Goal: Task Accomplishment & Management: Complete application form

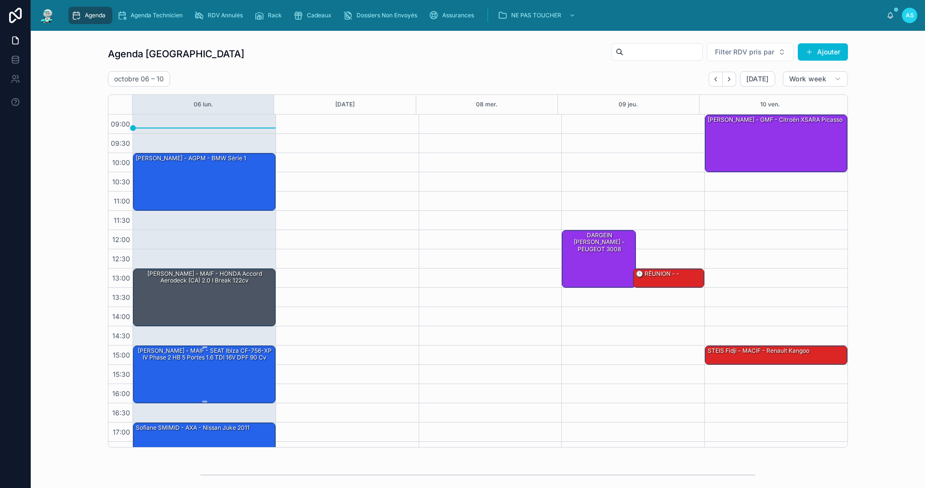
scroll to position [14, 0]
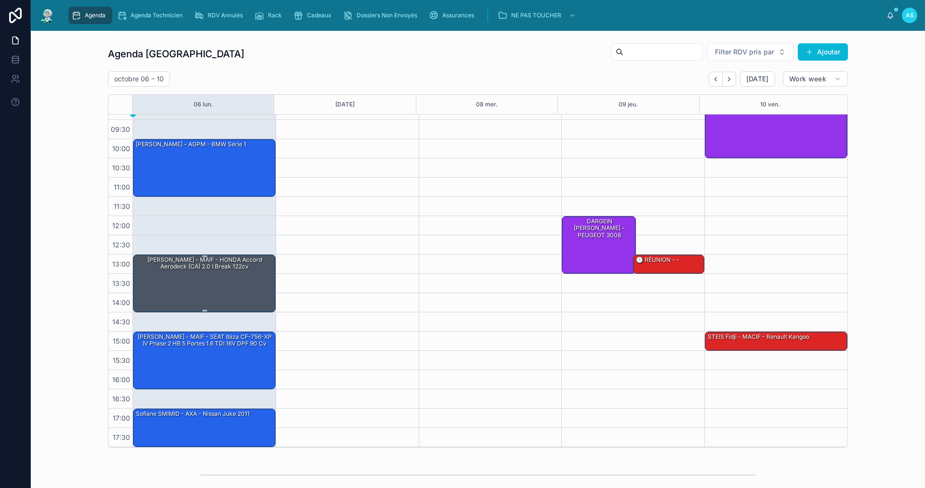
click at [184, 283] on div "[PERSON_NAME] - MAIF - HONDA Accord Aerodeck (CA) 2.0 i Break 122cv" at bounding box center [205, 283] width 140 height 56
click at [196, 272] on div "[PERSON_NAME] - MAIF - HONDA Accord Aerodeck (CA) 2.0 i Break 122cv" at bounding box center [205, 263] width 140 height 17
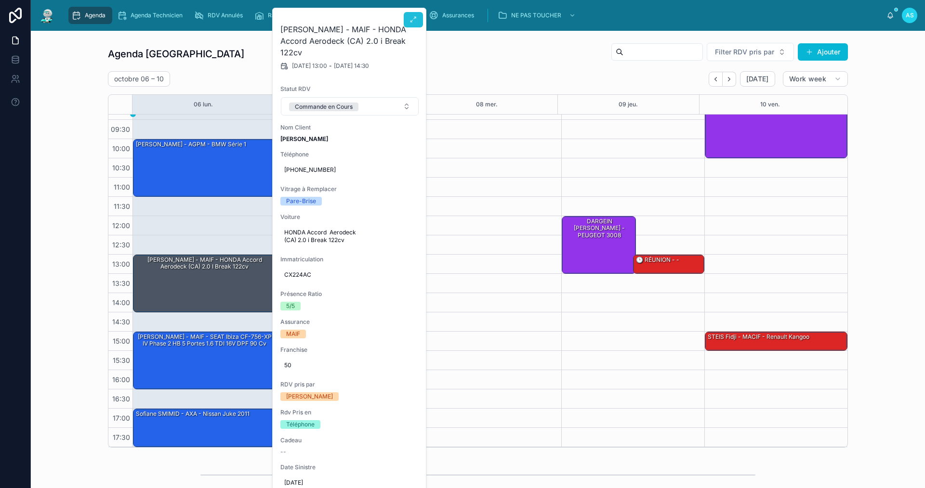
click at [415, 21] on icon at bounding box center [413, 20] width 8 height 8
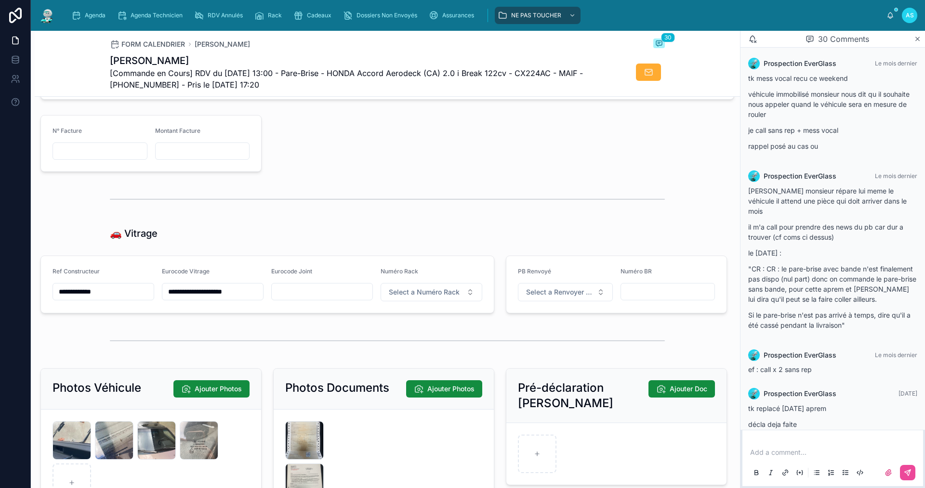
scroll to position [1059, 0]
click at [91, 16] on span "Agenda" at bounding box center [95, 16] width 21 height 8
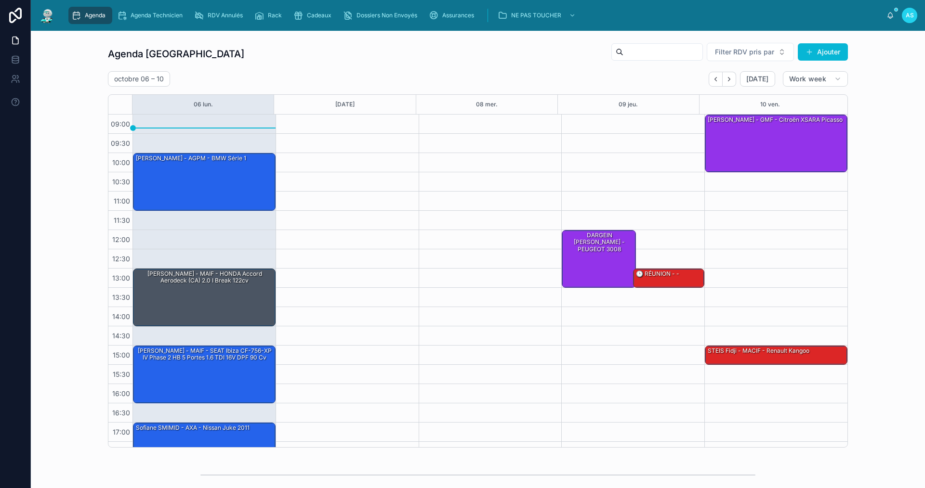
scroll to position [14, 0]
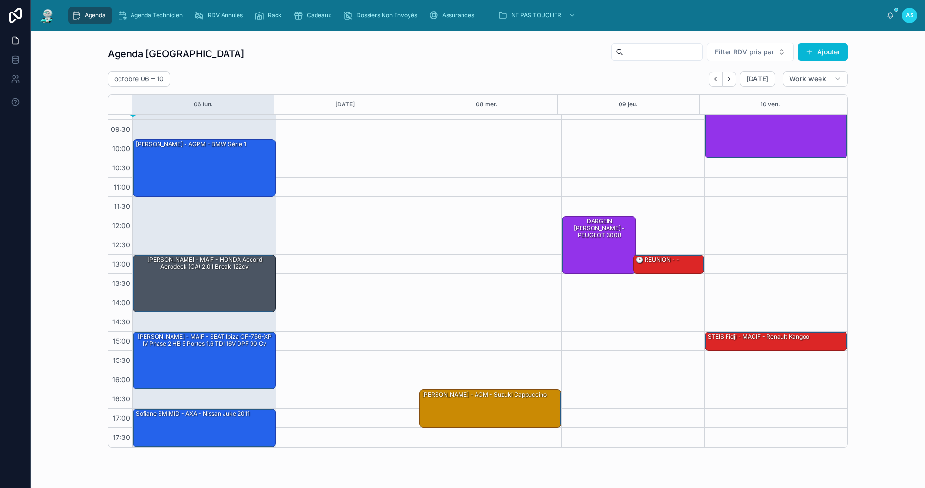
click at [205, 277] on div "[PERSON_NAME] - MAIF - HONDA Accord Aerodeck (CA) 2.0 i Break 122cv" at bounding box center [205, 283] width 140 height 56
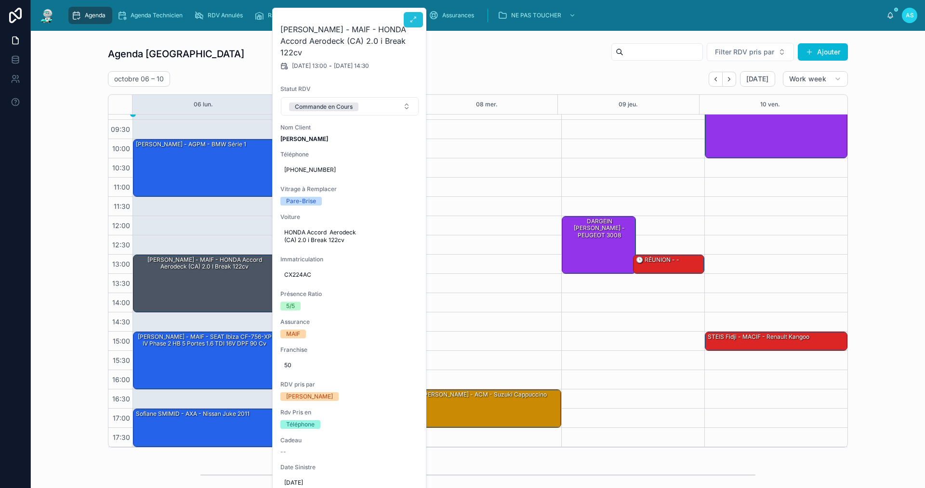
click at [414, 21] on icon at bounding box center [413, 20] width 8 height 8
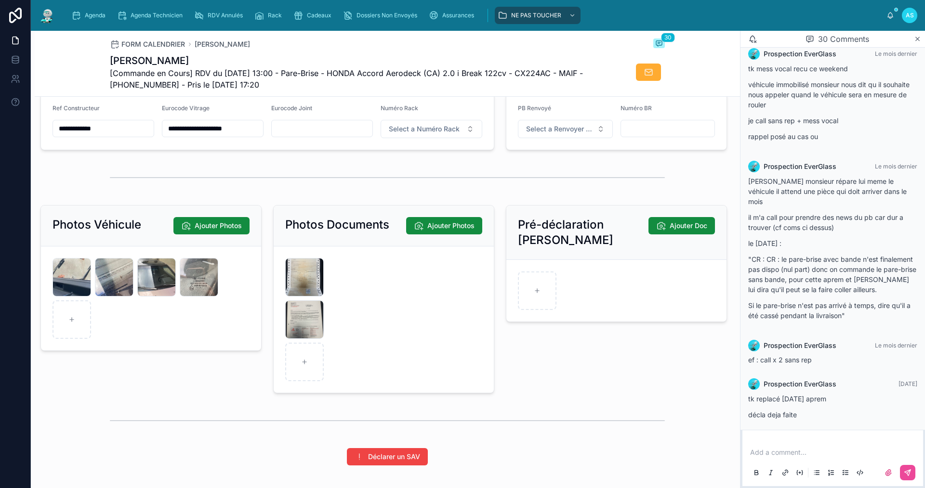
scroll to position [1288, 0]
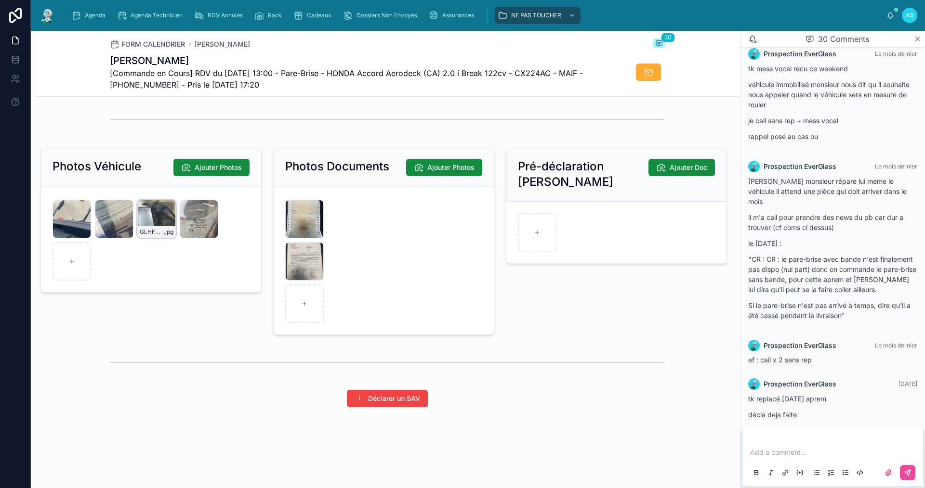
click at [161, 220] on div "GLHFG4UKRNXMA85XI3UUSARVKN .jpg" at bounding box center [156, 219] width 39 height 39
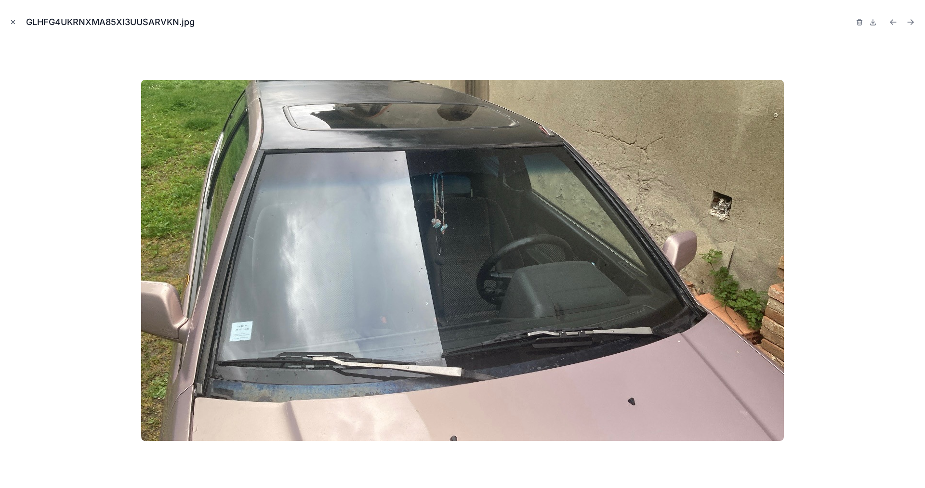
click at [12, 19] on icon "Close modal" at bounding box center [13, 22] width 7 height 7
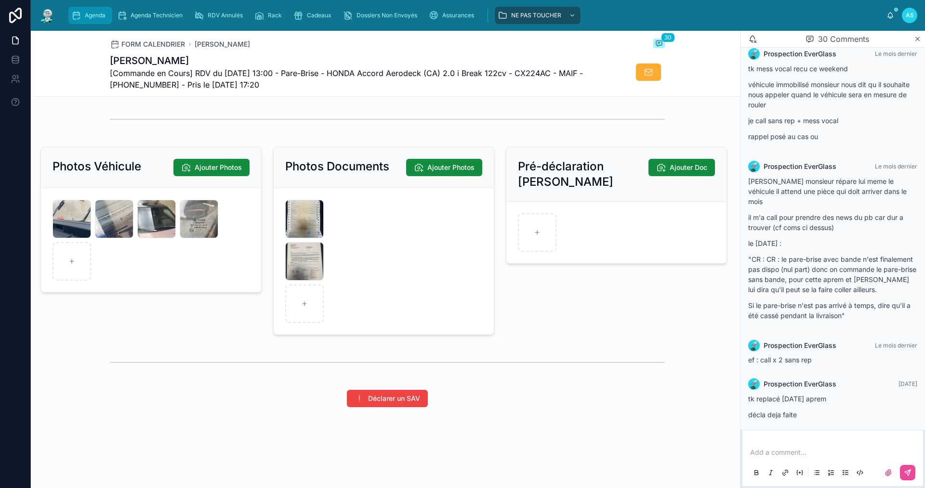
click at [104, 16] on span "Agenda" at bounding box center [95, 16] width 21 height 8
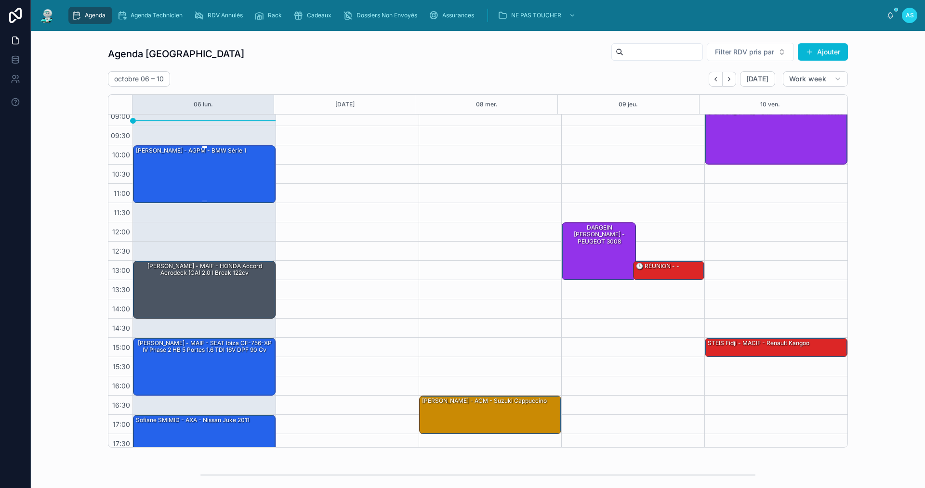
scroll to position [14, 0]
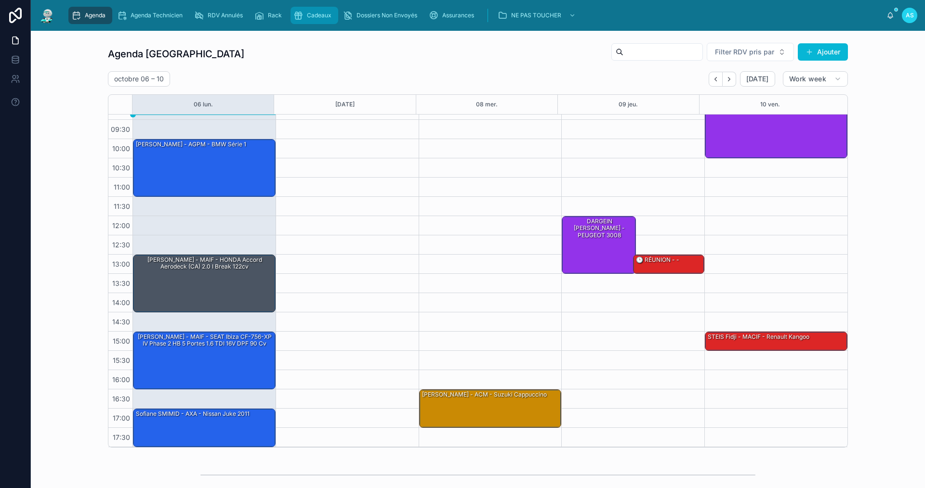
click at [319, 17] on span "Cadeaux" at bounding box center [319, 16] width 25 height 8
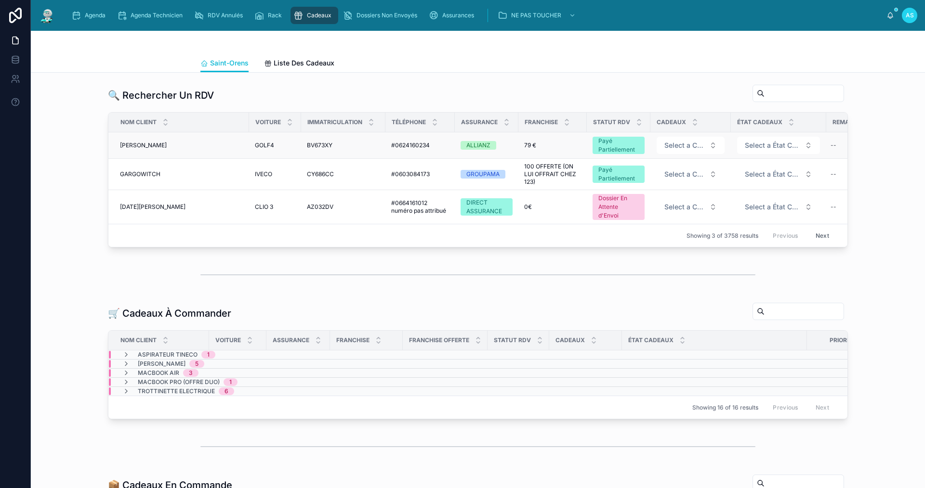
click at [165, 144] on div "[PERSON_NAME] [PERSON_NAME]" at bounding box center [181, 146] width 123 height 8
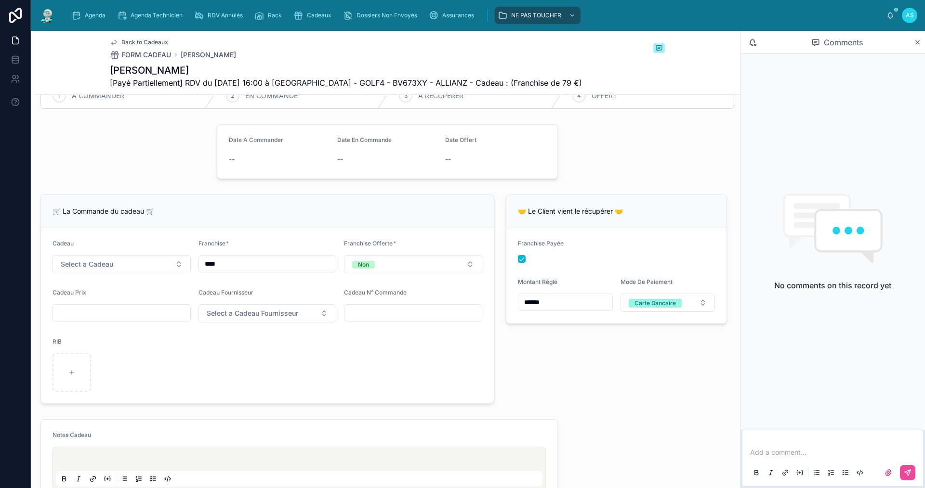
scroll to position [193, 0]
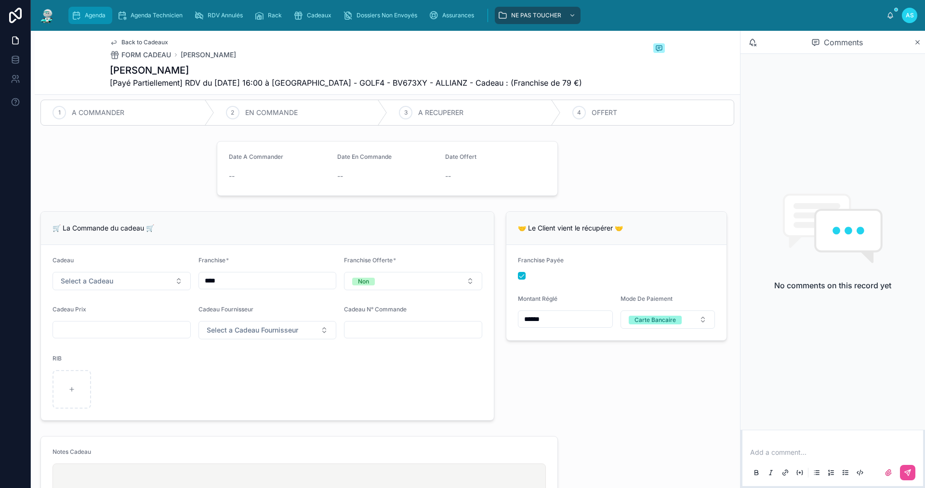
click at [83, 17] on div "Agenda" at bounding box center [90, 15] width 38 height 15
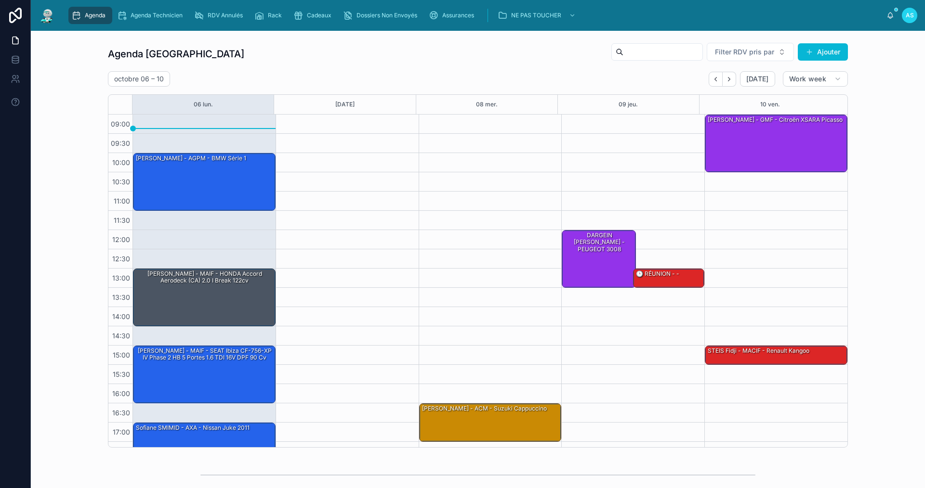
scroll to position [14, 0]
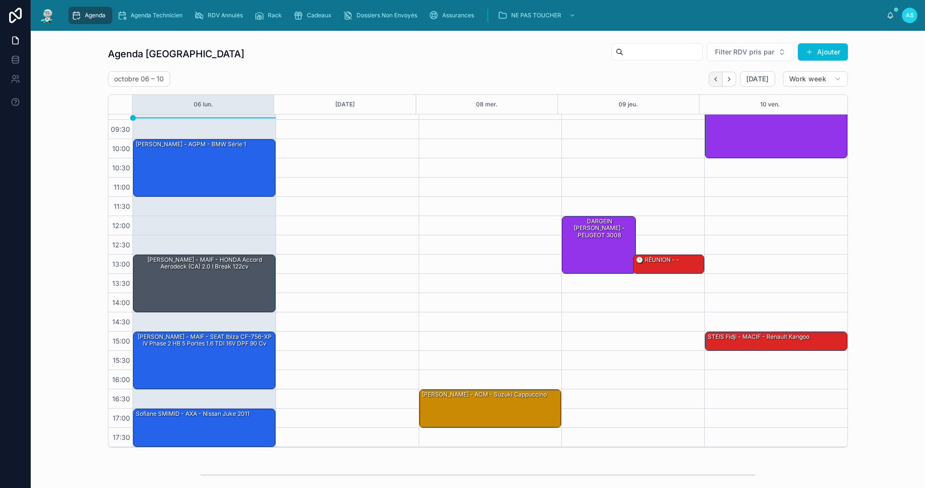
click at [711, 84] on button "Back" at bounding box center [715, 79] width 14 height 15
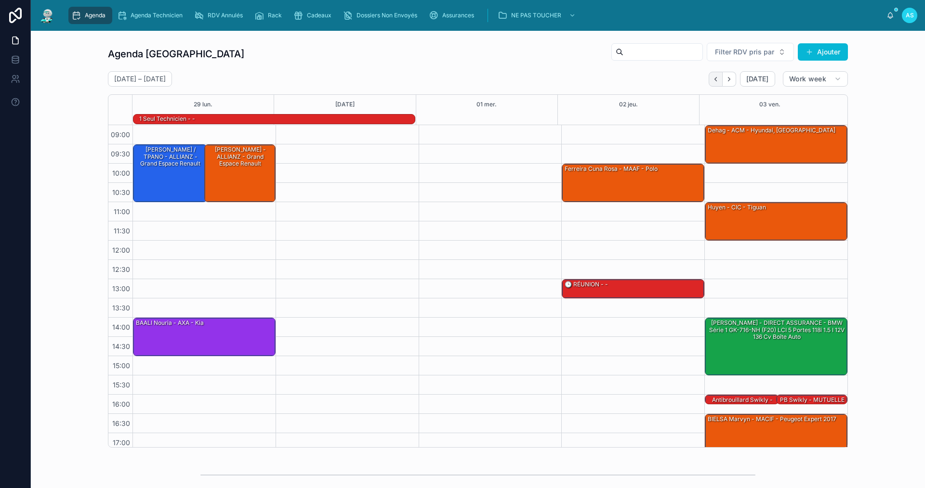
click at [714, 79] on icon "Back" at bounding box center [715, 79] width 2 height 4
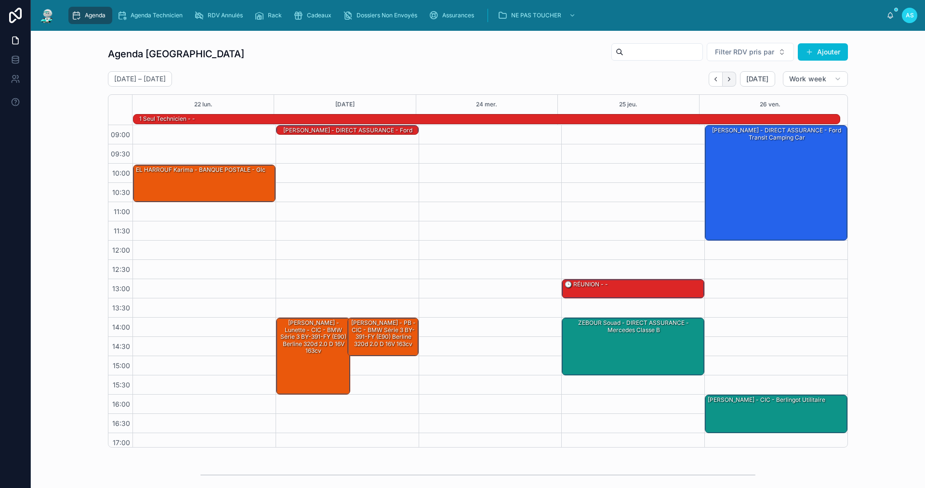
click at [723, 80] on button "Next" at bounding box center [728, 79] width 13 height 15
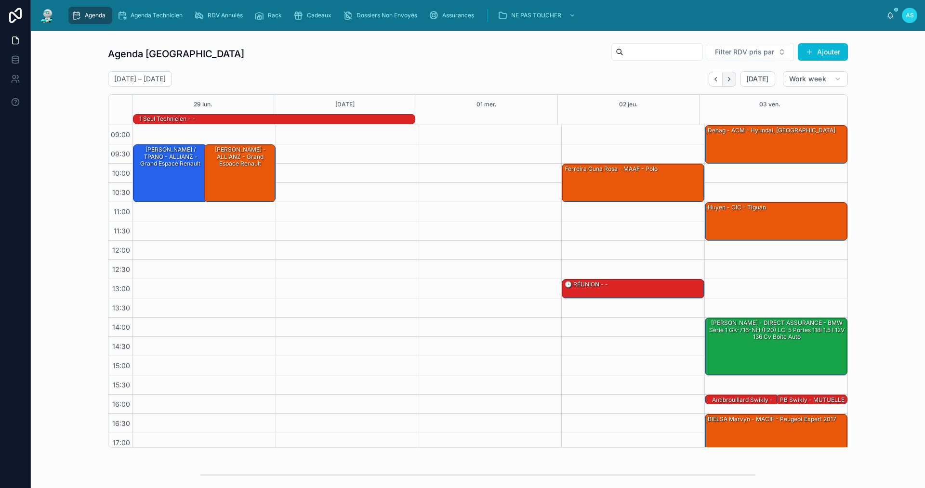
click at [723, 81] on button "Next" at bounding box center [728, 79] width 13 height 15
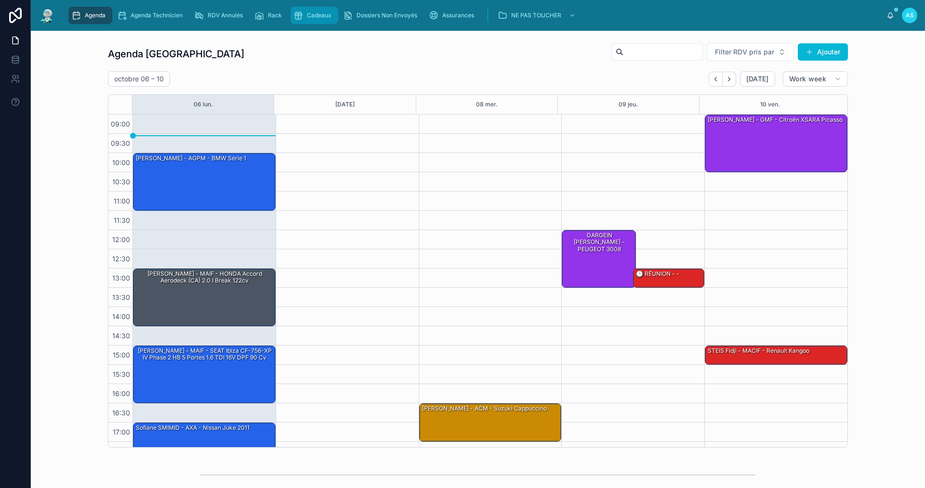
click at [303, 16] on icon "scrollable content" at bounding box center [298, 16] width 10 height 10
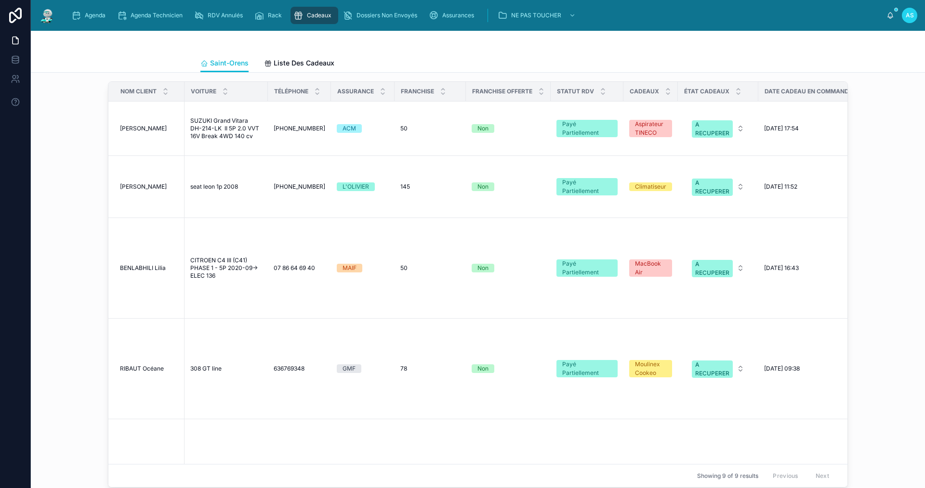
click at [103, 25] on div "Agenda Agenda Technicien RDV Annulés Rack Cadeaux Dossiers Non Envoyés Assuranc…" at bounding box center [475, 15] width 823 height 21
click at [102, 20] on div "Agenda" at bounding box center [90, 15] width 38 height 15
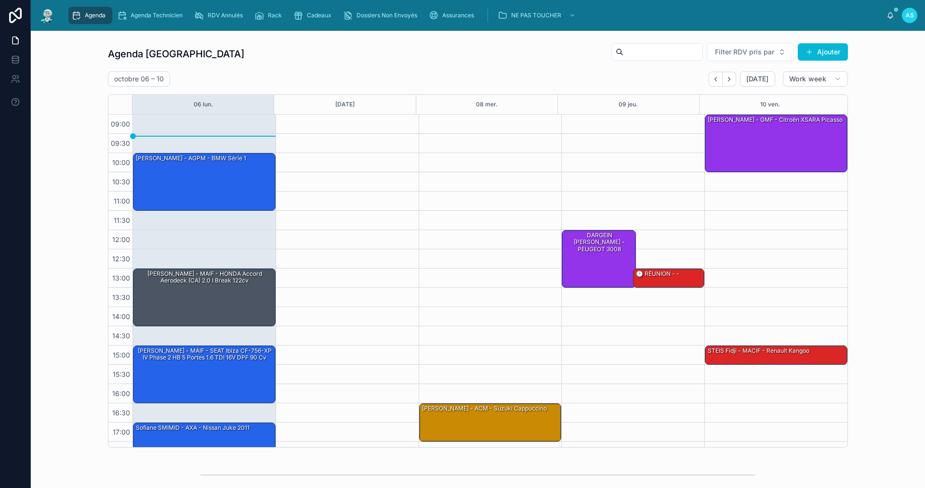
scroll to position [14, 0]
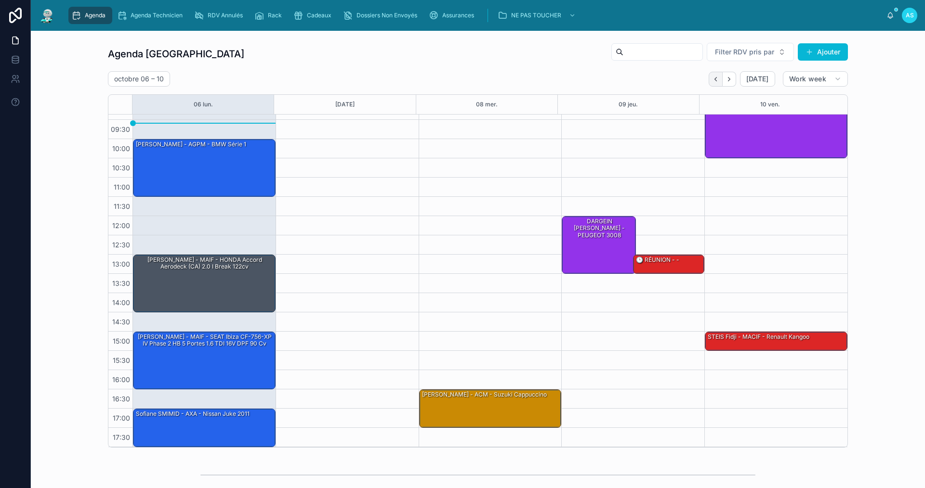
click at [711, 86] on button "Back" at bounding box center [715, 79] width 14 height 15
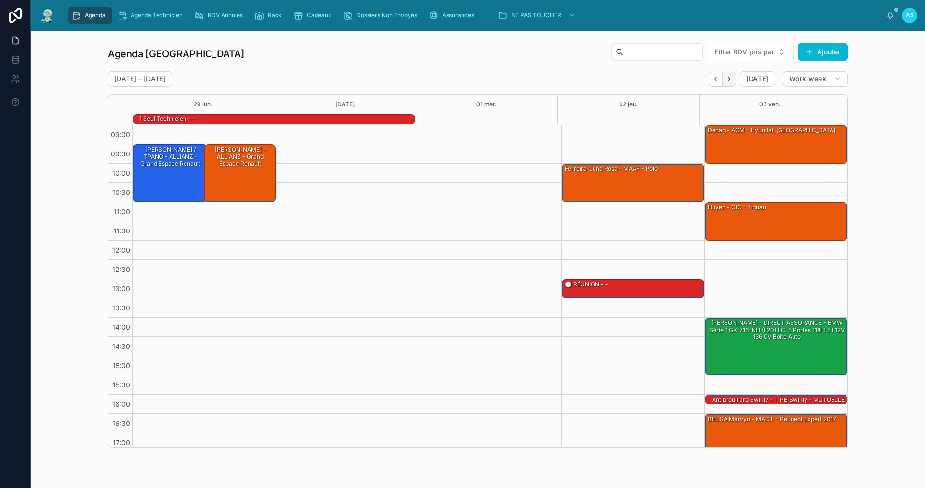
click at [729, 79] on icon "Next" at bounding box center [728, 79] width 7 height 7
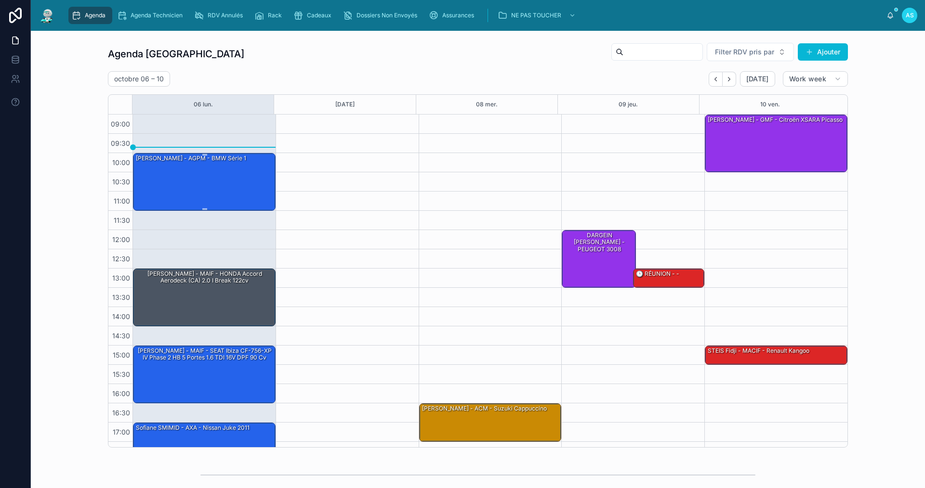
drag, startPoint x: 260, startPoint y: 183, endPoint x: 253, endPoint y: 184, distance: 6.8
click at [256, 183] on div "[PERSON_NAME] - AGPM - BMW série 1" at bounding box center [205, 182] width 140 height 56
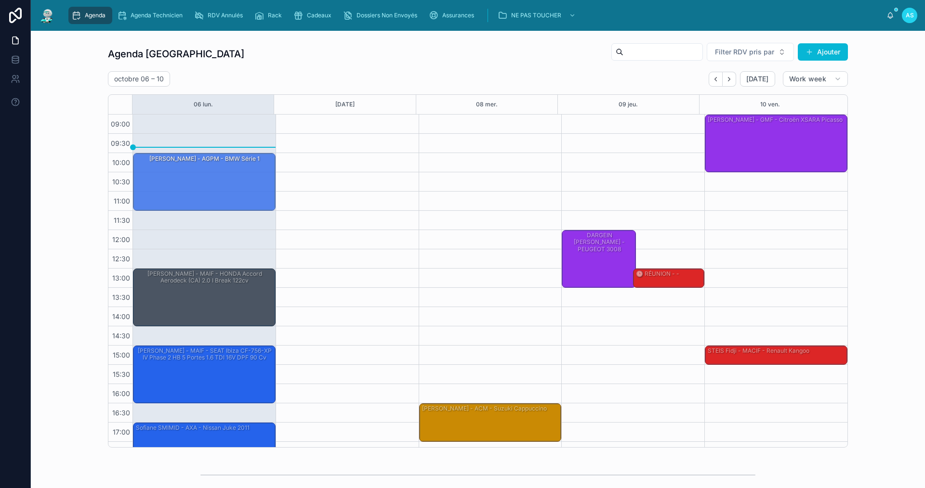
click at [163, 184] on div "[PERSON_NAME] - AGPM - BMW série 1" at bounding box center [205, 182] width 140 height 56
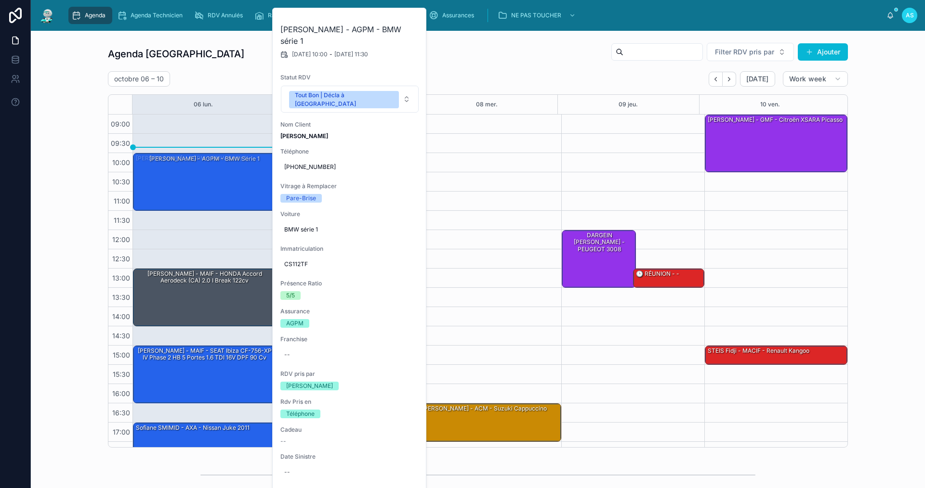
click at [512, 253] on div "16:30 – 17:30 PIQUE [PERSON_NAME] - ACM - suzuki cappuccino" at bounding box center [489, 288] width 143 height 347
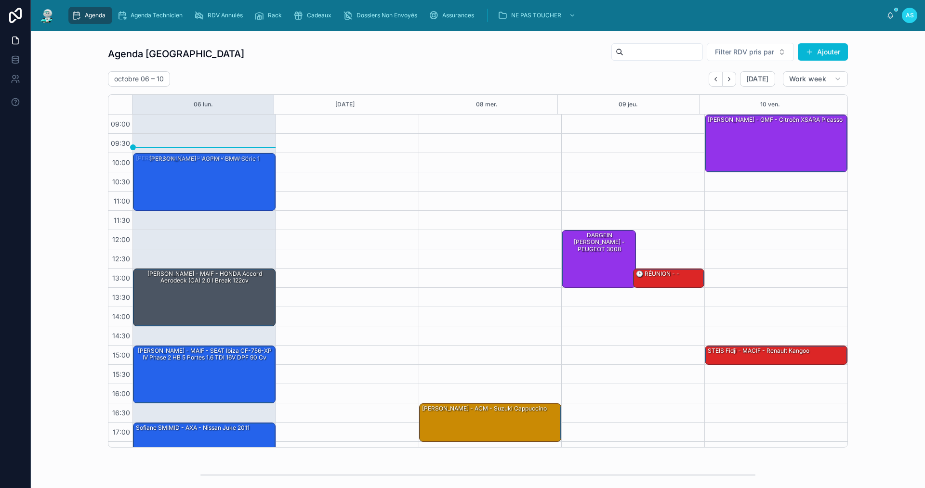
click at [223, 175] on div "[PERSON_NAME] - AGPM - BMW série 1" at bounding box center [205, 182] width 140 height 56
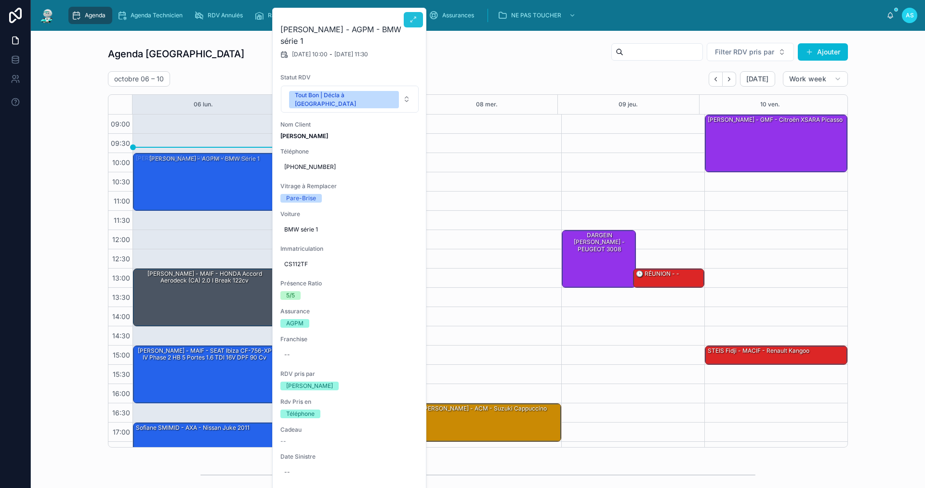
click at [410, 22] on icon at bounding box center [413, 20] width 8 height 8
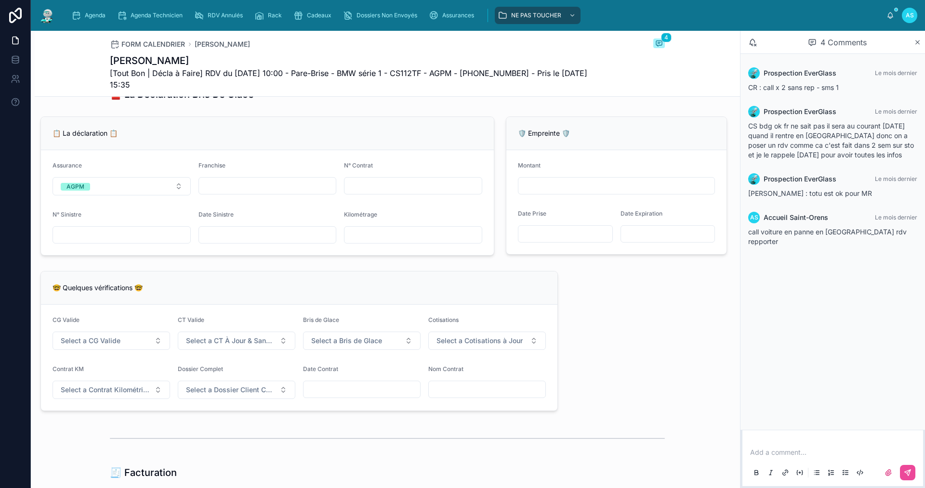
scroll to position [626, 0]
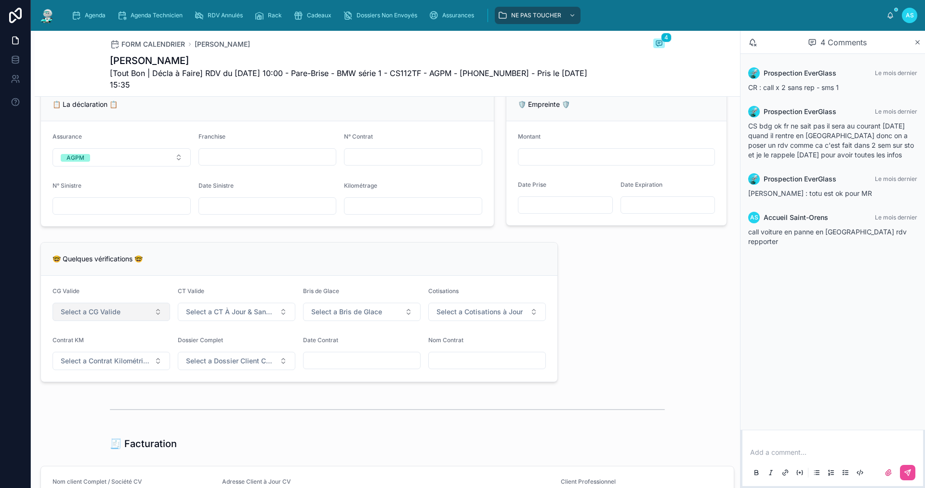
click at [129, 320] on button "Select a CG Valide" at bounding box center [111, 312] width 118 height 18
click at [91, 357] on div "✅ Oui" at bounding box center [111, 357] width 116 height 13
click at [220, 315] on span "Select a CT À Jour & Sans BDG" at bounding box center [231, 312] width 90 height 10
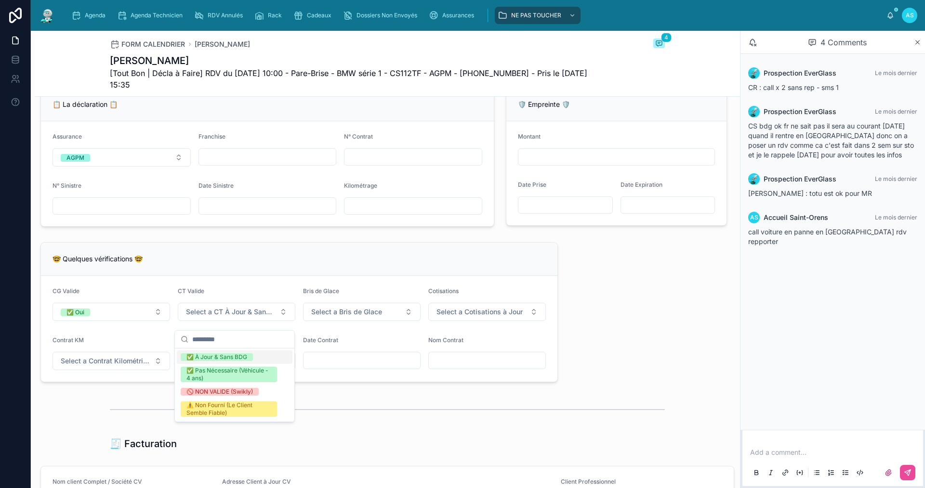
click at [220, 360] on div "✅ À Jour & Sans BDG" at bounding box center [216, 357] width 61 height 8
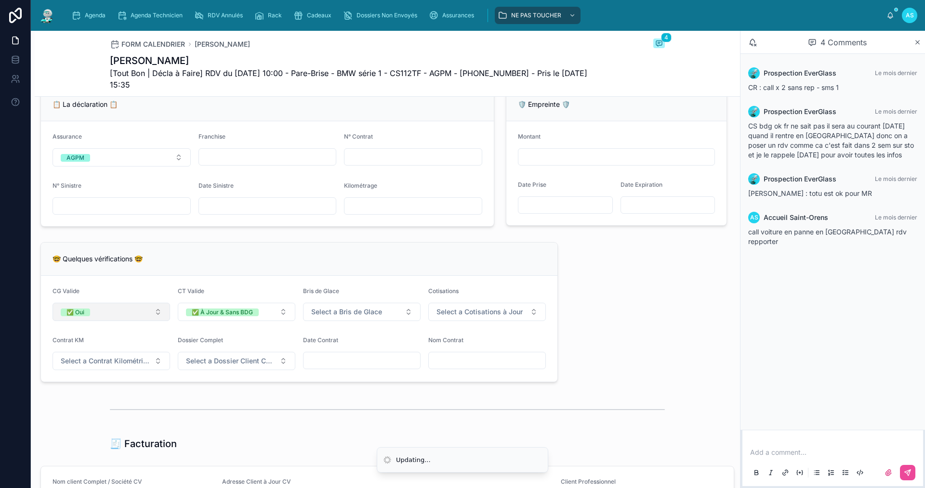
click at [127, 328] on form "CG Valide ✅ Oui CT Valide ✅ À Jour & Sans BDG Bris de Glace Select a Bris de Gl…" at bounding box center [299, 329] width 516 height 106
click at [130, 330] on form "CG Valide ✅ Oui CT Valide ✅ À Jour & Sans BDG Bris de Glace Select a Bris de Gl…" at bounding box center [299, 329] width 516 height 106
click at [131, 321] on button "✅ Oui" at bounding box center [111, 312] width 118 height 18
drag, startPoint x: 105, startPoint y: 384, endPoint x: 159, endPoint y: 360, distance: 59.3
click at [105, 385] on div "🚫 NON (Swikly)" at bounding box center [85, 384] width 45 height 8
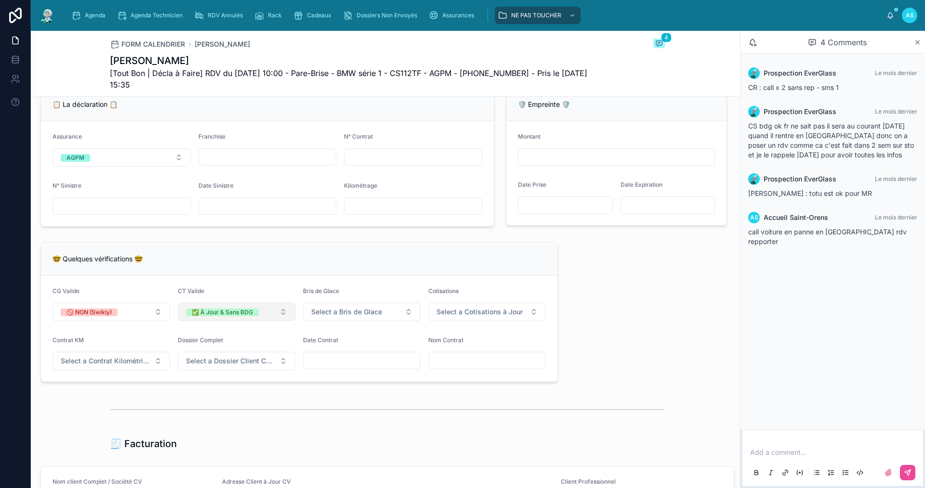
click at [217, 321] on button "✅ À Jour & Sans BDG" at bounding box center [237, 312] width 118 height 18
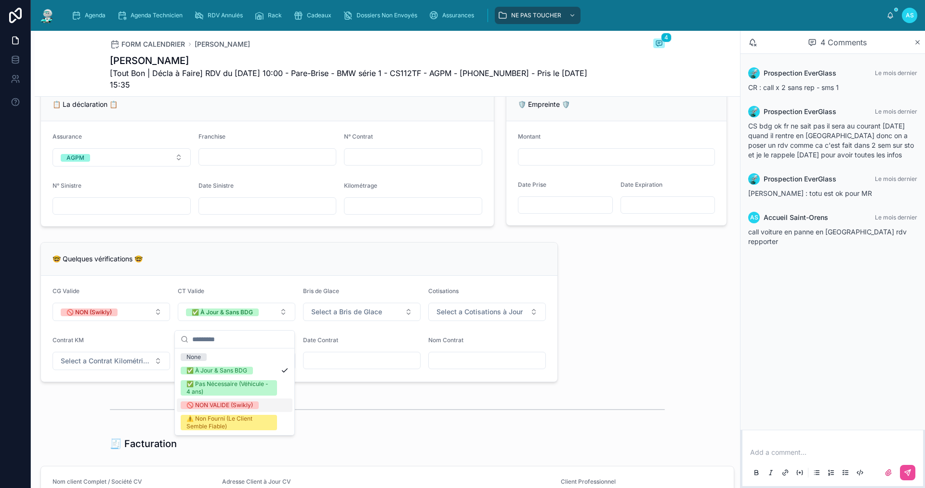
click at [230, 402] on div "🚫 NON VALIDE (Swikly)" at bounding box center [219, 406] width 66 height 8
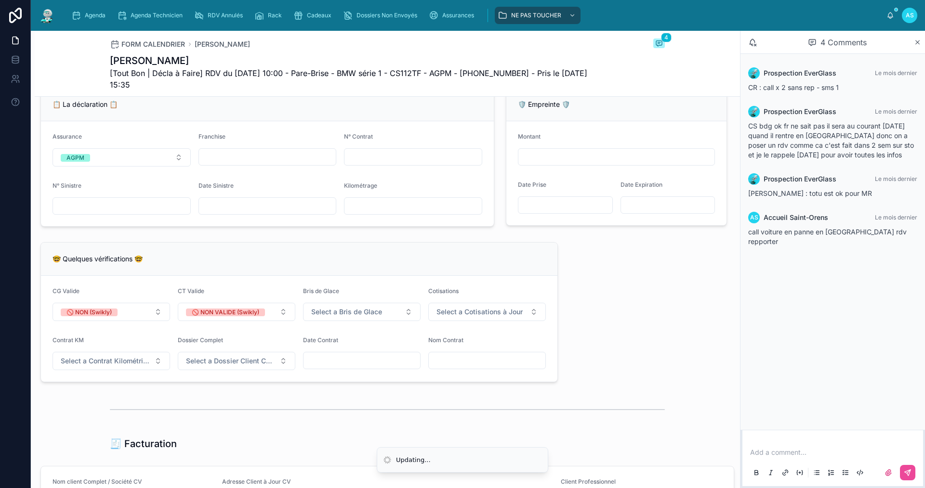
drag, startPoint x: 339, startPoint y: 332, endPoint x: 343, endPoint y: 327, distance: 6.2
click at [340, 332] on form "CG Valide 🚫 NON (Swikly) CT Valide 🚫 NON VALIDE (Swikly) Bris de Glace Select a…" at bounding box center [299, 329] width 516 height 106
click at [347, 321] on button "Select a Bris de Glace" at bounding box center [362, 312] width 118 height 18
click at [329, 358] on div "✅ Validé" at bounding box center [322, 357] width 25 height 8
click at [470, 313] on button "Select a Cotisations à Jour" at bounding box center [487, 312] width 118 height 18
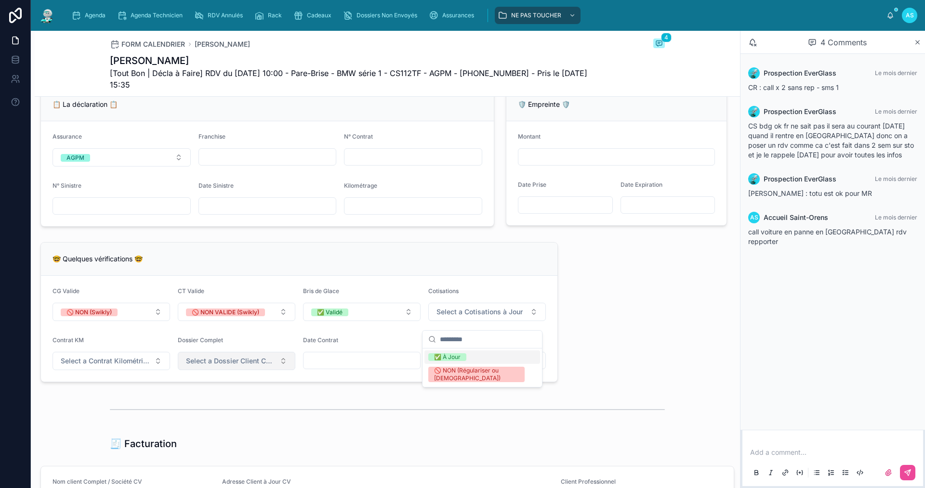
drag, startPoint x: 465, startPoint y: 354, endPoint x: 287, endPoint y: 366, distance: 179.0
click at [465, 355] on span "✅ À Jour" at bounding box center [447, 357] width 38 height 8
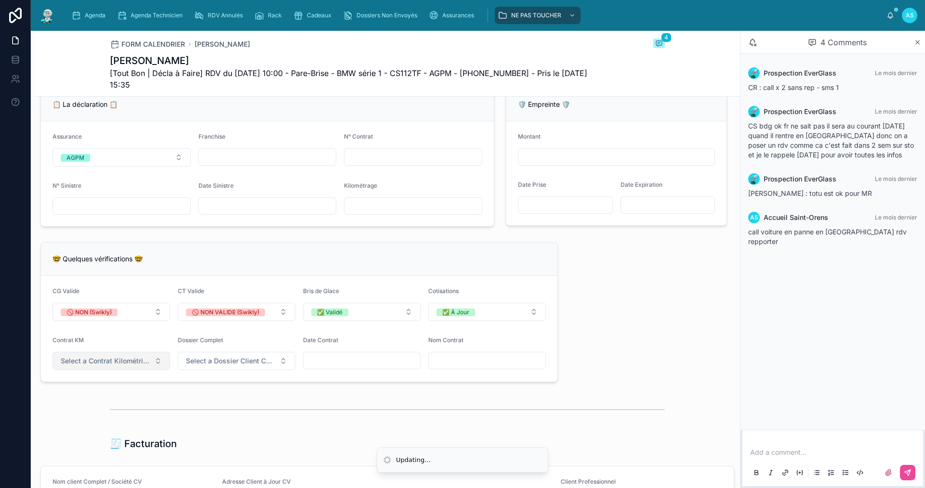
drag, startPoint x: 144, startPoint y: 372, endPoint x: 150, endPoint y: 370, distance: 6.4
click at [143, 366] on span "Select a Contrat Kilométrique" at bounding box center [106, 361] width 90 height 10
drag, startPoint x: 140, startPoint y: 401, endPoint x: 216, endPoint y: 363, distance: 84.6
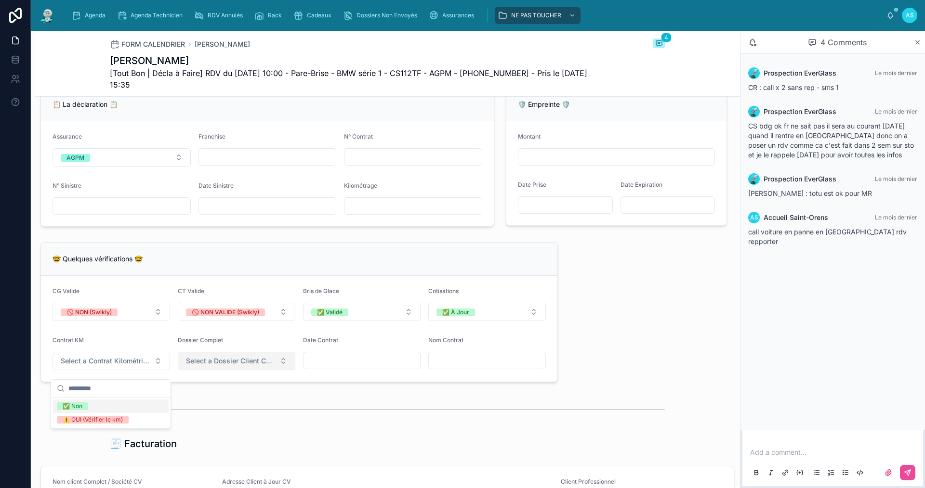
click at [141, 402] on div "✅ Non" at bounding box center [111, 406] width 116 height 13
click at [221, 360] on button "Select a Dossier Client Complet" at bounding box center [237, 361] width 118 height 18
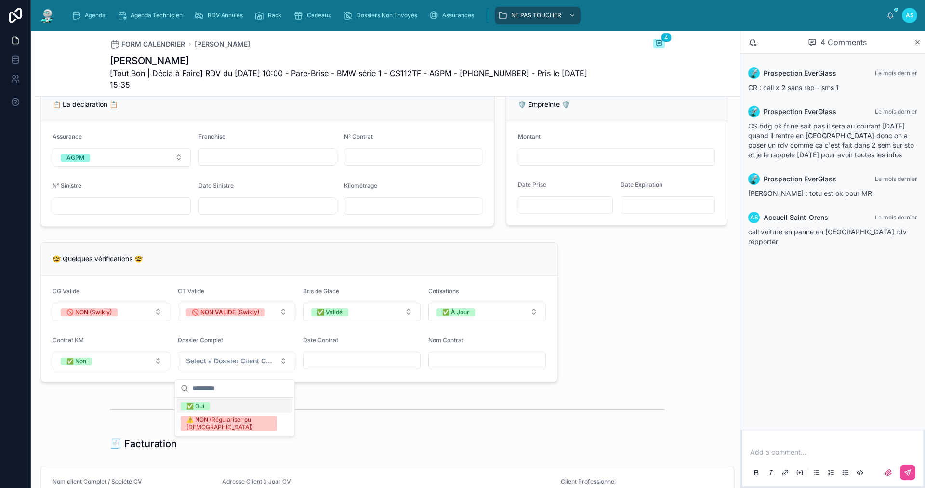
click at [221, 405] on div "✅ Oui" at bounding box center [235, 406] width 116 height 13
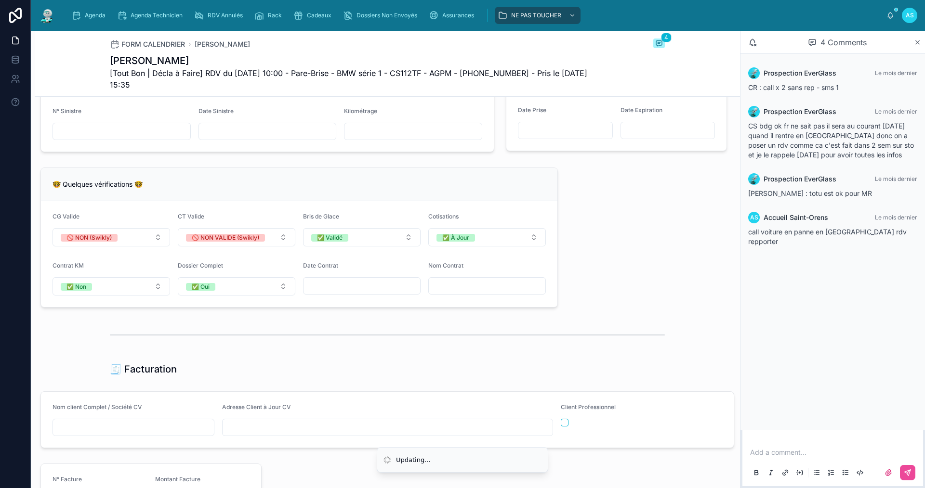
scroll to position [819, 0]
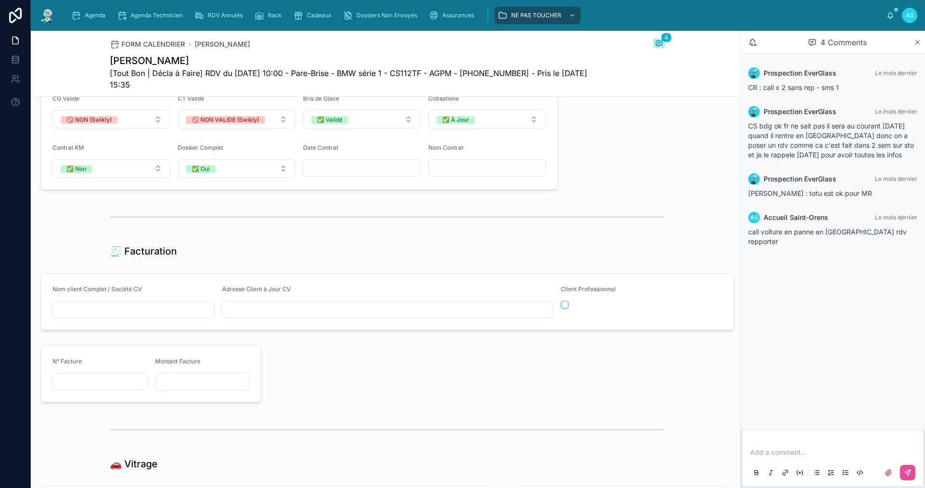
click at [155, 315] on input "text" at bounding box center [133, 309] width 161 height 13
type input "**********"
click at [268, 316] on input "text" at bounding box center [387, 309] width 330 height 13
type input "**********"
click at [776, 456] on p at bounding box center [834, 453] width 169 height 10
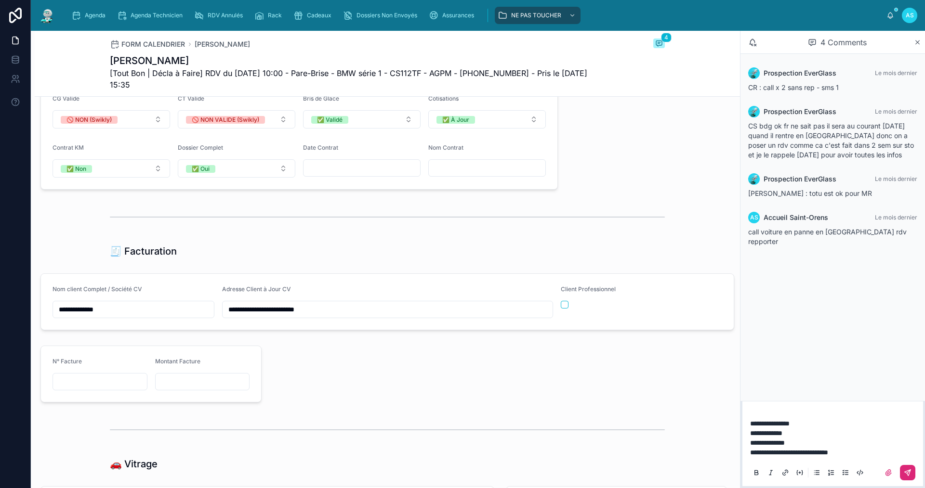
click at [912, 473] on button at bounding box center [907, 472] width 15 height 15
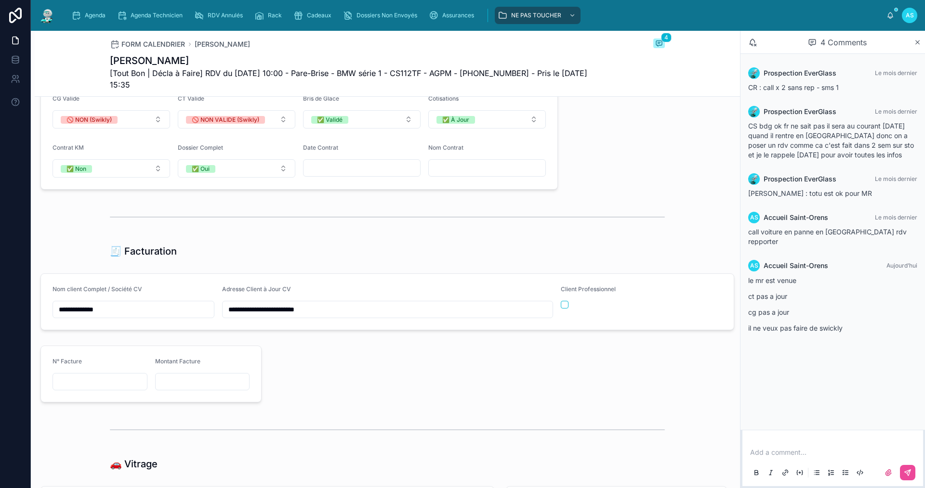
click at [851, 454] on p at bounding box center [834, 453] width 169 height 10
click at [903, 470] on button at bounding box center [907, 472] width 15 height 15
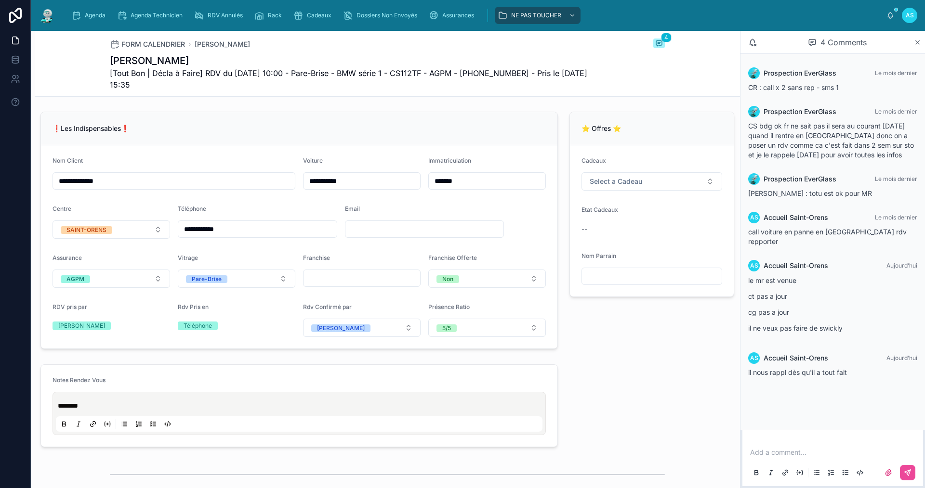
scroll to position [0, 0]
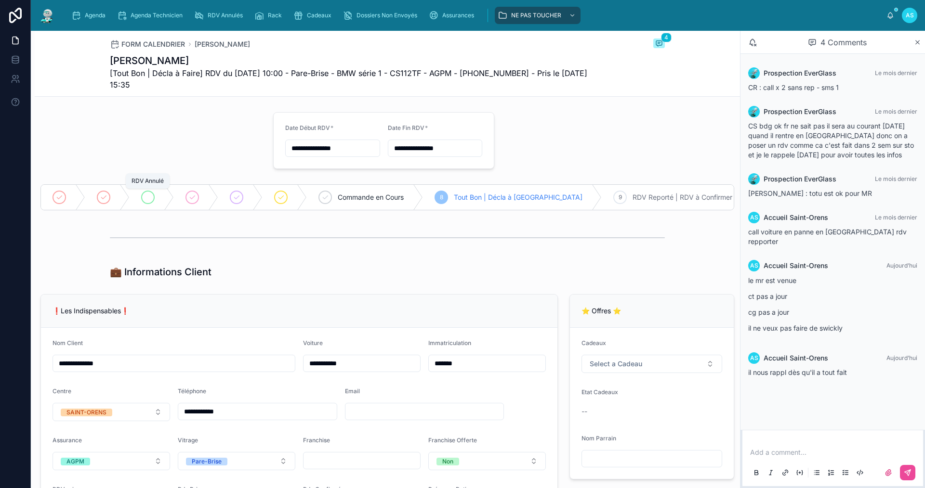
click at [152, 198] on div at bounding box center [147, 197] width 13 height 13
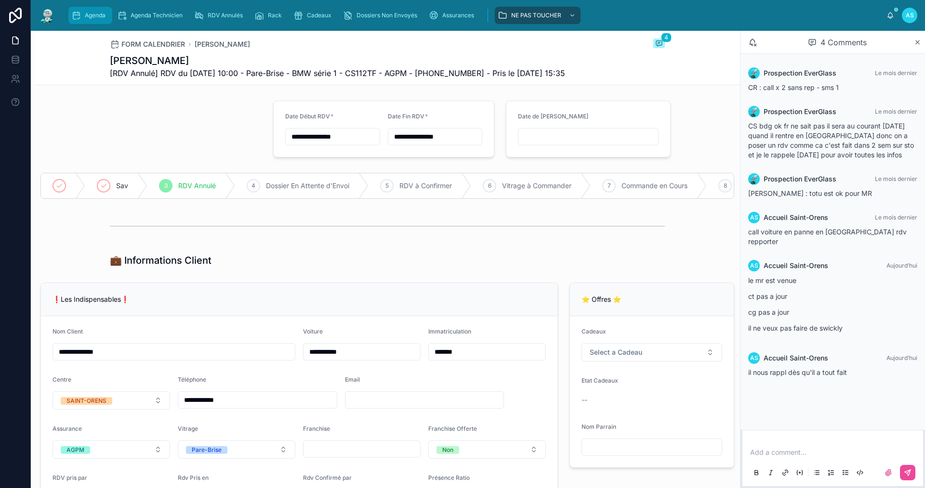
click at [93, 19] on span "Agenda" at bounding box center [95, 16] width 21 height 8
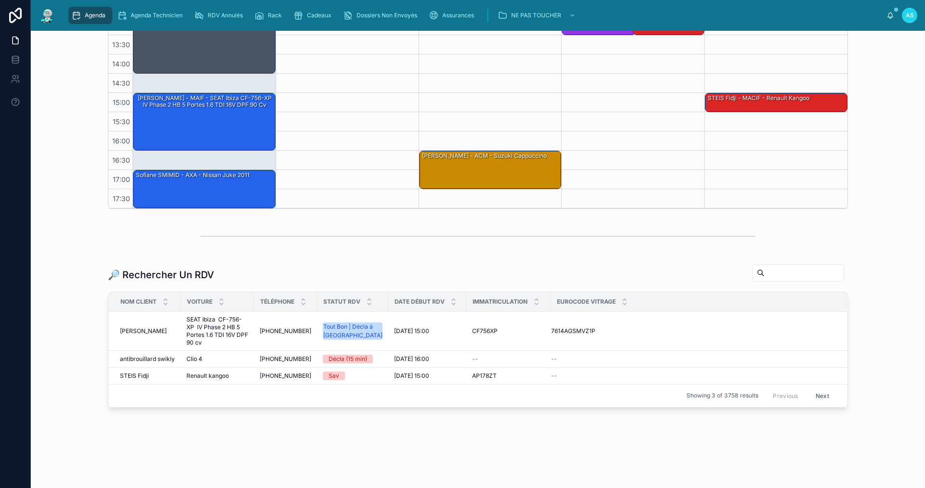
scroll to position [239, 0]
click at [764, 267] on input "text" at bounding box center [803, 272] width 79 height 13
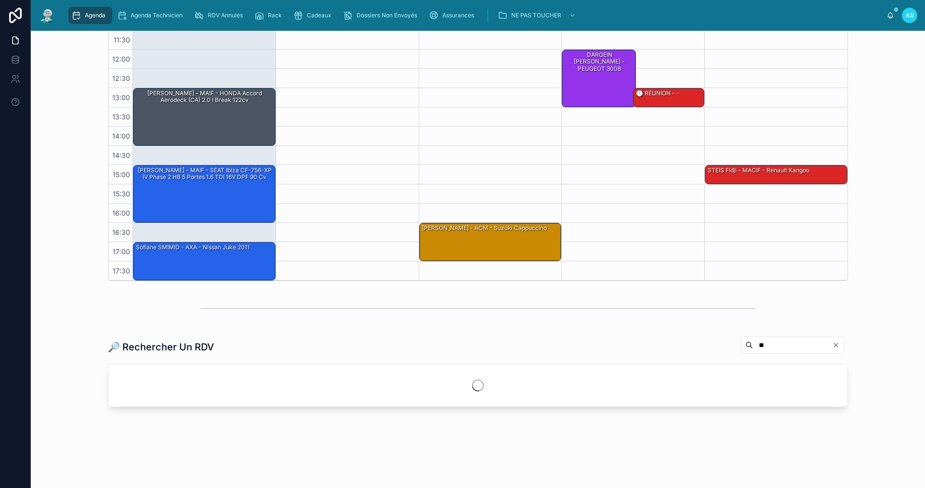
type input "*"
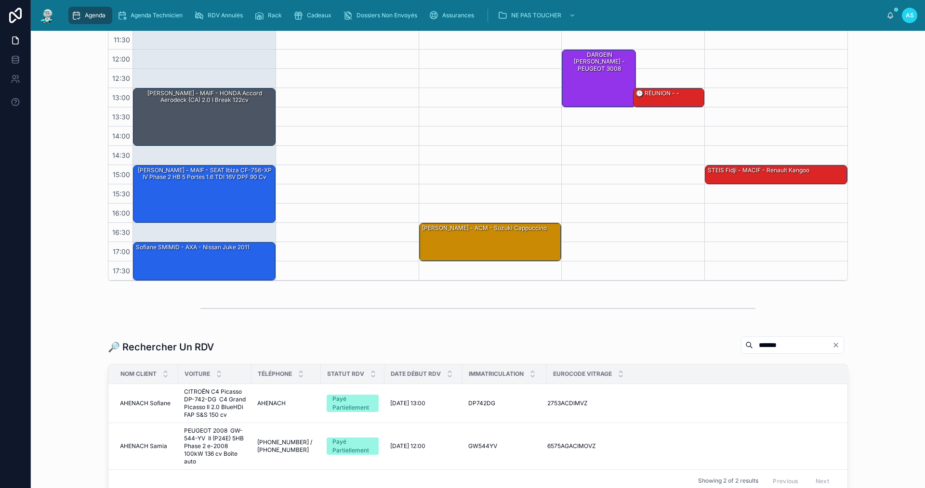
scroll to position [239, 0]
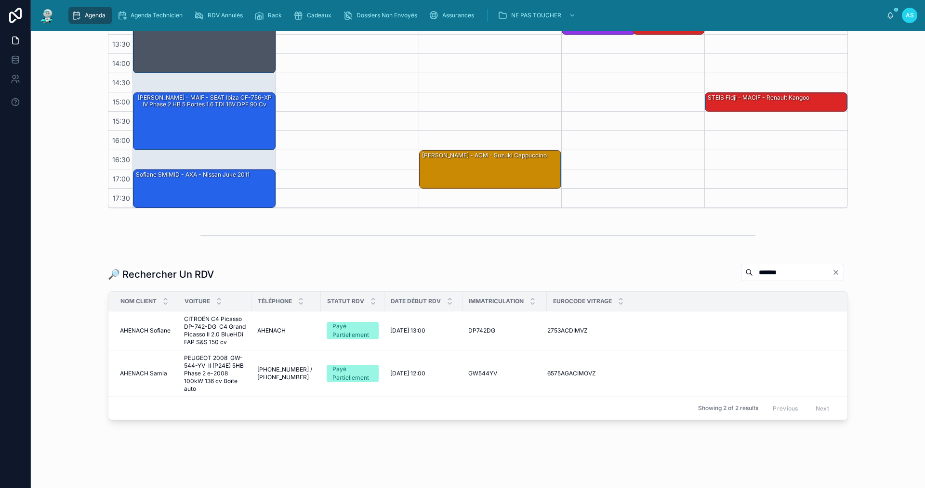
drag, startPoint x: 764, startPoint y: 268, endPoint x: 706, endPoint y: 275, distance: 59.2
click at [733, 275] on div "*******" at bounding box center [790, 272] width 115 height 18
type input "*******"
click at [210, 328] on span "CITROËN C4 Picasso DP-742-DG C4 Grand Picasso II 2.0 BlueHDi FAP S&S 150 cv" at bounding box center [215, 330] width 62 height 31
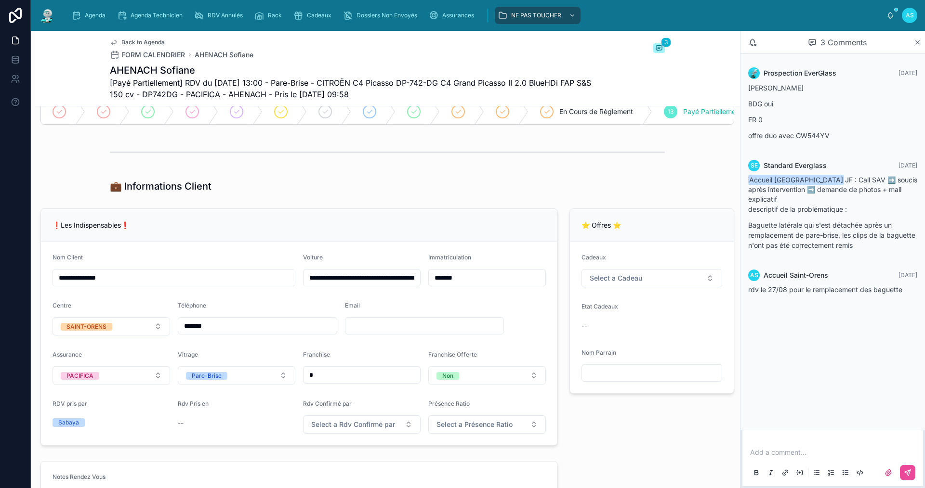
scroll to position [96, 0]
click at [130, 39] on span "Back to Agenda" at bounding box center [142, 43] width 43 height 8
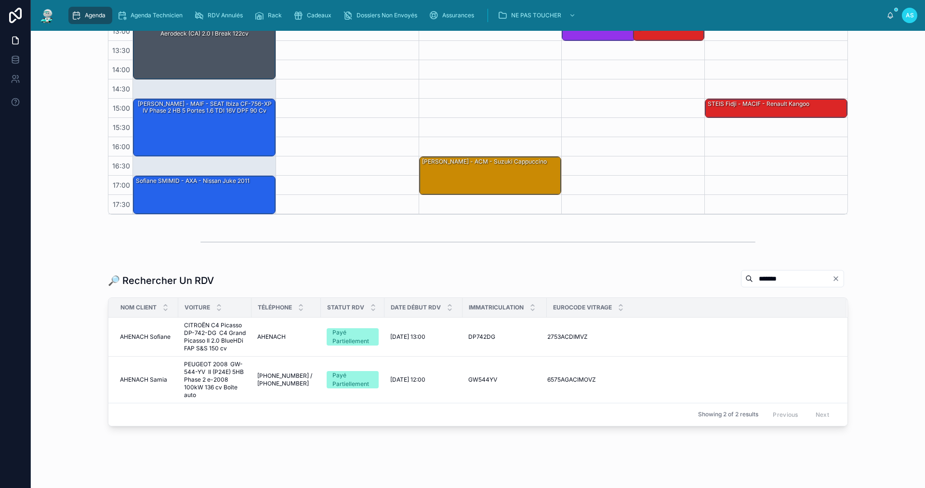
scroll to position [252, 0]
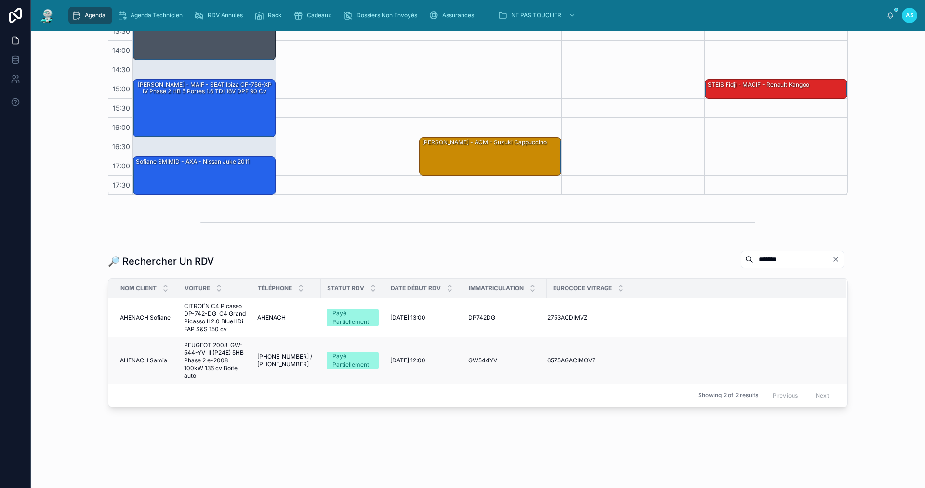
click at [128, 354] on td "AHENACH [PERSON_NAME]" at bounding box center [143, 360] width 70 height 47
click at [131, 361] on span "AHENACH Samia" at bounding box center [143, 361] width 47 height 8
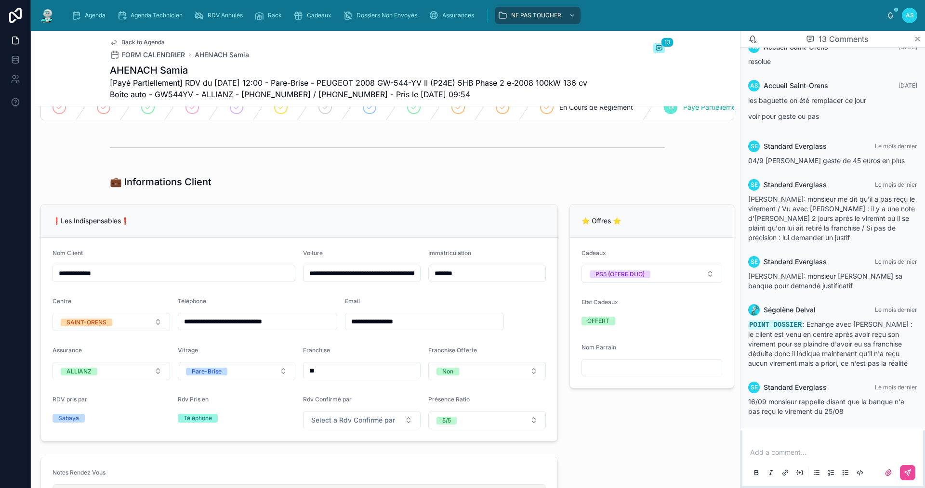
scroll to position [48, 0]
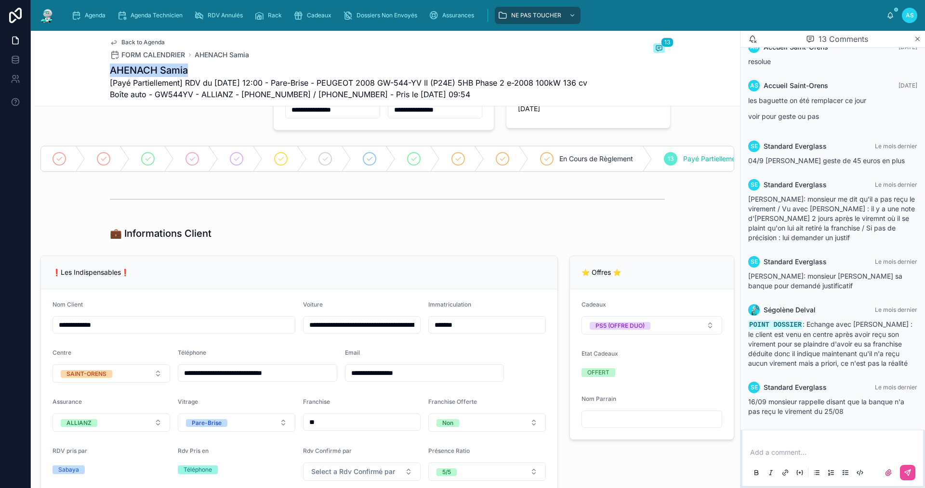
drag, startPoint x: 191, startPoint y: 65, endPoint x: 107, endPoint y: 69, distance: 83.4
click at [110, 69] on h1 "AHENACH Samia" at bounding box center [351, 70] width 483 height 13
copy h1 "AHENACH Samia"
click at [319, 10] on div "Cadeaux" at bounding box center [314, 15] width 42 height 15
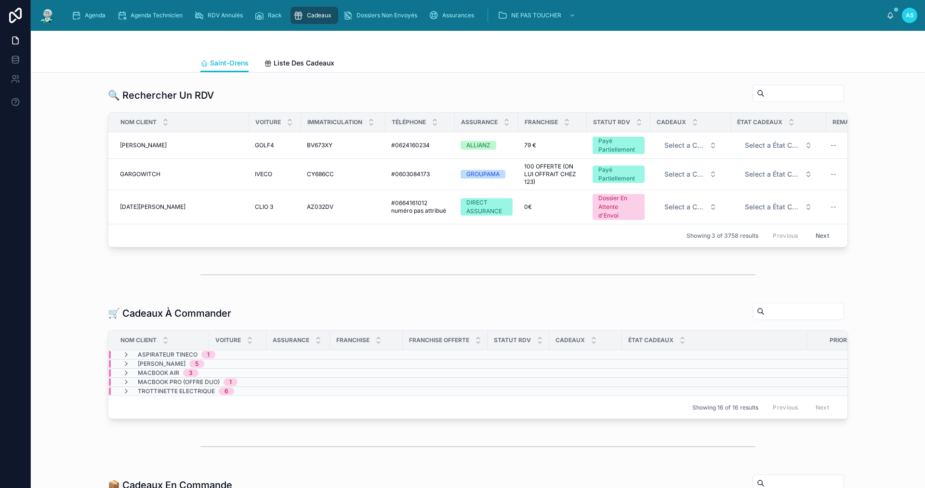
drag, startPoint x: 769, startPoint y: 94, endPoint x: 762, endPoint y: 94, distance: 6.3
click at [768, 94] on input "text" at bounding box center [803, 93] width 79 height 13
paste input "**********"
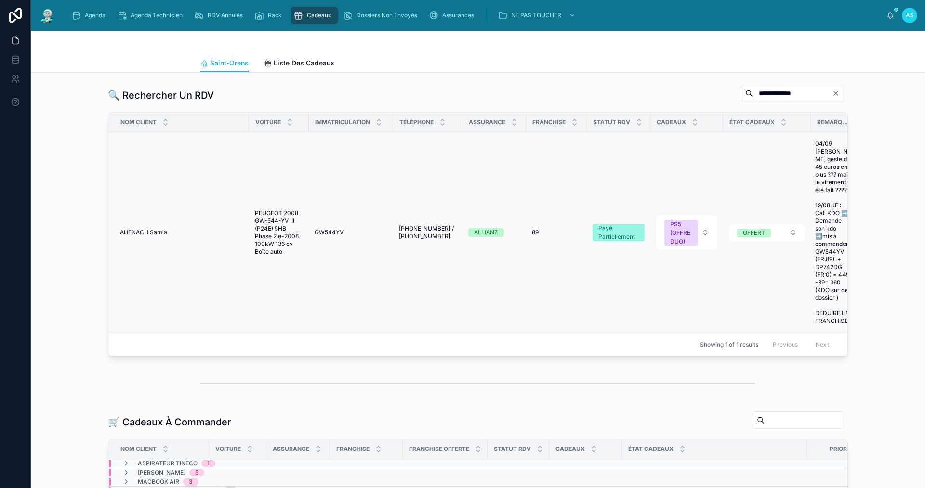
type input "**********"
click at [145, 235] on span "AHENACH Samia" at bounding box center [143, 233] width 47 height 8
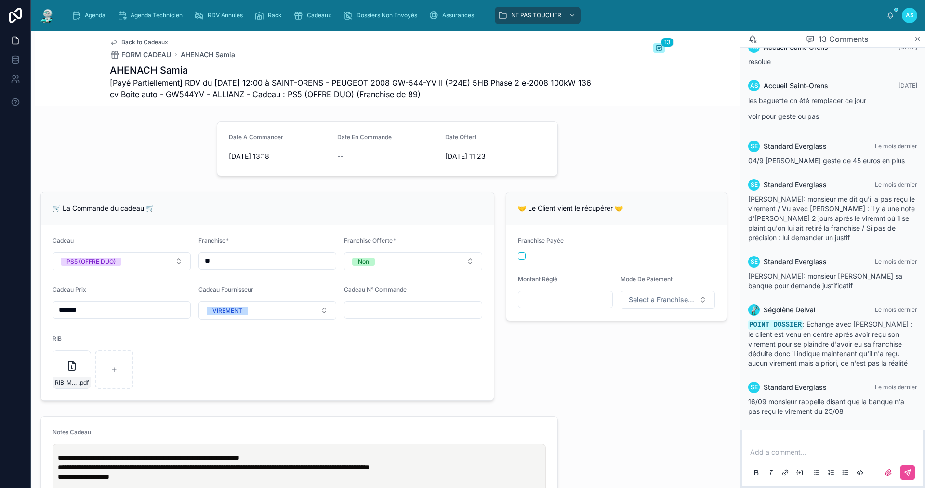
scroll to position [241, 0]
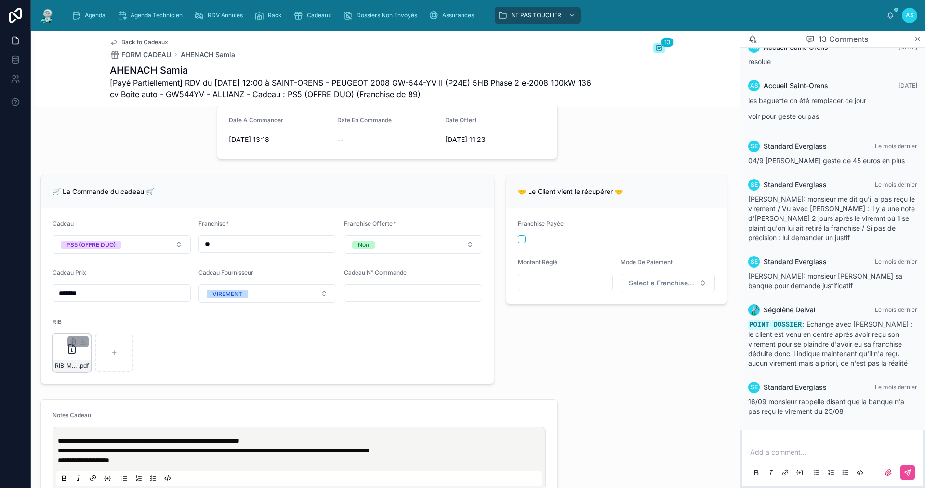
click at [65, 364] on div "RIB_MADAME_AHENACH_SAMIA_8819-(1) .pdf" at bounding box center [71, 353] width 39 height 39
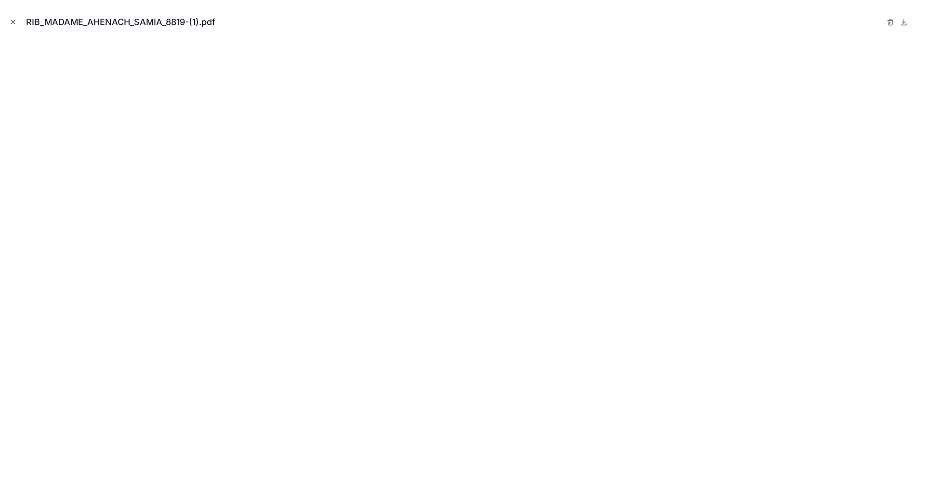
click at [14, 18] on button "Close modal" at bounding box center [13, 22] width 11 height 11
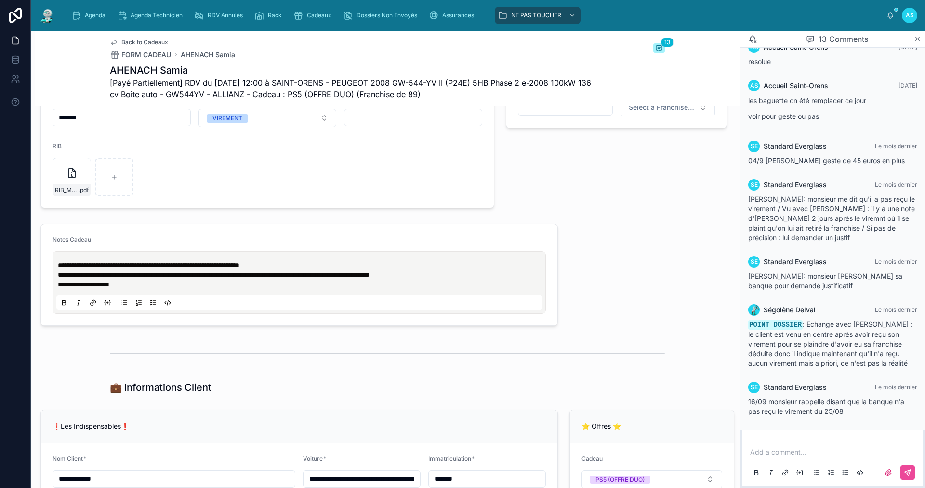
scroll to position [433, 0]
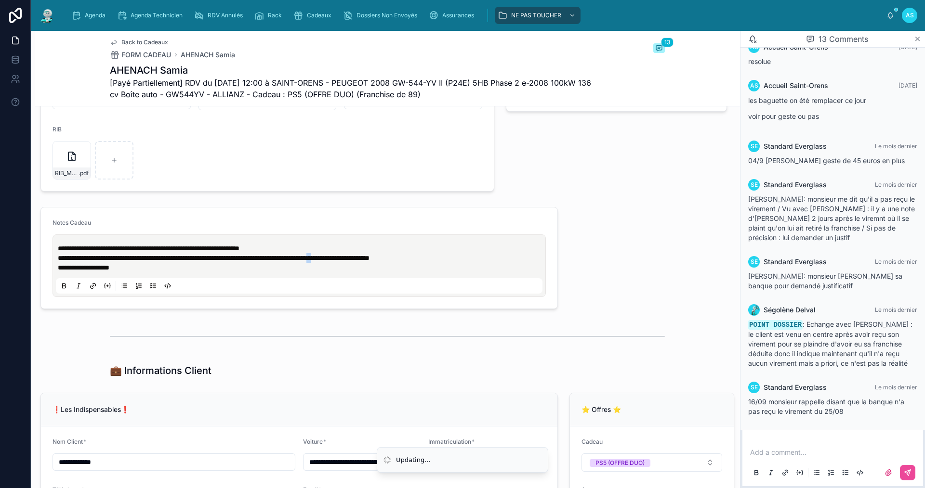
drag, startPoint x: 425, startPoint y: 269, endPoint x: 433, endPoint y: 267, distance: 7.9
click at [369, 261] on span "**********" at bounding box center [214, 258] width 312 height 7
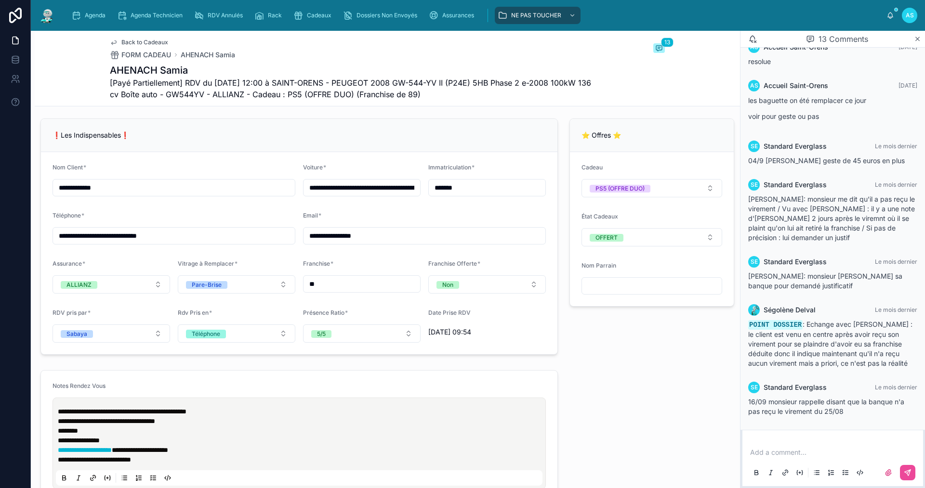
scroll to position [722, 0]
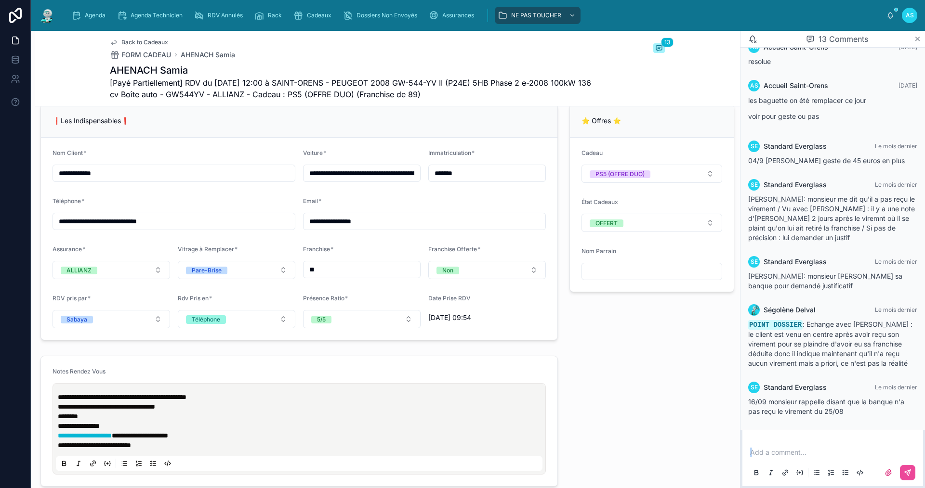
click at [795, 457] on div "Add a comment..." at bounding box center [832, 462] width 169 height 40
click at [764, 453] on p at bounding box center [834, 453] width 169 height 10
click at [764, 453] on p "*" at bounding box center [834, 453] width 169 height 10
click at [911, 467] on button at bounding box center [907, 472] width 15 height 15
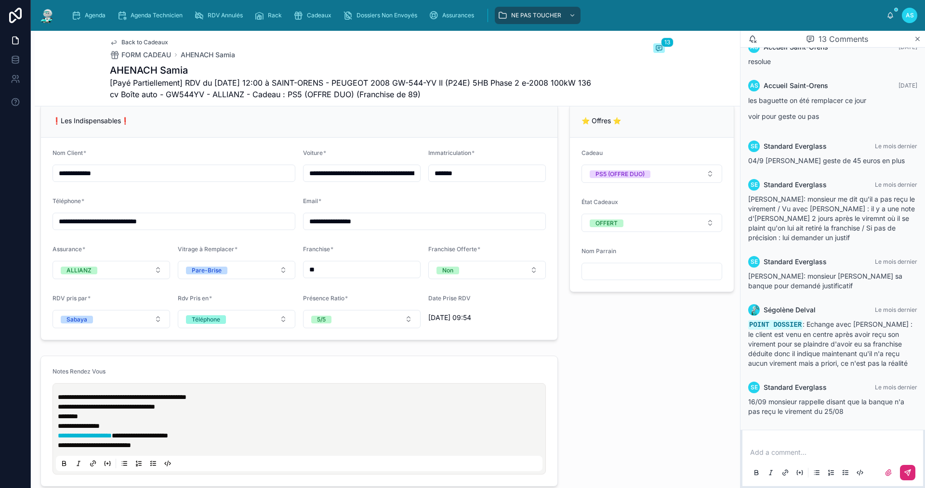
click at [812, 457] on p at bounding box center [834, 453] width 169 height 10
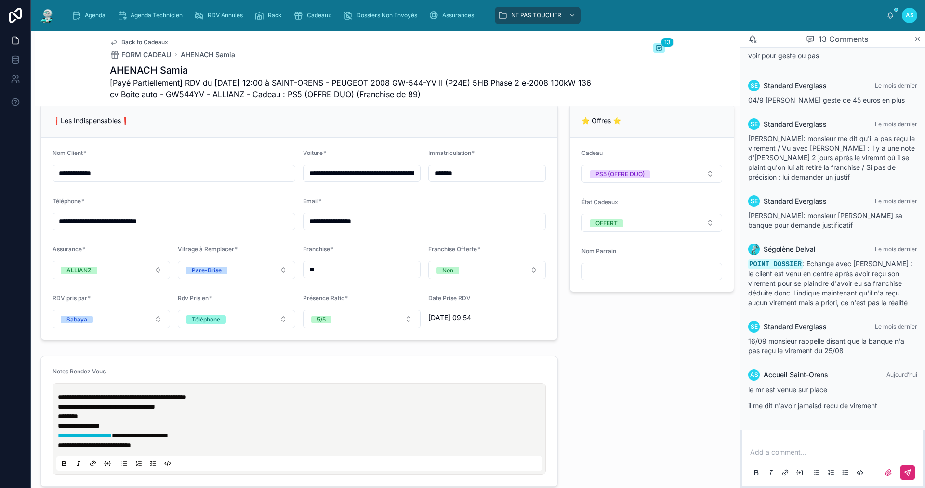
scroll to position [402, 0]
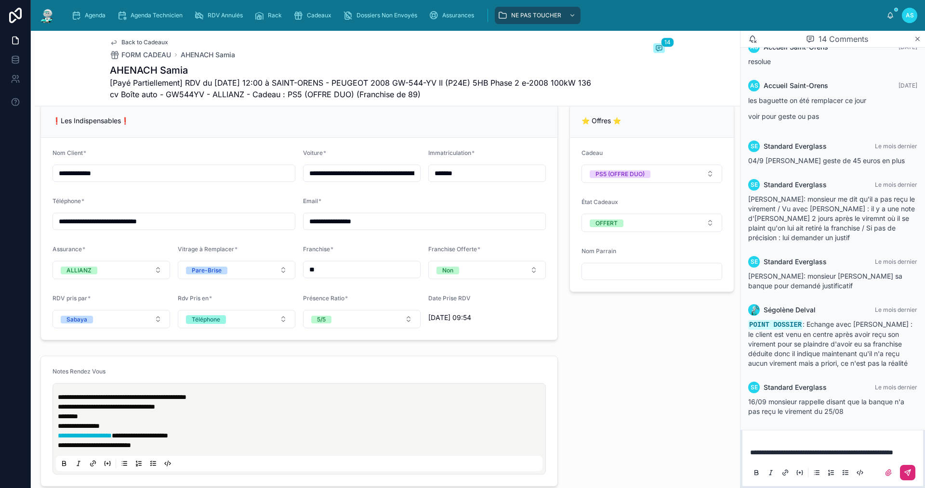
click at [911, 473] on button at bounding box center [907, 472] width 15 height 15
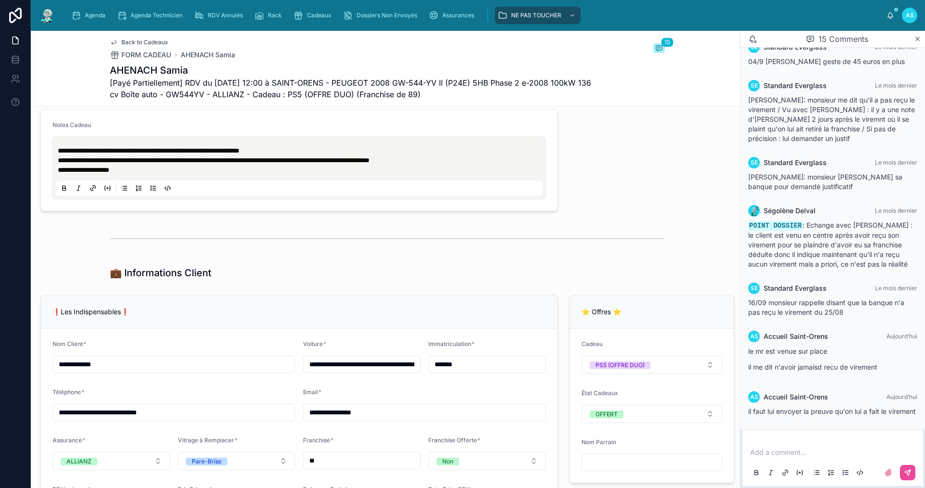
scroll to position [530, 0]
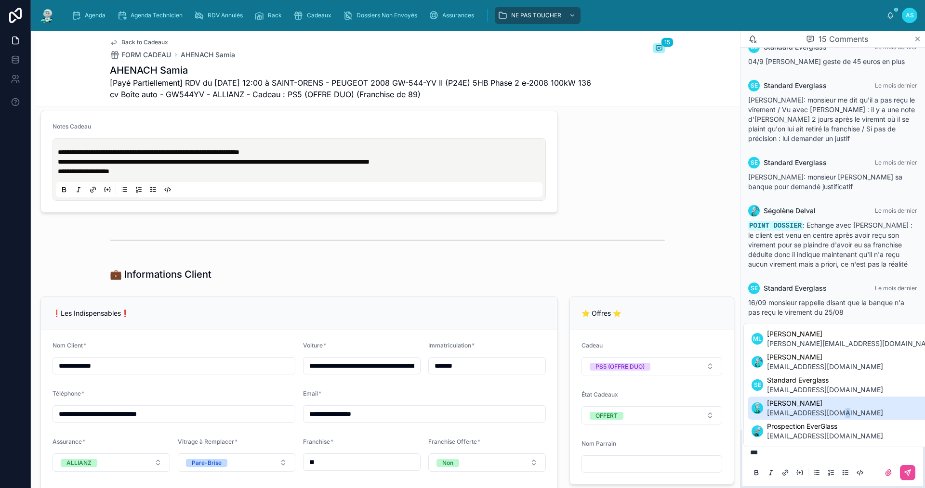
click at [846, 413] on span "[EMAIL_ADDRESS][DOMAIN_NAME]" at bounding box center [825, 413] width 116 height 10
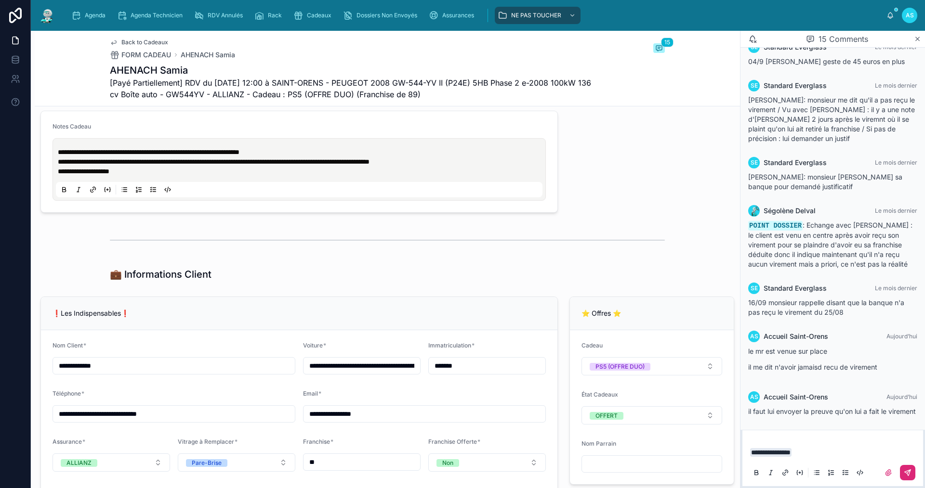
click at [905, 469] on icon at bounding box center [907, 473] width 8 height 8
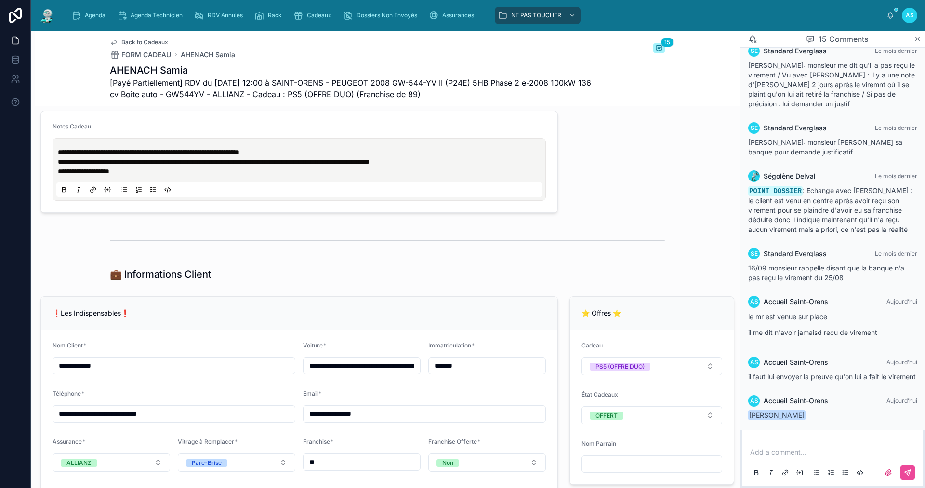
scroll to position [549, 0]
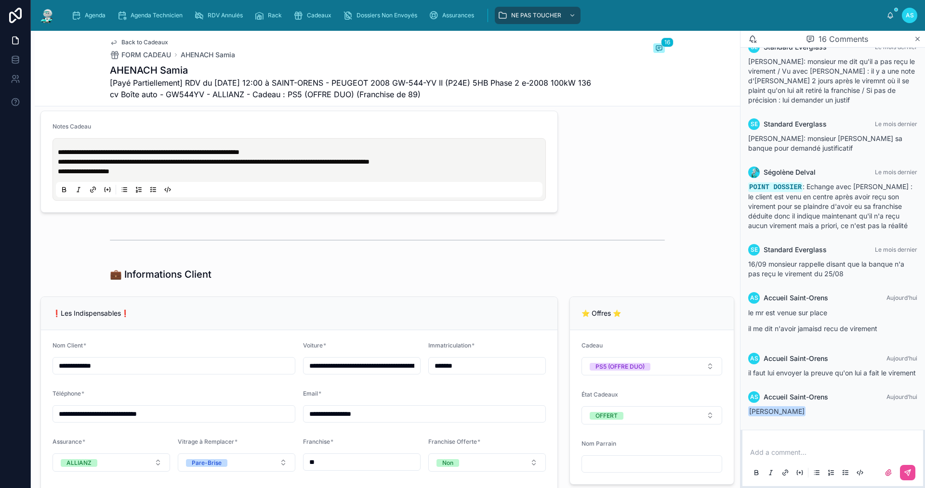
click at [151, 40] on span "Back to Cadeaux" at bounding box center [144, 43] width 47 height 8
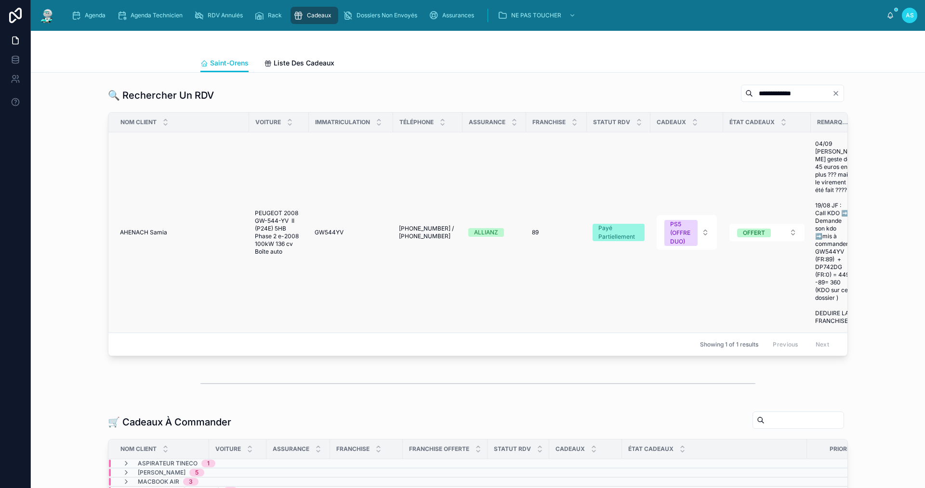
click at [413, 233] on span "[PHONE_NUMBER] / [PHONE_NUMBER]" at bounding box center [428, 232] width 58 height 15
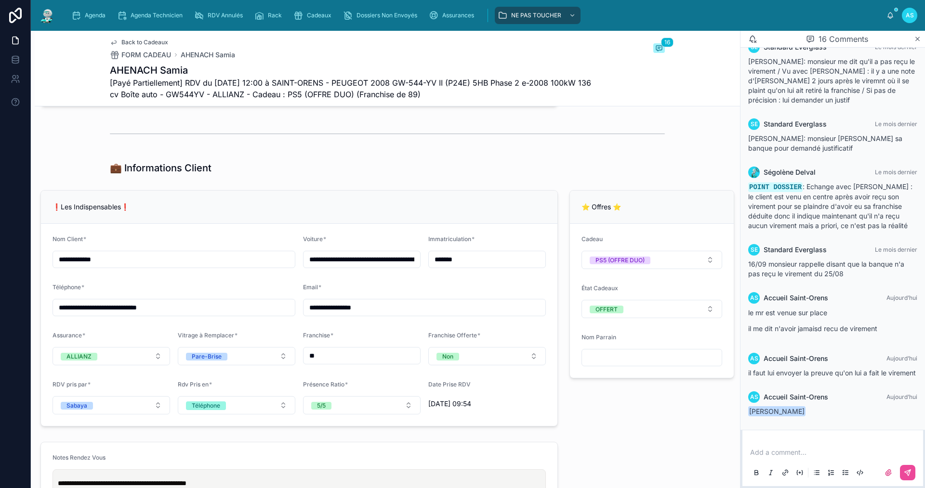
scroll to position [674, 0]
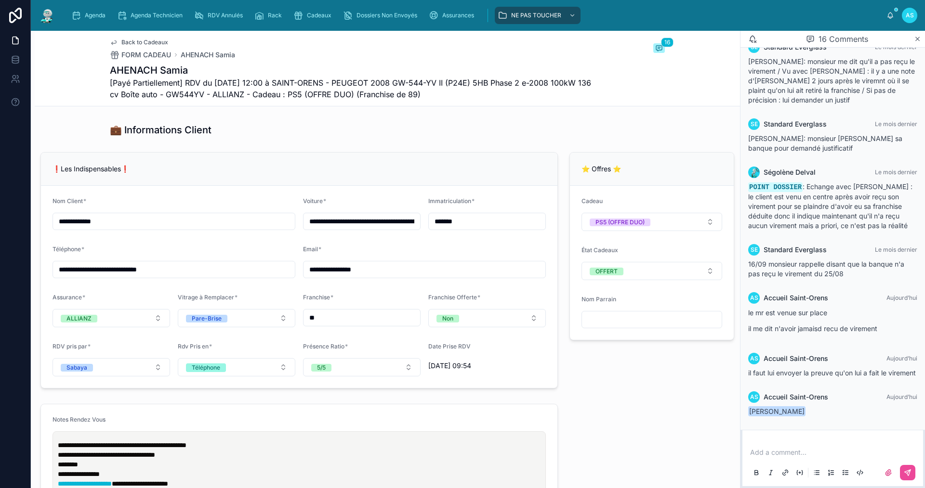
drag, startPoint x: 186, startPoint y: 281, endPoint x: 115, endPoint y: 280, distance: 70.8
click at [114, 276] on input "**********" at bounding box center [174, 269] width 242 height 13
click at [789, 456] on p at bounding box center [834, 453] width 169 height 10
click at [908, 468] on button at bounding box center [907, 472] width 15 height 15
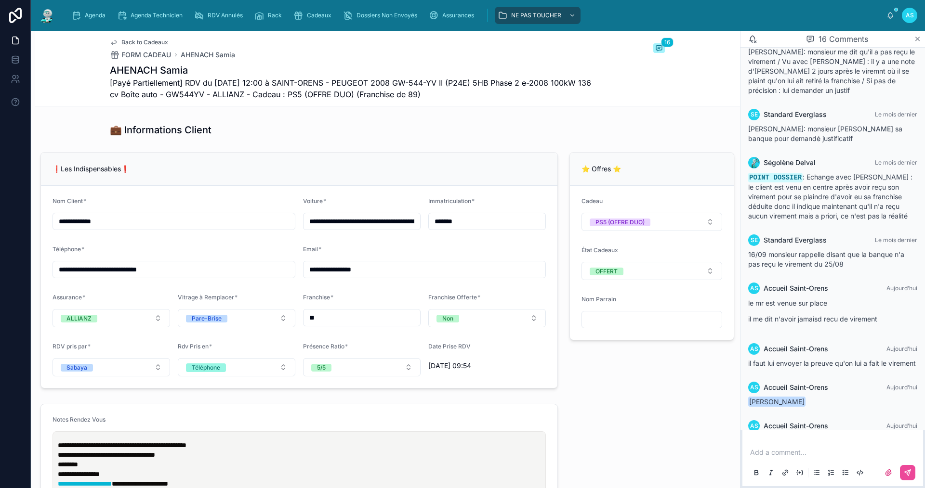
scroll to position [510, 0]
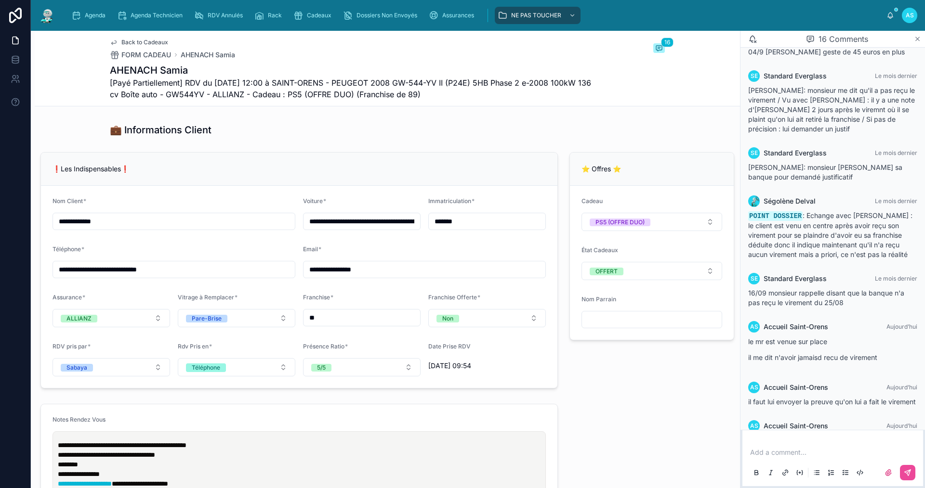
click at [919, 37] on icon at bounding box center [917, 39] width 7 height 8
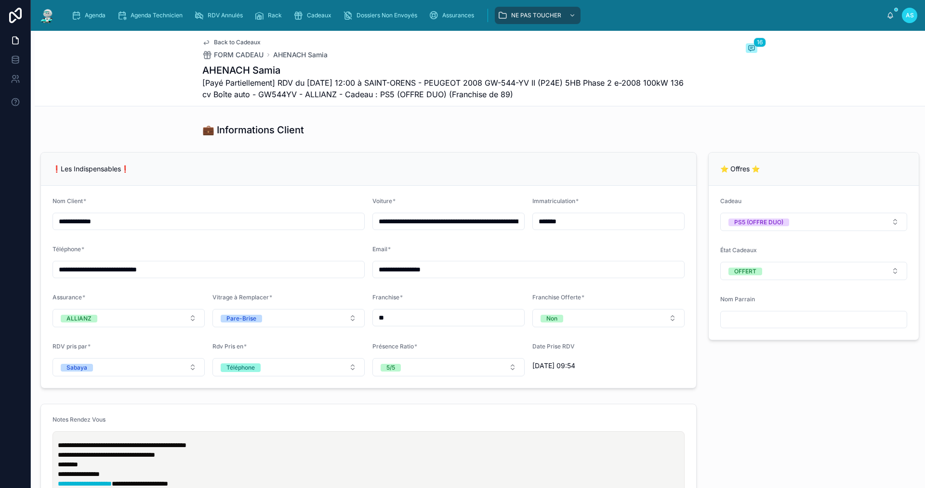
scroll to position [667, 0]
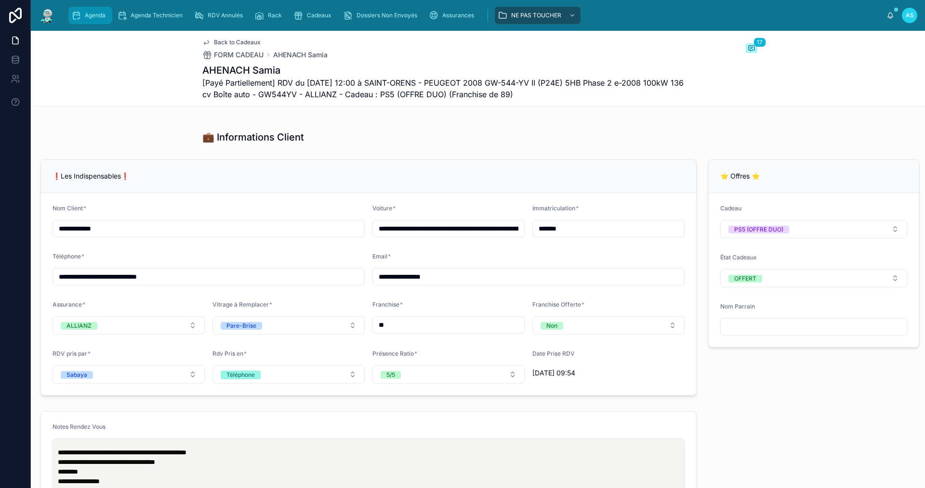
click at [102, 17] on span "Agenda" at bounding box center [95, 16] width 21 height 8
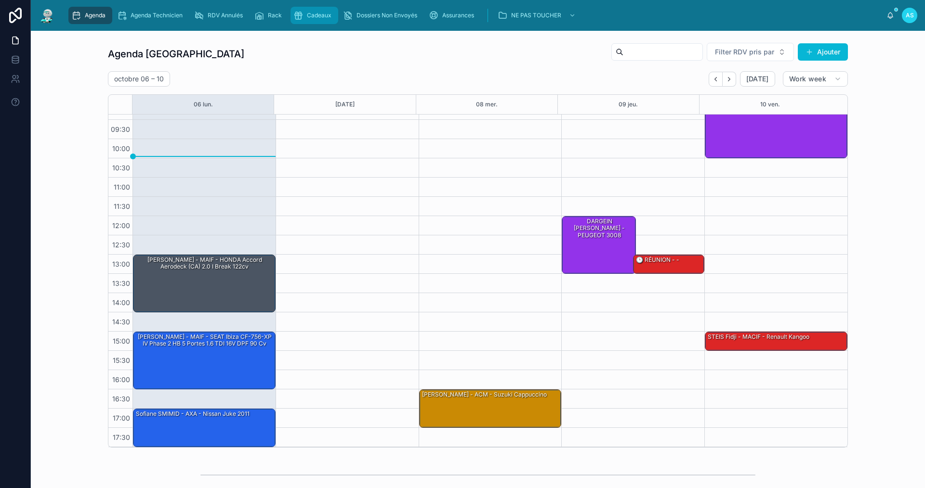
click at [307, 20] on div "Cadeaux" at bounding box center [314, 15] width 42 height 15
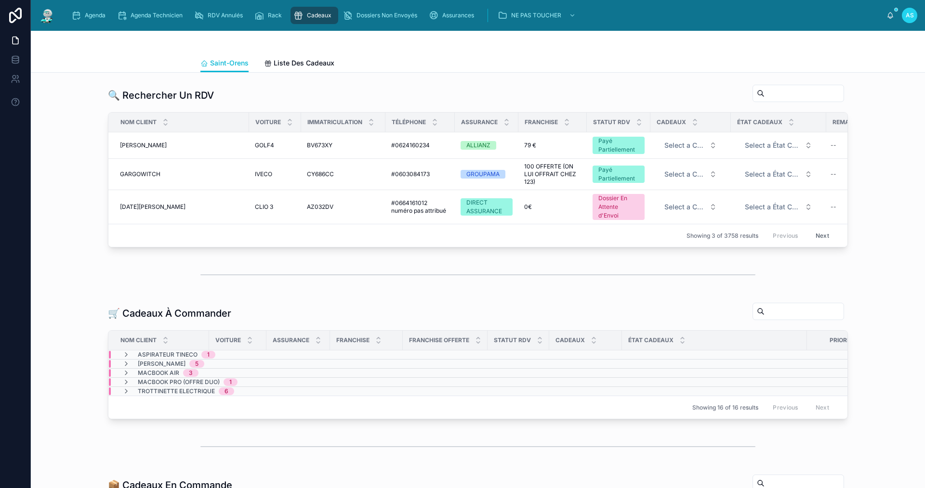
click at [769, 98] on input "text" at bounding box center [803, 93] width 79 height 13
type input "*"
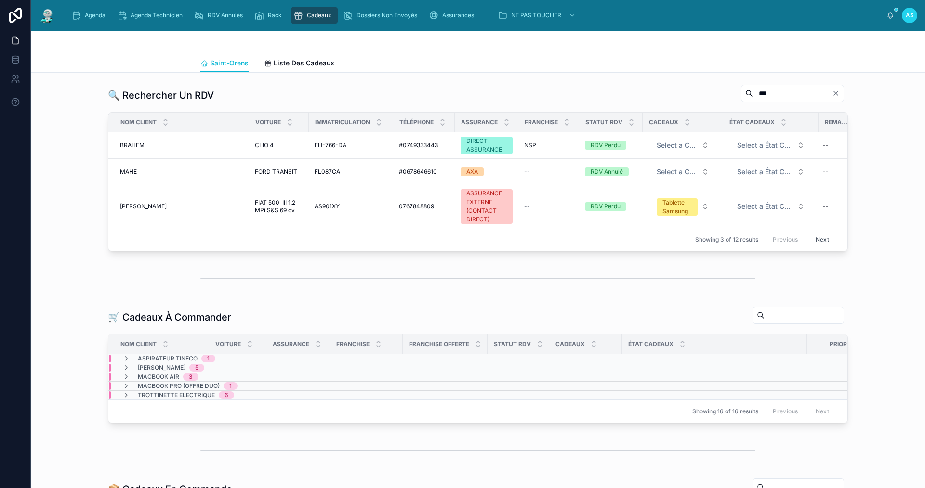
click at [753, 98] on input "***" at bounding box center [792, 93] width 79 height 13
type input "*******"
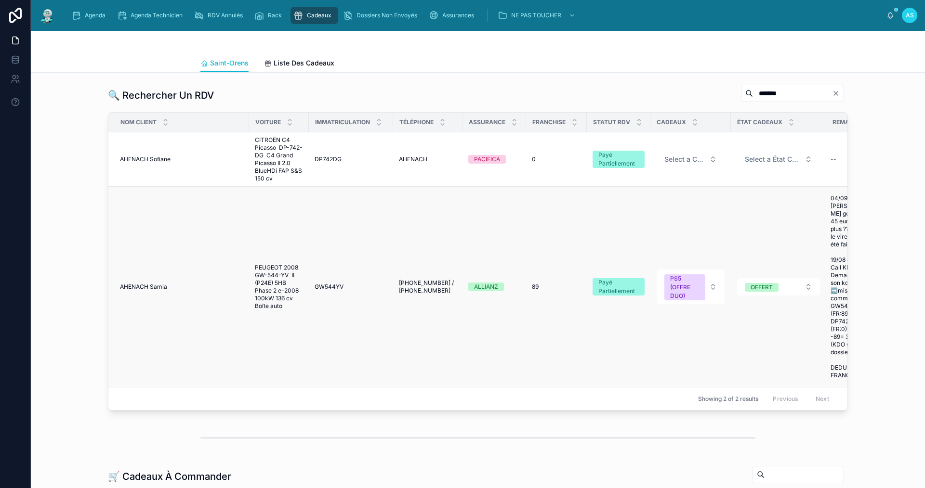
click at [141, 287] on span "AHENACH Samia" at bounding box center [143, 287] width 47 height 8
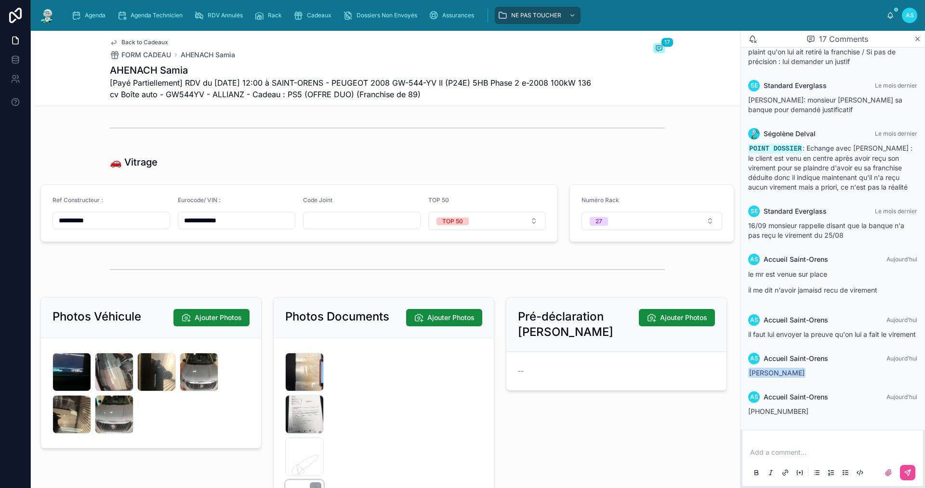
scroll to position [1838, 0]
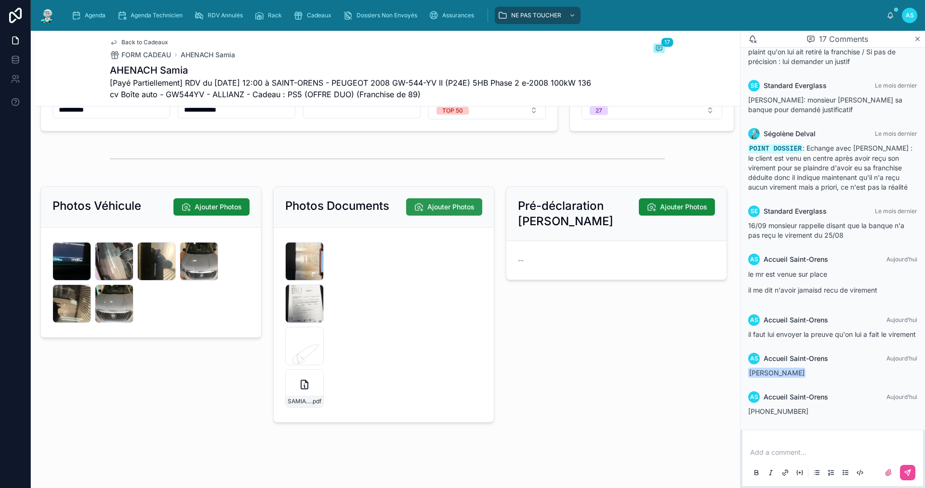
click at [457, 206] on span "Ajouter Photos" at bounding box center [450, 207] width 47 height 10
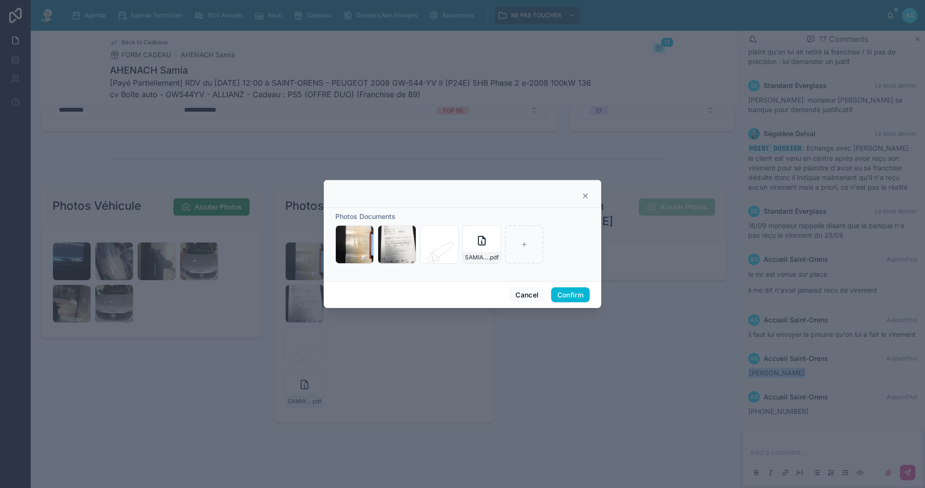
click at [591, 193] on div at bounding box center [462, 194] width 277 height 28
click at [585, 196] on icon at bounding box center [585, 196] width 8 height 8
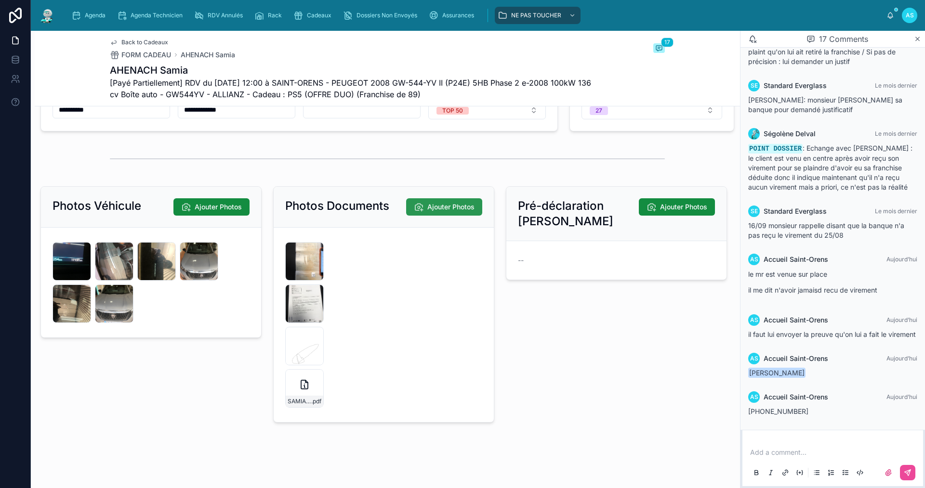
click at [450, 208] on span "Ajouter Photos" at bounding box center [450, 207] width 47 height 10
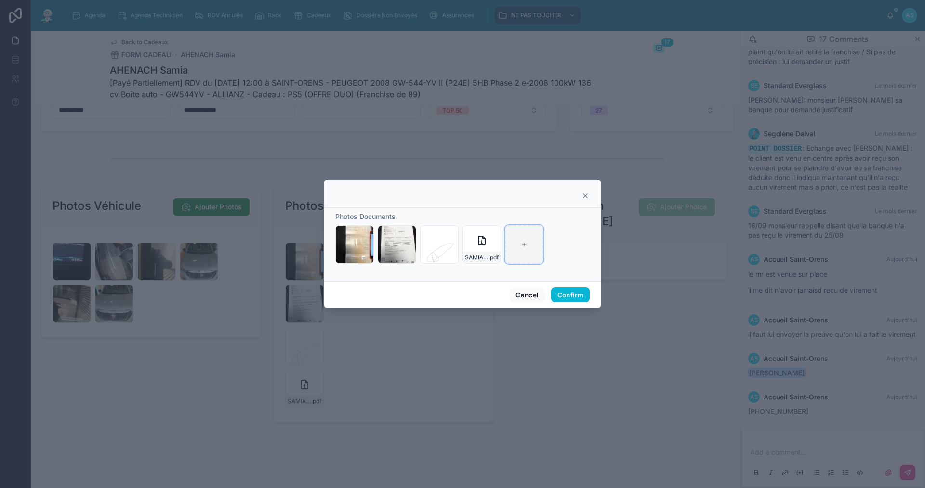
click at [532, 249] on div at bounding box center [524, 244] width 39 height 39
type input "**********"
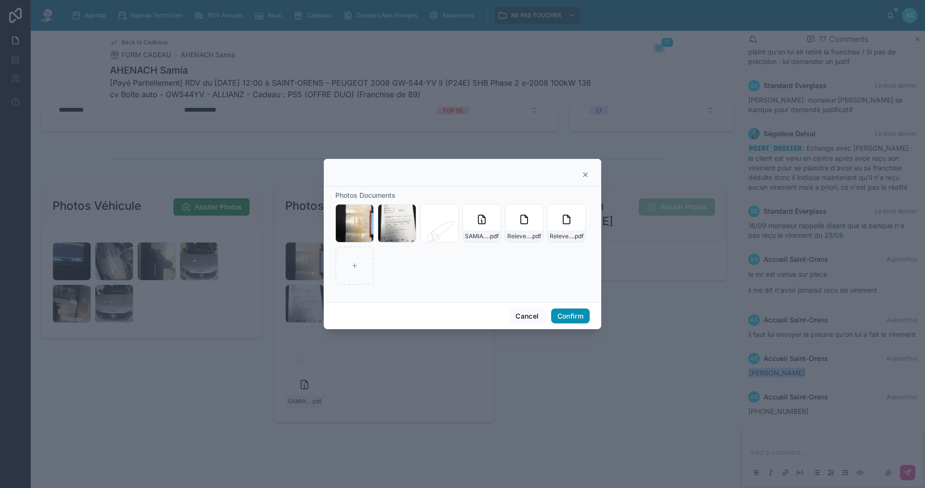
click at [572, 314] on button "Confirm" at bounding box center [570, 316] width 39 height 15
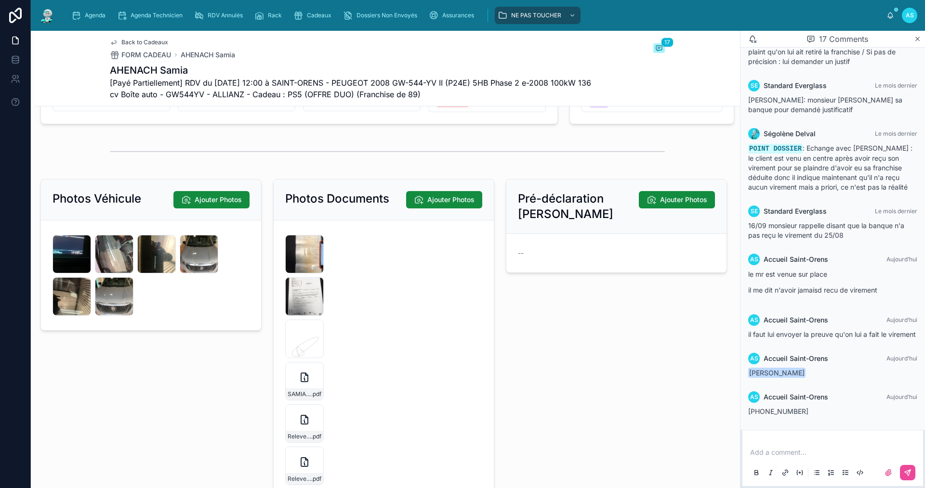
click at [781, 455] on p at bounding box center [834, 453] width 169 height 10
click at [906, 477] on button at bounding box center [907, 472] width 15 height 15
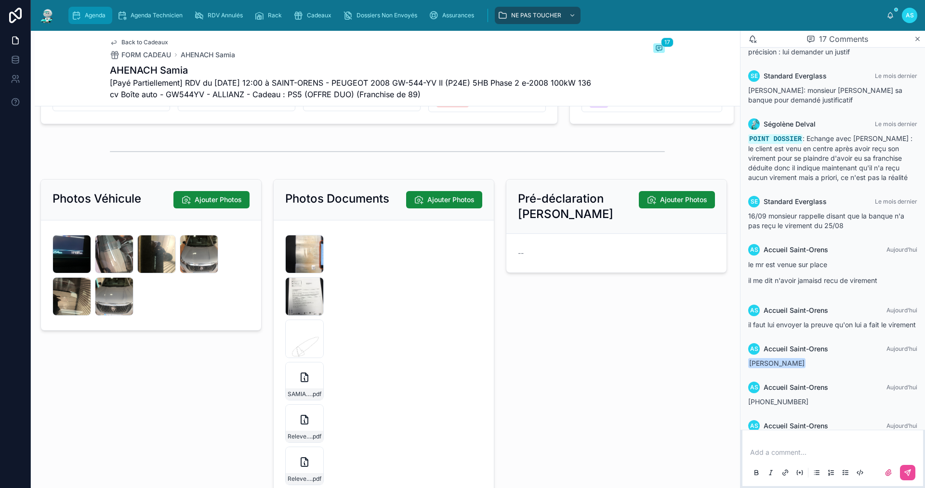
click at [86, 12] on span "Agenda" at bounding box center [95, 16] width 21 height 8
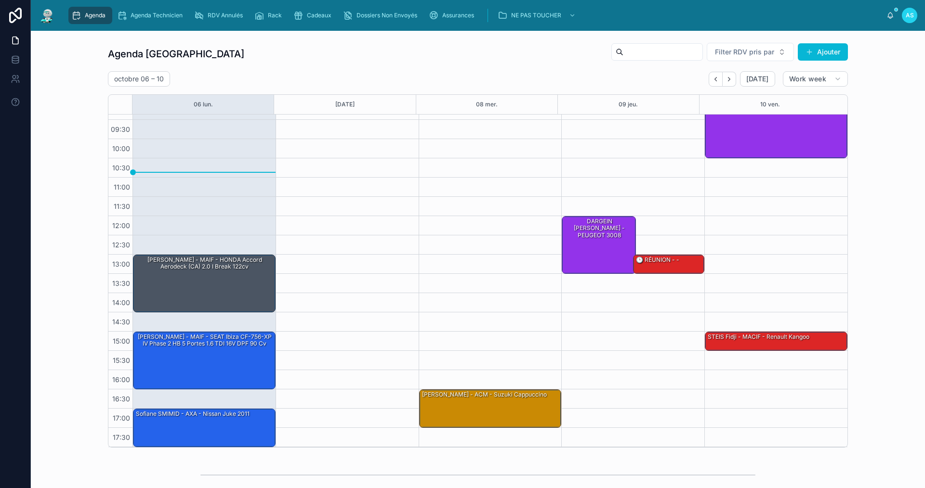
scroll to position [239, 0]
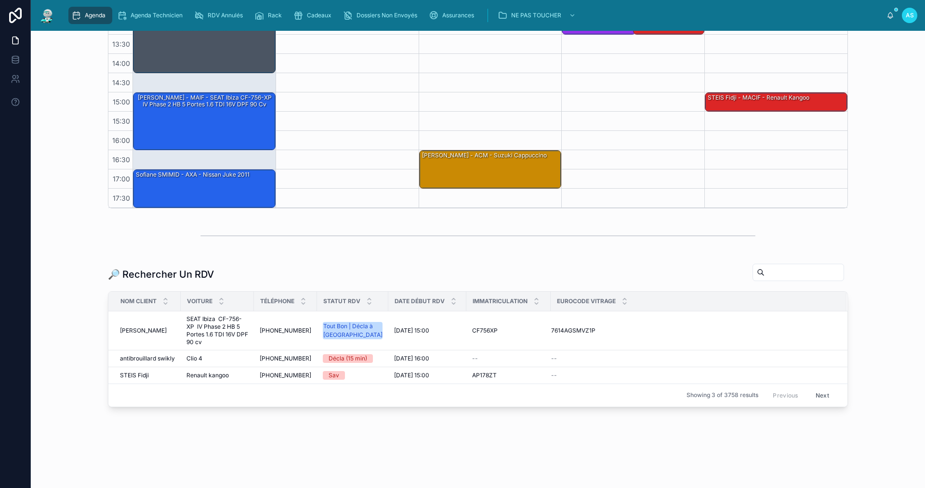
click at [764, 277] on input "text" at bounding box center [803, 272] width 79 height 13
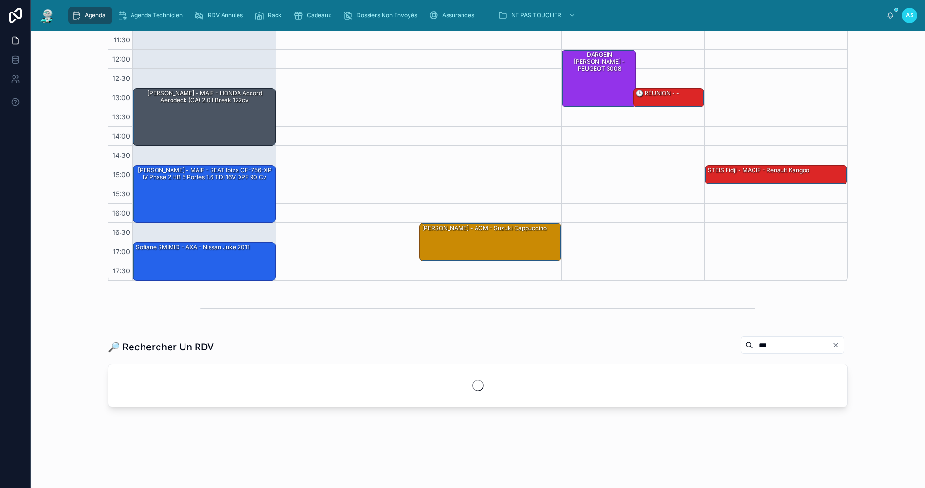
scroll to position [167, 0]
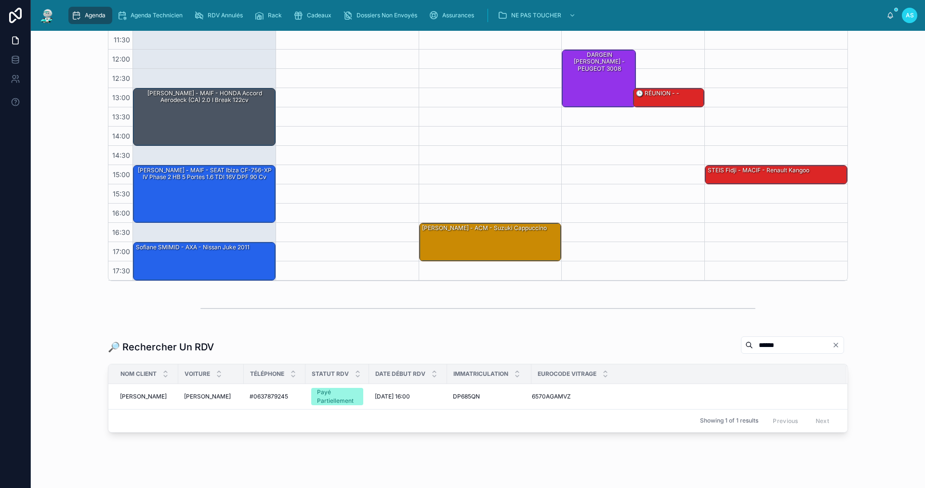
scroll to position [192, 0]
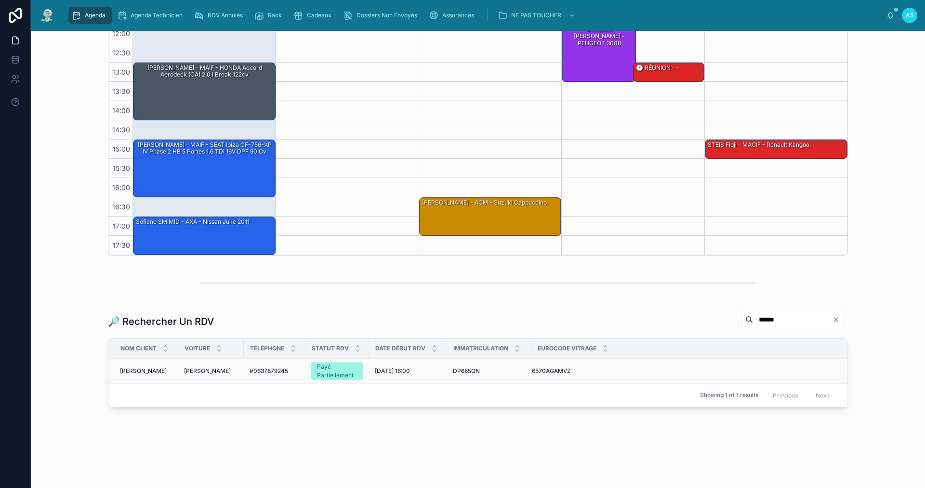
type input "******"
click at [394, 370] on span "[DATE] 16:00" at bounding box center [392, 371] width 35 height 8
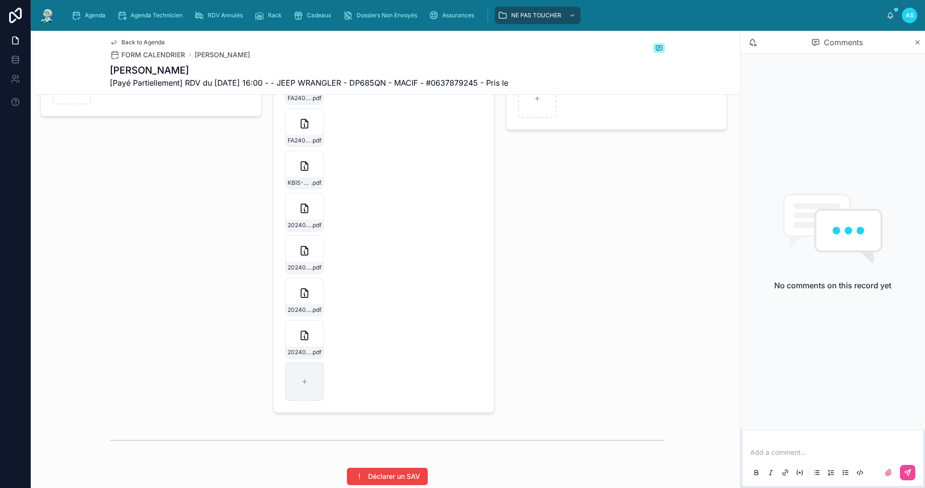
scroll to position [1589, 0]
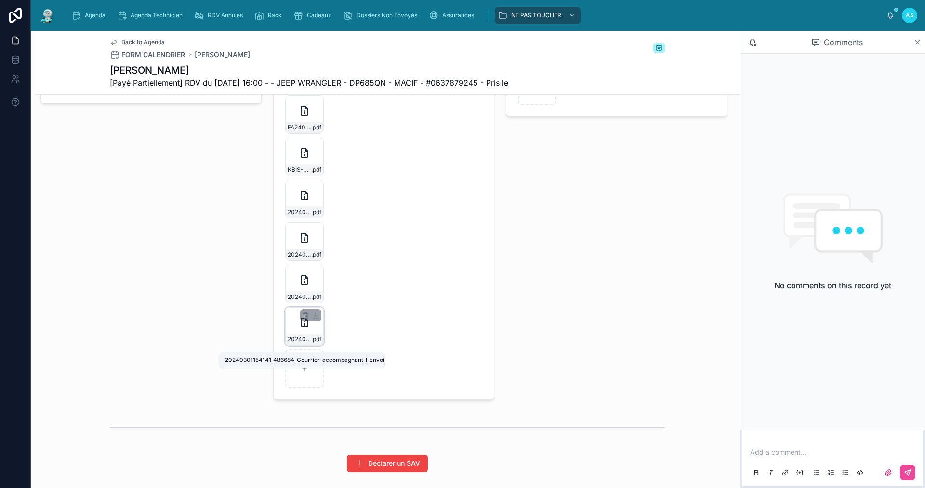
click at [303, 343] on span "20240301154141_486684_Courrier_accompagnant_l_envoi_de_la_facture" at bounding box center [299, 340] width 24 height 8
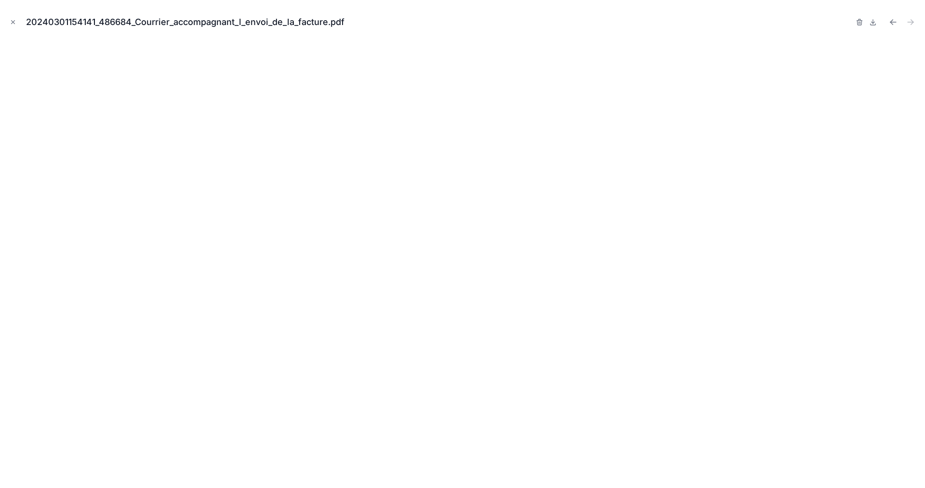
click at [12, 19] on icon "Close modal" at bounding box center [13, 22] width 7 height 7
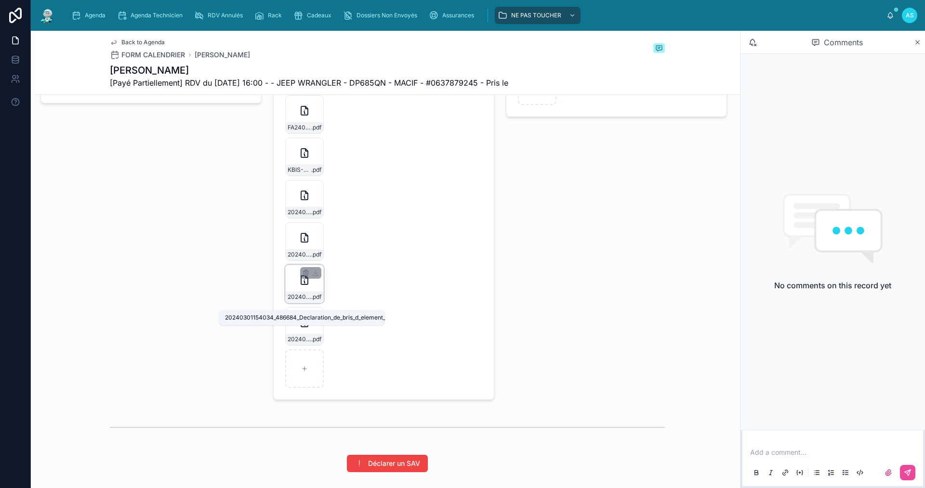
click at [303, 301] on span "20240301154034_486684_Declaration_de_bris_d_element_vitre_v2" at bounding box center [299, 297] width 24 height 8
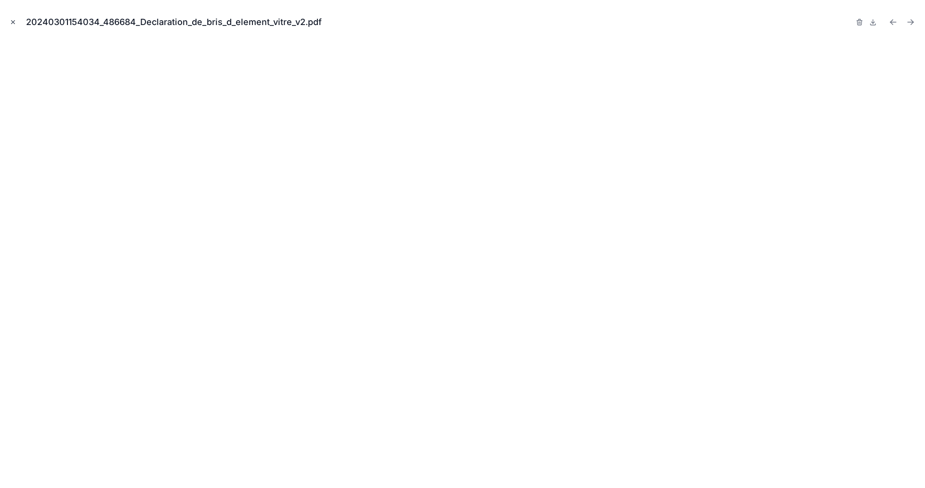
click at [15, 18] on button "Close modal" at bounding box center [13, 22] width 11 height 11
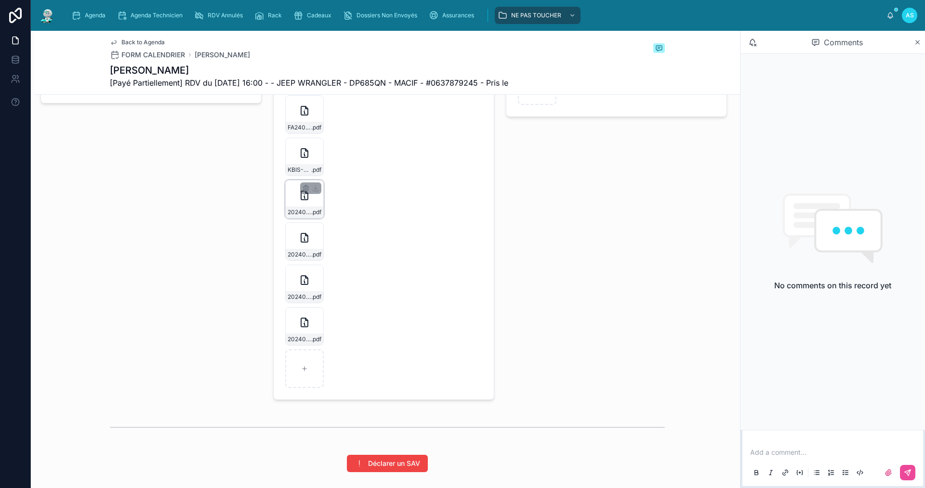
click at [301, 201] on icon at bounding box center [305, 196] width 12 height 12
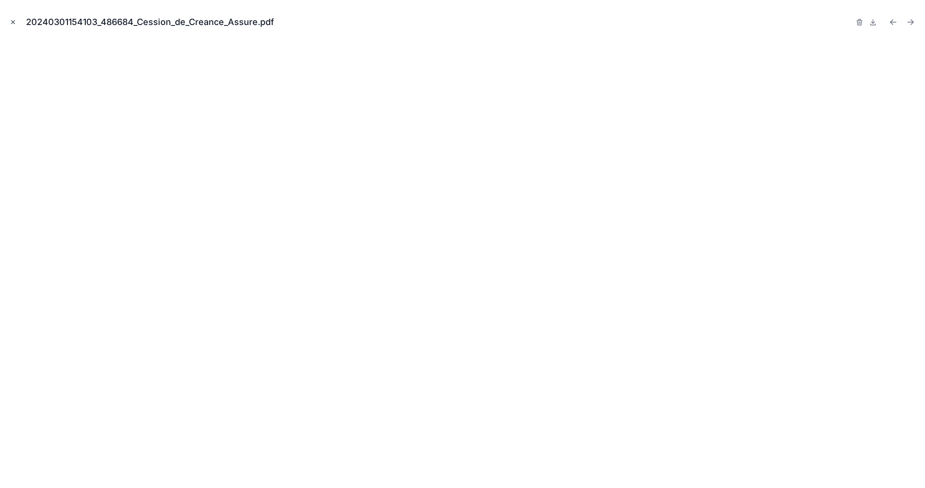
click at [15, 27] on button "Close modal" at bounding box center [13, 22] width 11 height 11
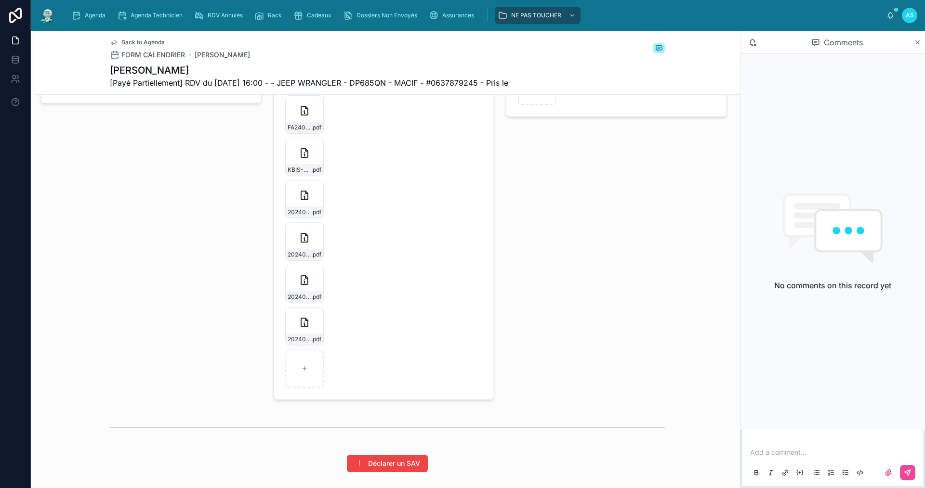
click at [144, 39] on span "Back to Agenda" at bounding box center [142, 43] width 43 height 8
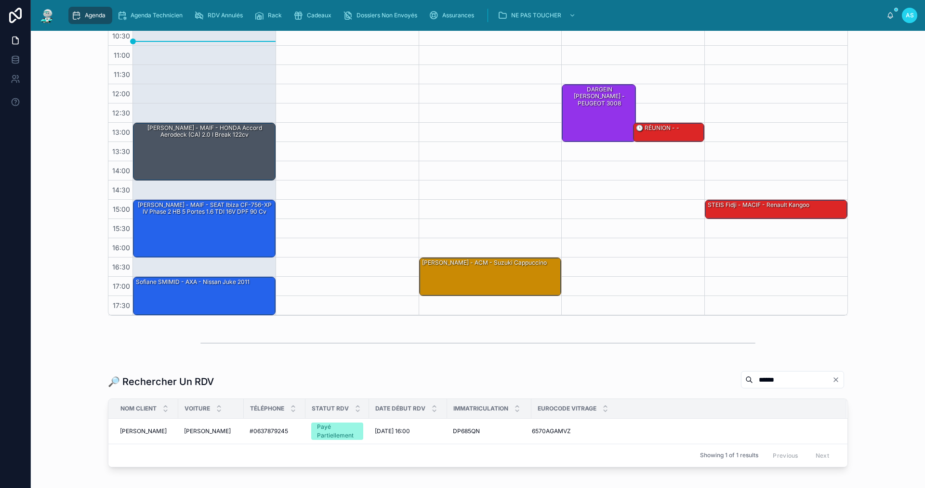
scroll to position [192, 0]
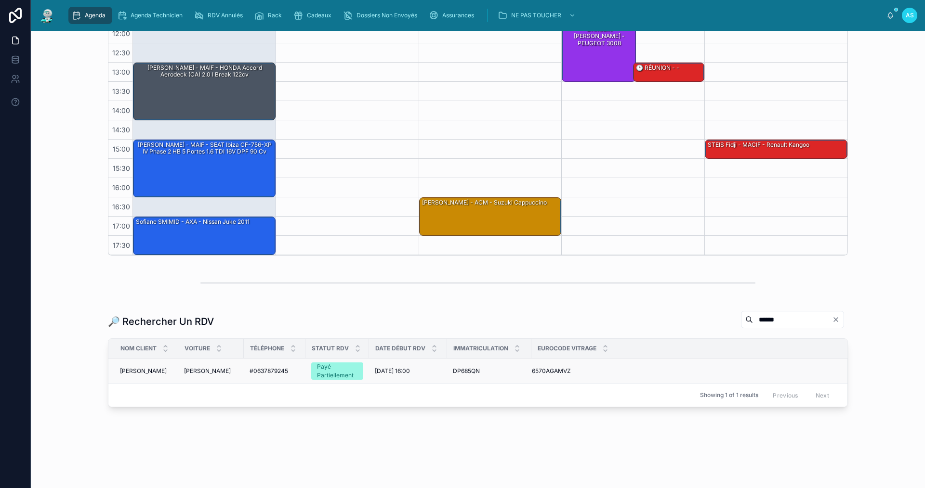
click at [391, 372] on span "[DATE] 16:00" at bounding box center [392, 371] width 35 height 8
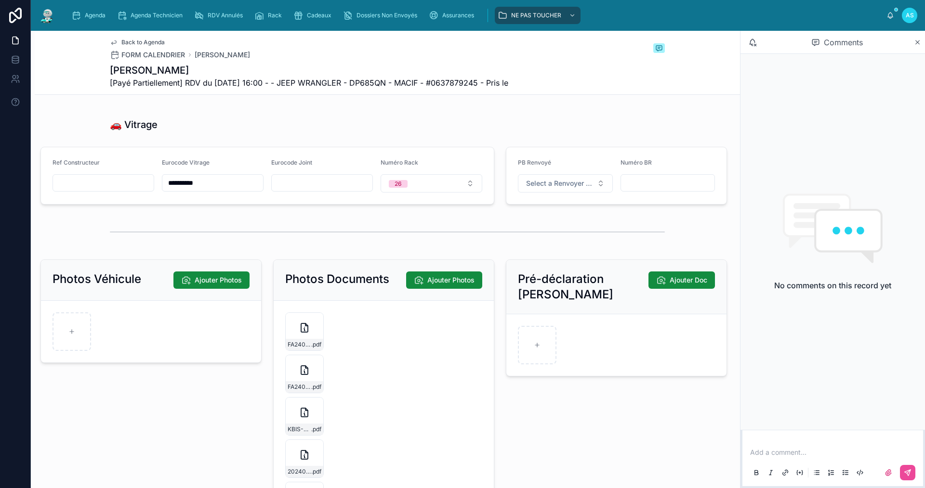
scroll to position [1348, 0]
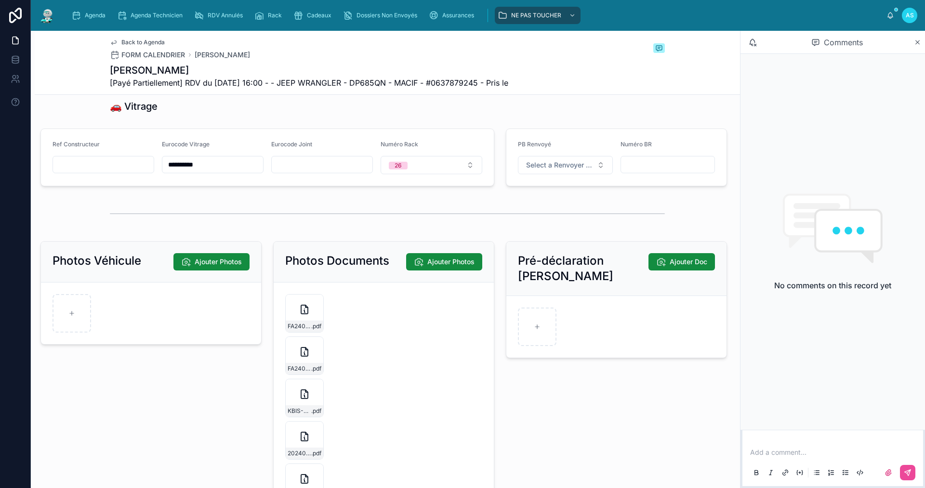
drag, startPoint x: 226, startPoint y: 173, endPoint x: 150, endPoint y: 174, distance: 76.1
click at [150, 174] on form "**********" at bounding box center [267, 157] width 453 height 57
click at [572, 436] on div "Pré-déclaration Bris De Glace Ajouter Doc" at bounding box center [616, 441] width 233 height 408
click at [317, 13] on span "Cadeaux" at bounding box center [319, 16] width 25 height 8
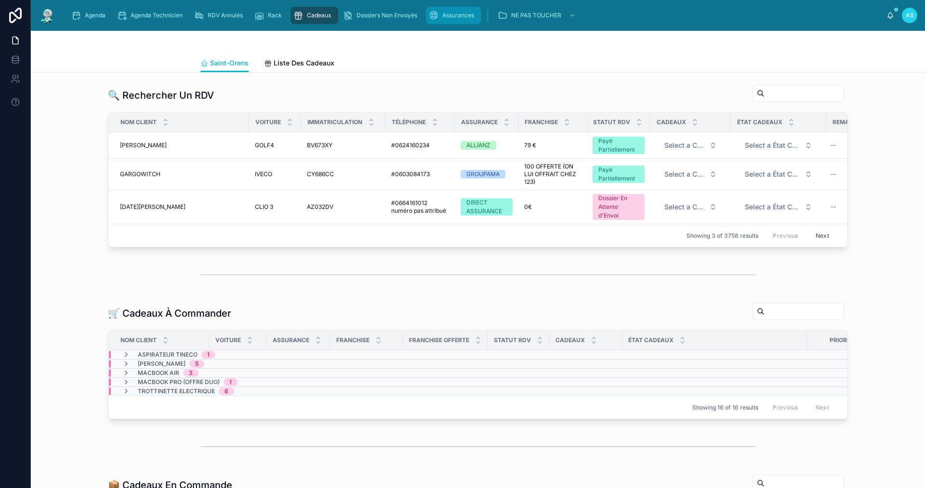
click at [462, 16] on span "Assurances" at bounding box center [458, 16] width 32 height 8
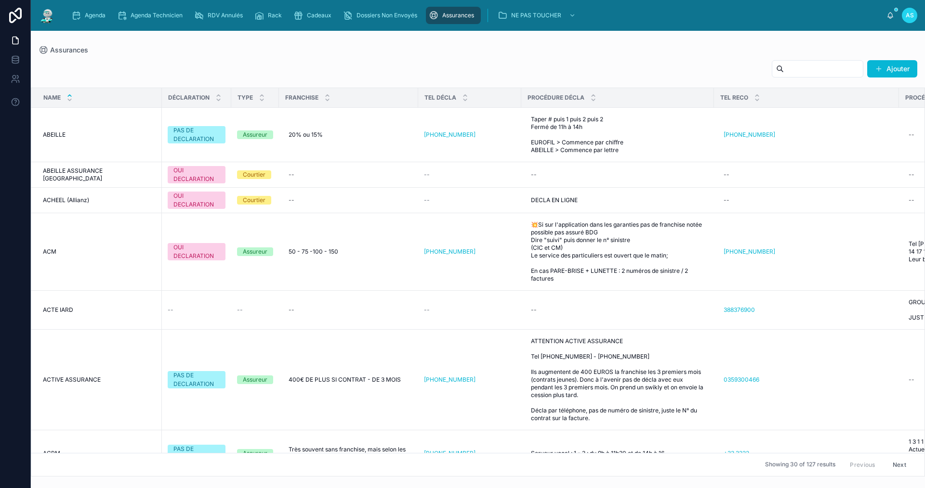
drag, startPoint x: 793, startPoint y: 73, endPoint x: 787, endPoint y: 74, distance: 5.8
click at [793, 73] on input "text" at bounding box center [823, 68] width 79 height 13
type input "*****"
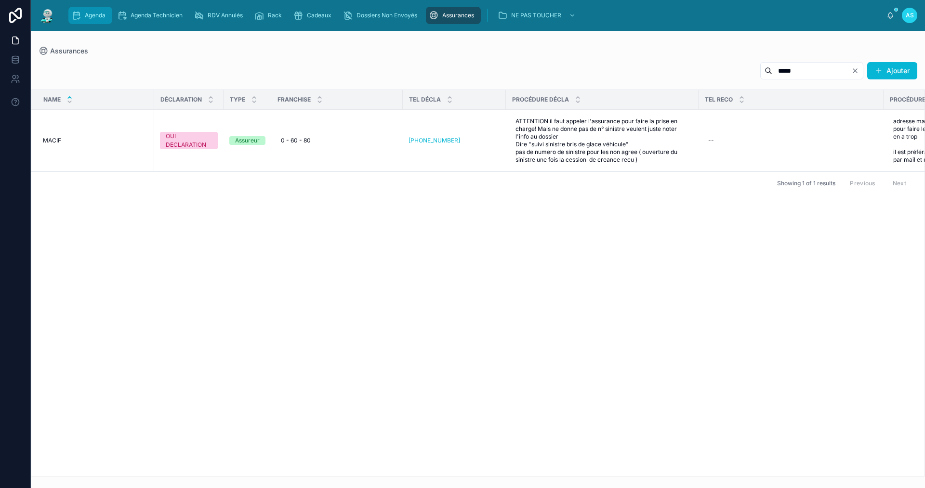
click at [88, 9] on div "Agenda" at bounding box center [90, 15] width 38 height 15
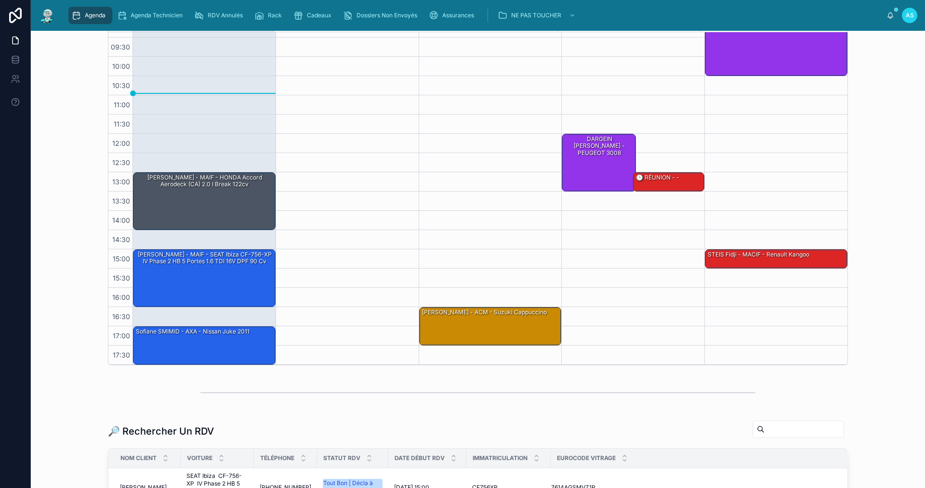
scroll to position [239, 0]
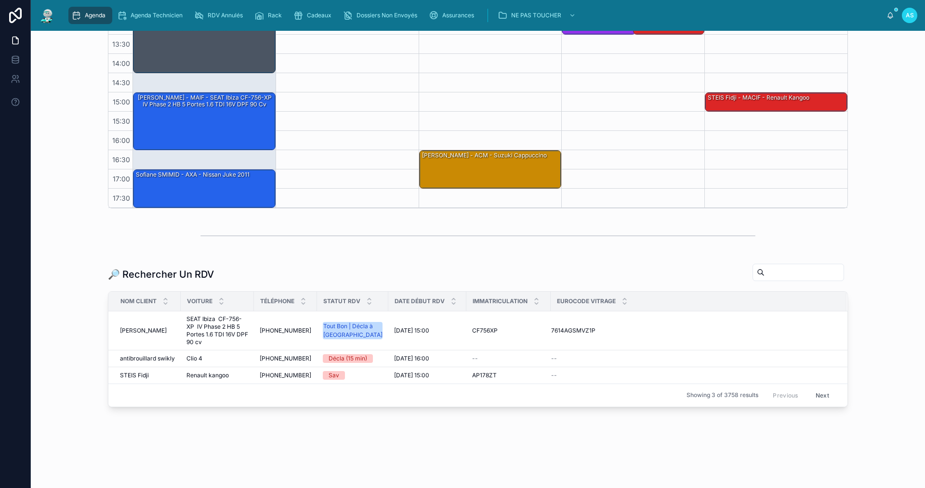
click at [771, 269] on input "text" at bounding box center [803, 272] width 79 height 13
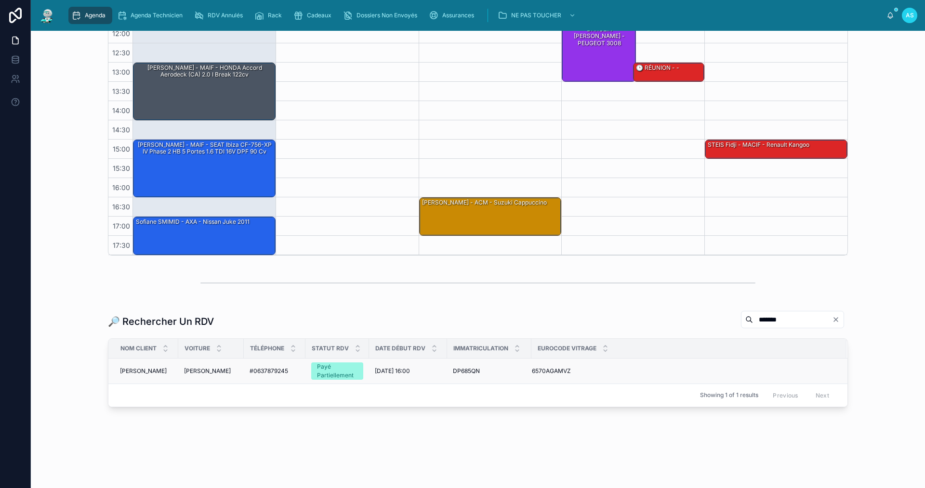
type input "******"
click at [272, 371] on span "#0637879245" at bounding box center [268, 371] width 39 height 8
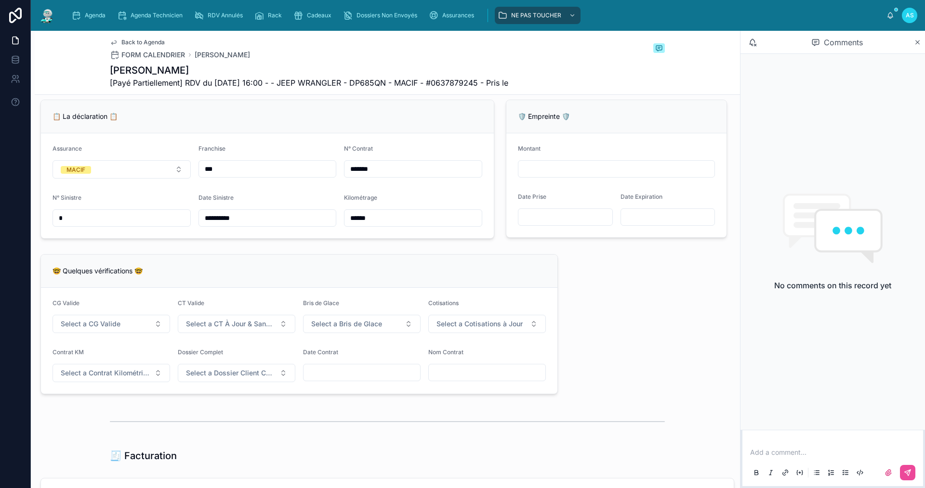
scroll to position [770, 0]
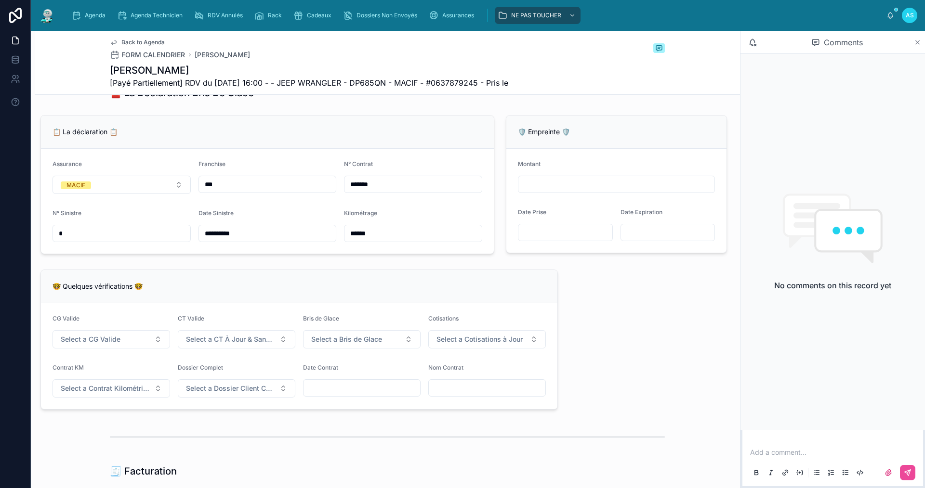
click at [919, 40] on icon at bounding box center [917, 43] width 7 height 8
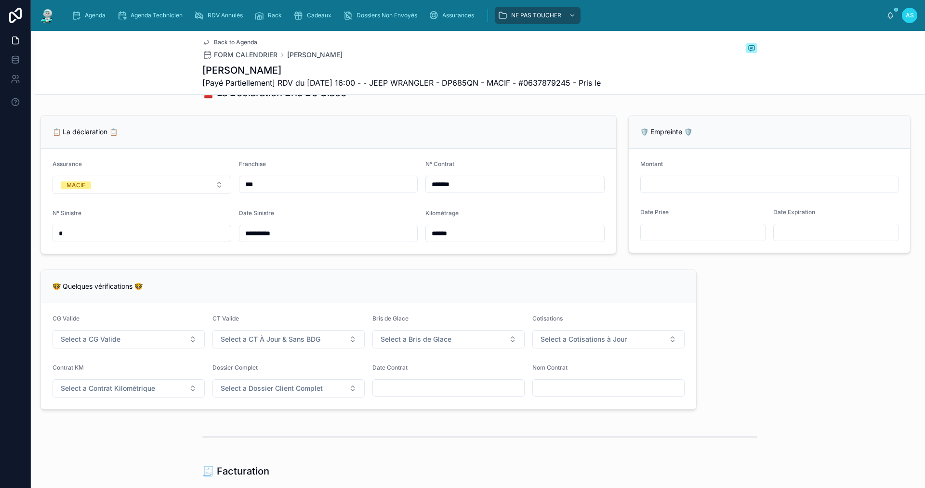
scroll to position [763, 0]
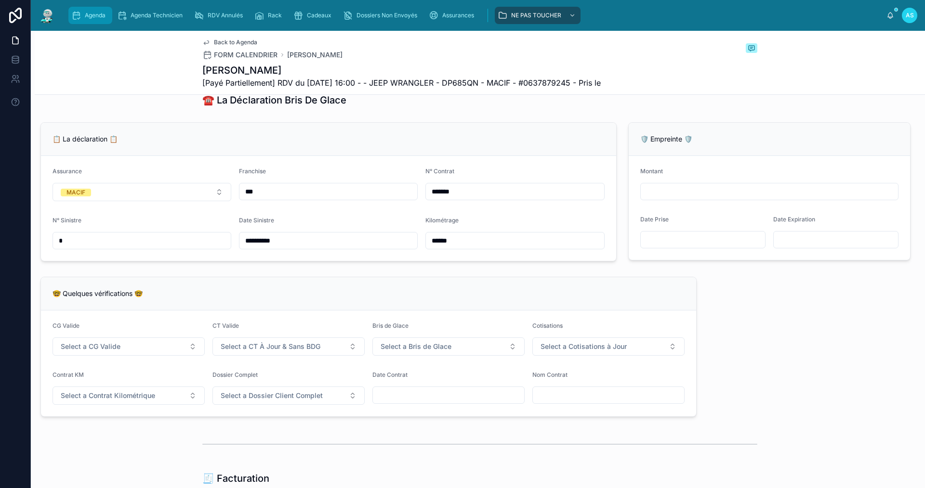
click at [90, 20] on div "Agenda" at bounding box center [90, 15] width 38 height 15
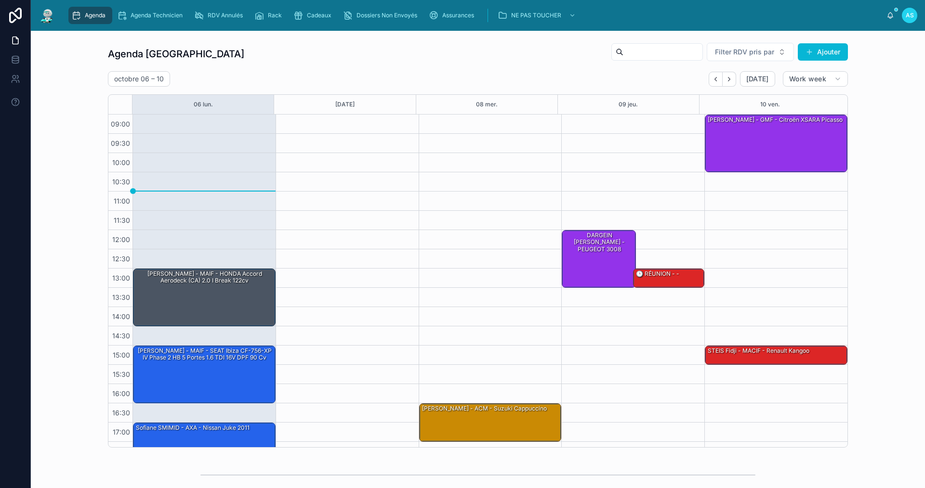
scroll to position [14, 0]
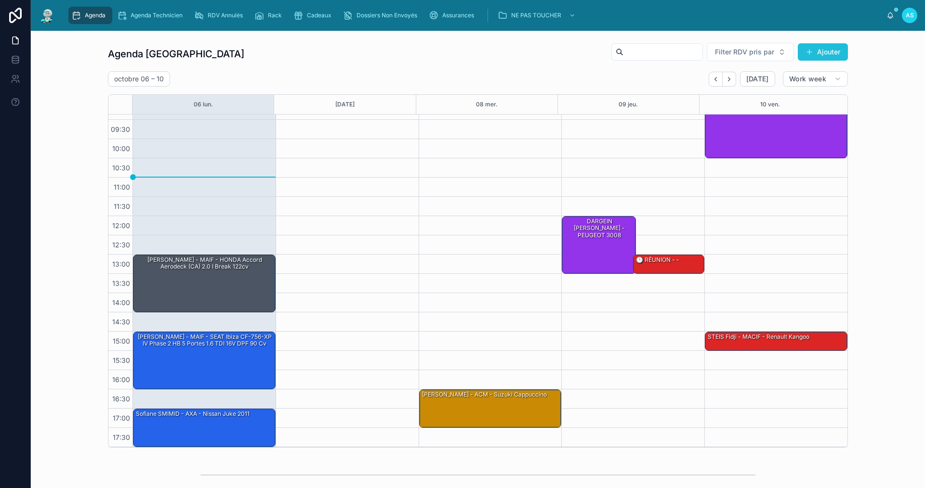
click at [834, 48] on button "Ajouter" at bounding box center [822, 51] width 50 height 17
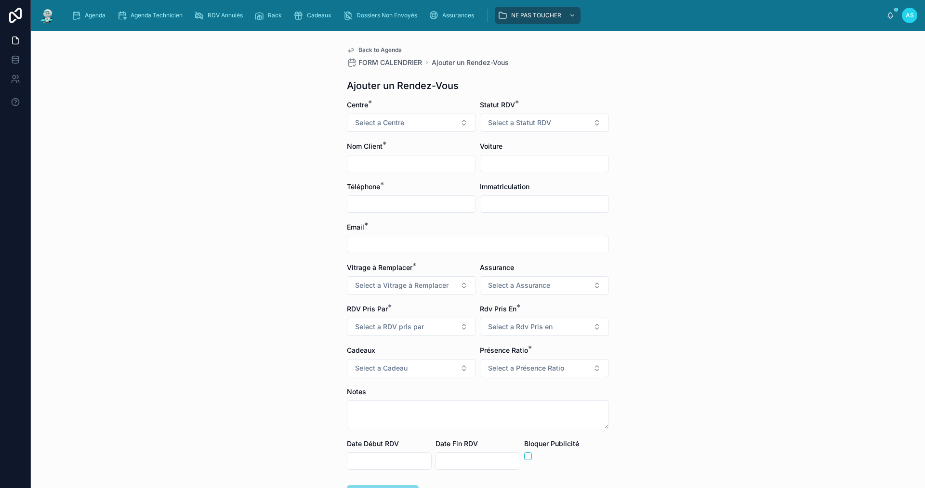
click at [408, 132] on form "Centre * Select a Centre Statut RDV * Select a Statut RDV Nom Client * Voiture …" at bounding box center [478, 332] width 262 height 464
click at [414, 126] on button "Select a Centre" at bounding box center [411, 123] width 129 height 18
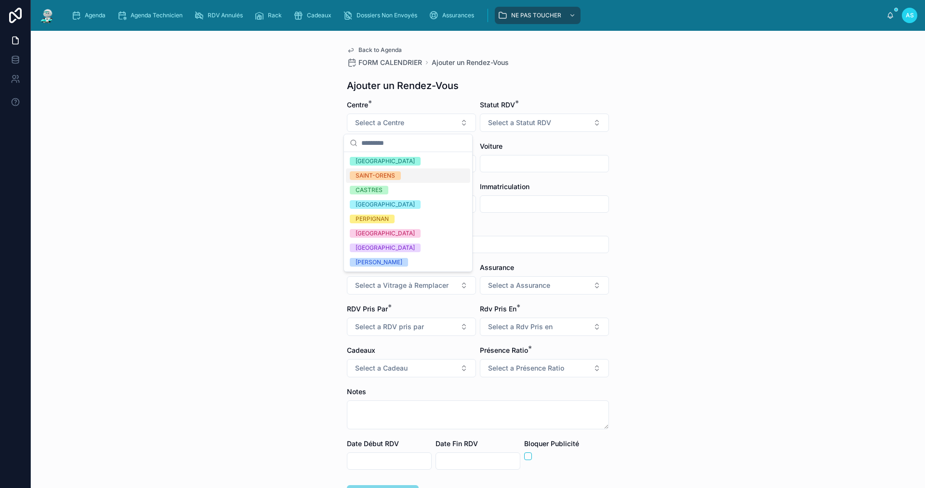
drag, startPoint x: 253, startPoint y: 160, endPoint x: 161, endPoint y: 94, distance: 112.5
click at [252, 159] on div "Back to Agenda FORM CALENDRIER Ajouter un Rendez-Vous Ajouter un Rendez-Vous Ce…" at bounding box center [478, 259] width 894 height 457
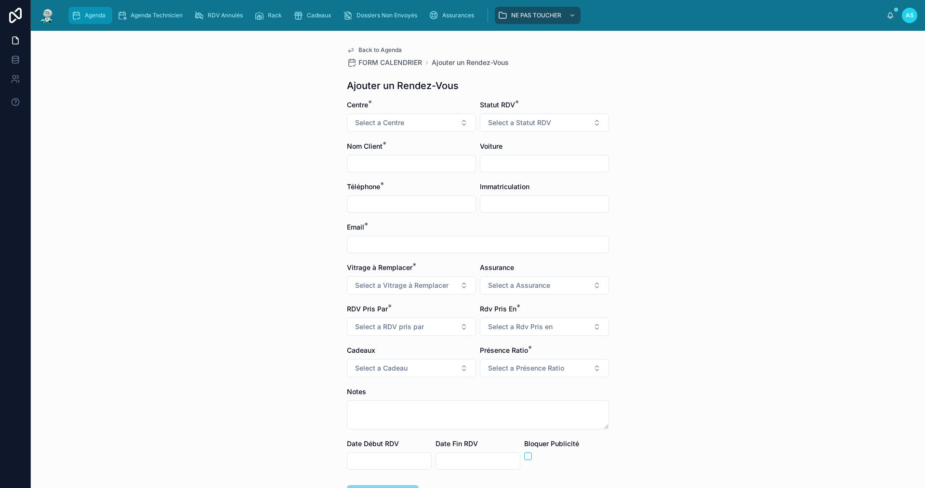
click at [86, 15] on span "Agenda" at bounding box center [95, 16] width 21 height 8
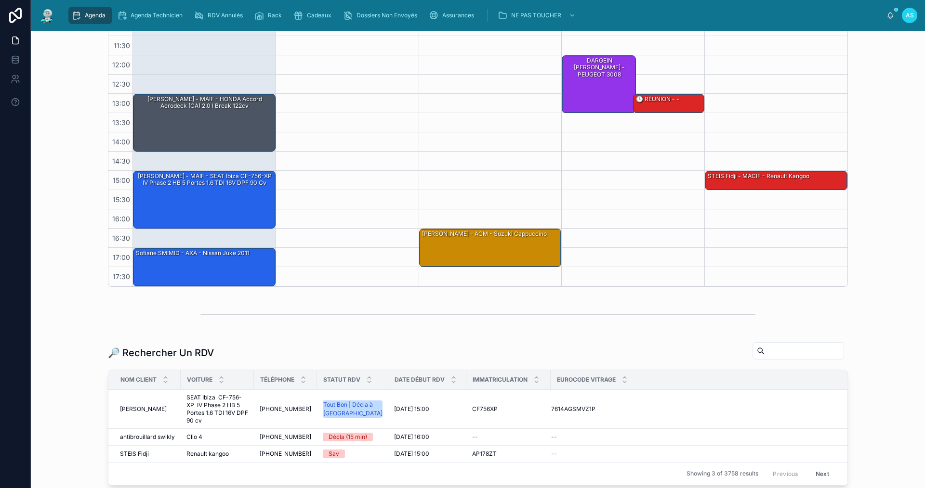
scroll to position [239, 0]
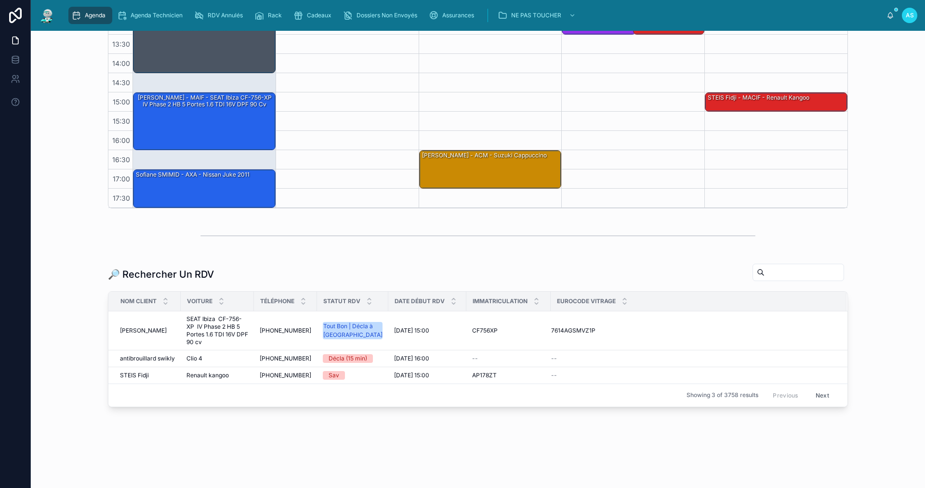
click at [764, 276] on input "text" at bounding box center [803, 272] width 79 height 13
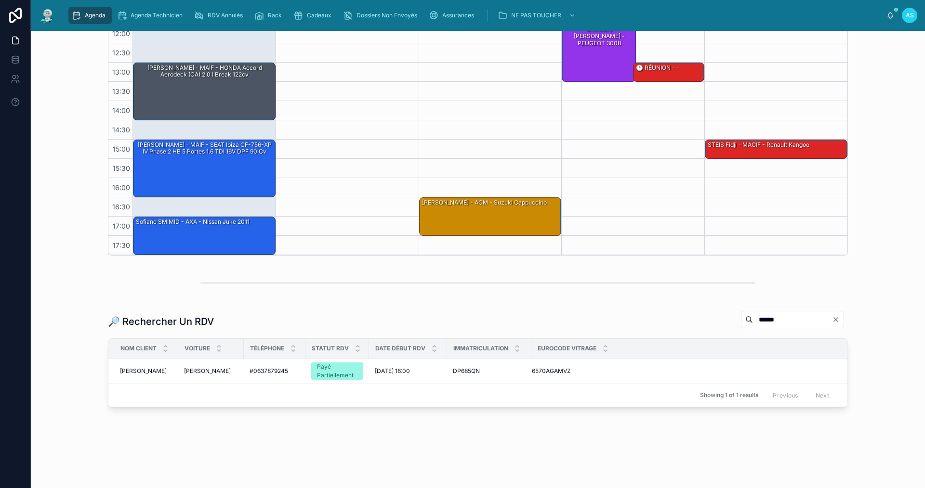
scroll to position [192, 0]
type input "******"
click at [210, 369] on span "[PERSON_NAME]" at bounding box center [207, 371] width 47 height 8
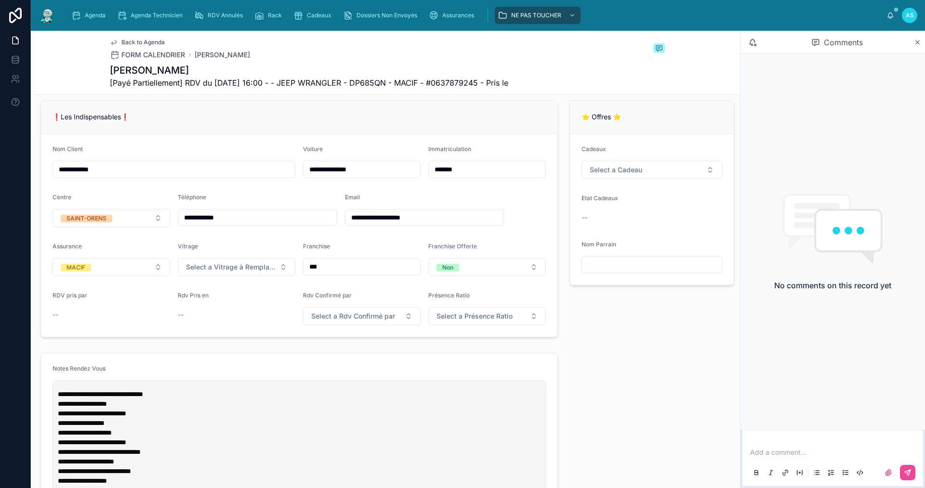
drag, startPoint x: 437, startPoint y: 228, endPoint x: 331, endPoint y: 226, distance: 106.0
click at [331, 226] on form "**********" at bounding box center [299, 235] width 516 height 203
click at [65, 20] on div "Agenda Agenda Technicien RDV Annulés Rack Cadeaux Dossiers Non Envoyés Assuranc…" at bounding box center [475, 15] width 823 height 21
click at [84, 21] on div "Agenda" at bounding box center [90, 15] width 38 height 15
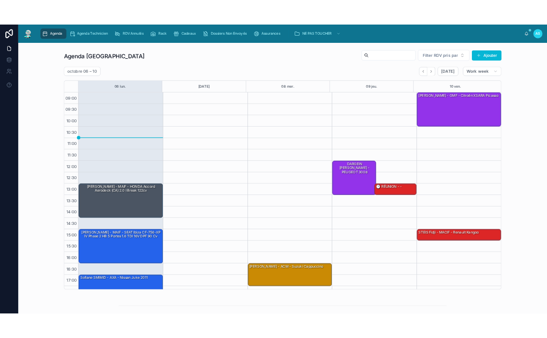
scroll to position [14, 0]
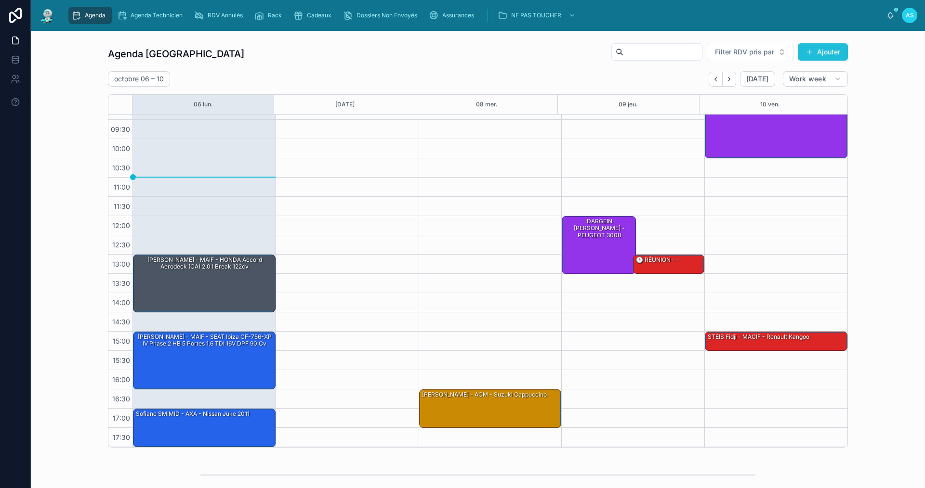
click at [835, 49] on button "Ajouter" at bounding box center [822, 51] width 50 height 17
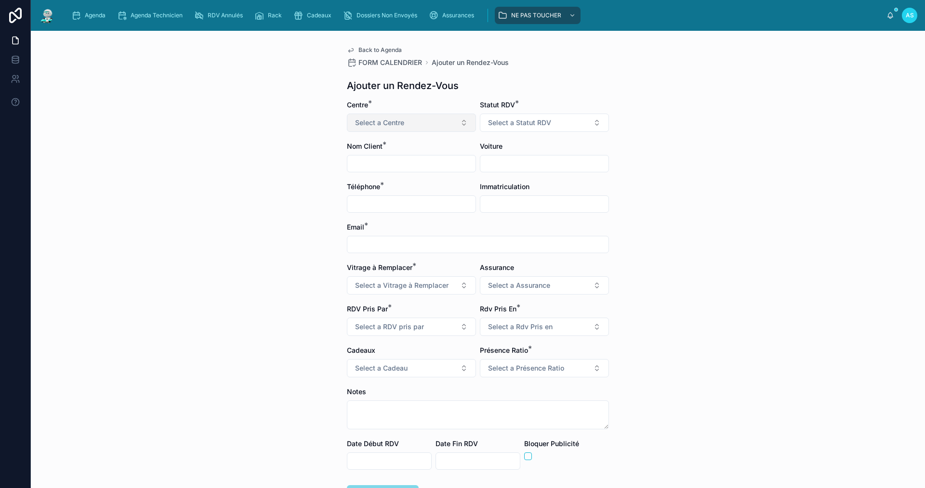
click at [419, 128] on button "Select a Centre" at bounding box center [411, 123] width 129 height 18
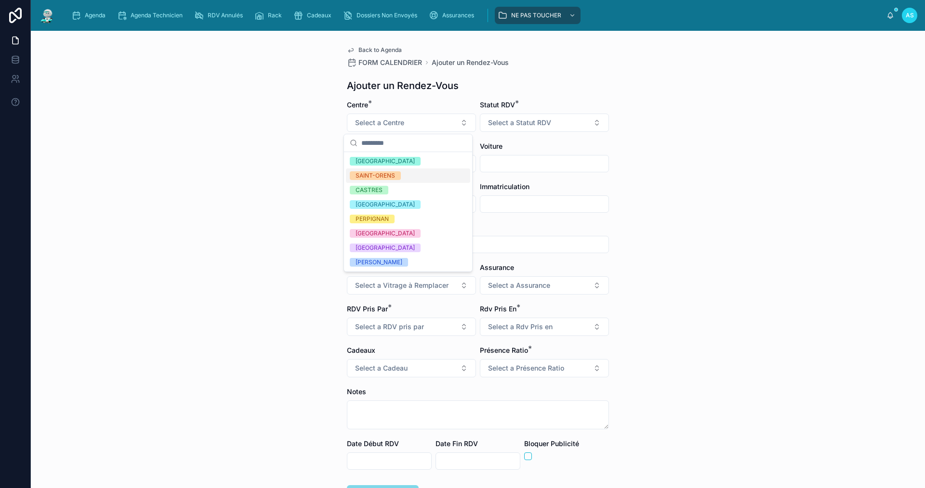
click at [394, 176] on div "SAINT-ORENS" at bounding box center [374, 175] width 39 height 9
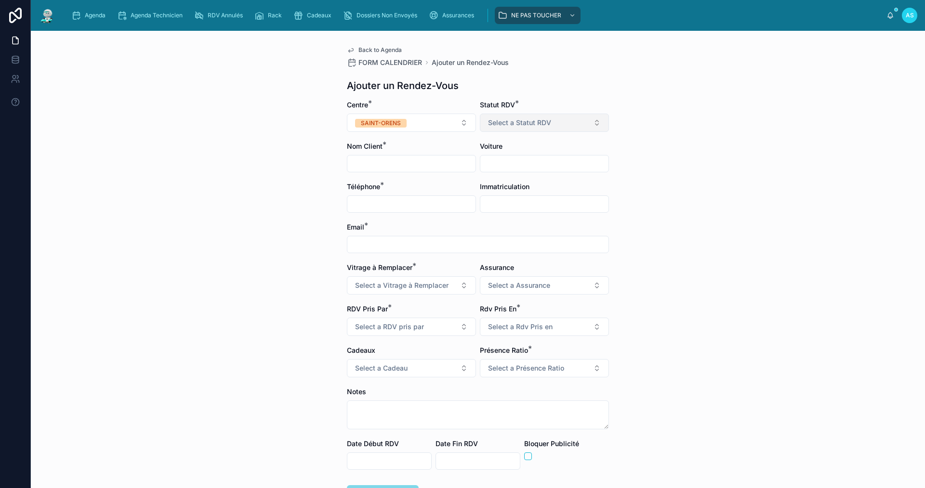
click at [555, 117] on button "Select a Statut RDV" at bounding box center [544, 123] width 129 height 18
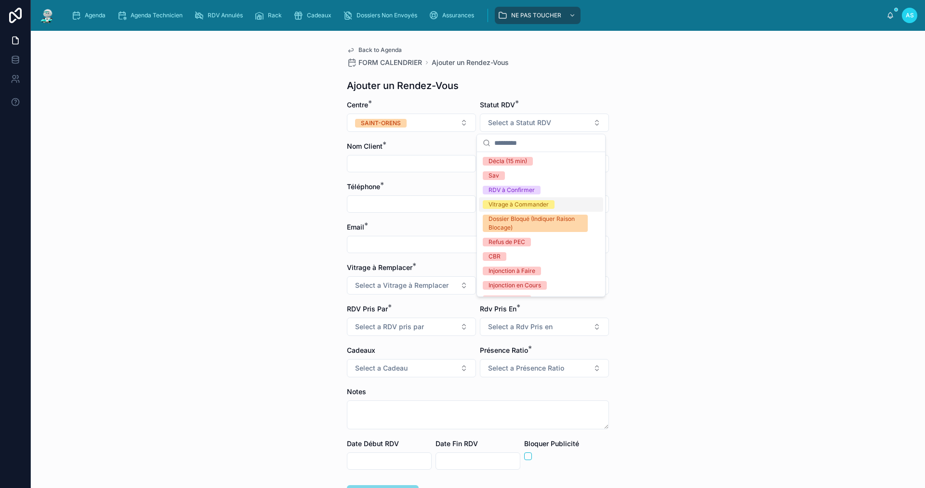
click at [530, 206] on div "Vitrage à Commander" at bounding box center [518, 204] width 60 height 9
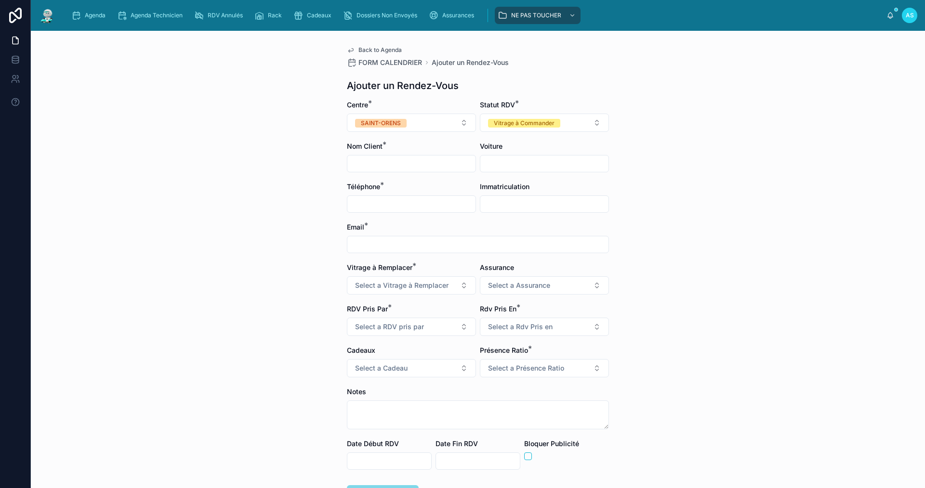
drag, startPoint x: 377, startPoint y: 163, endPoint x: 388, endPoint y: 165, distance: 11.2
click at [382, 163] on input "text" at bounding box center [411, 163] width 128 height 13
type input "**********"
click at [547, 170] on div at bounding box center [544, 163] width 129 height 17
click at [544, 164] on input "text" at bounding box center [544, 163] width 128 height 13
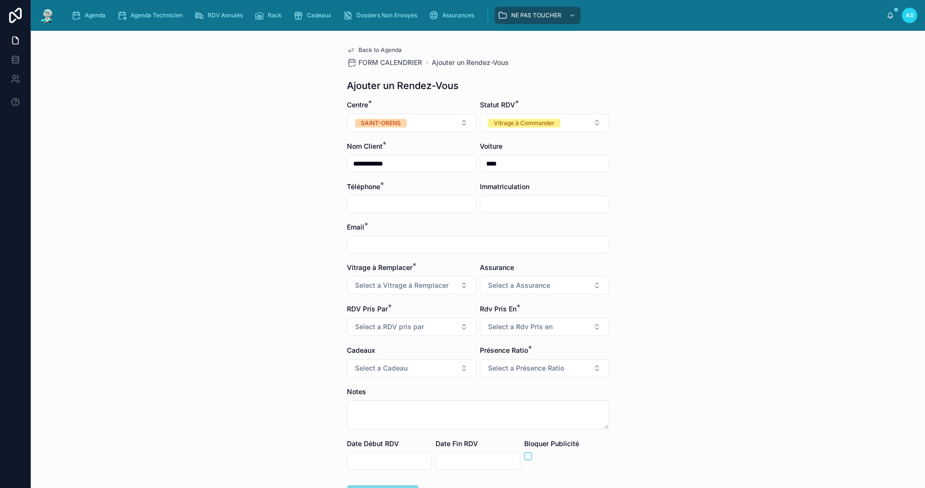
type input "****"
click at [358, 203] on input "text" at bounding box center [411, 203] width 128 height 13
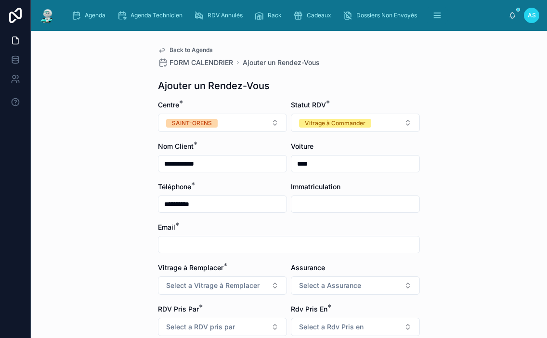
type input "**********"
click at [378, 201] on input "text" at bounding box center [355, 203] width 128 height 13
click at [307, 205] on input "text" at bounding box center [355, 203] width 128 height 13
paste input "*******"
type input "*******"
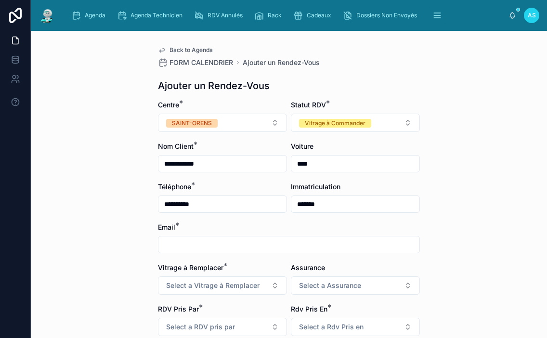
click at [213, 247] on input "text" at bounding box center [288, 244] width 261 height 13
paste input "**********"
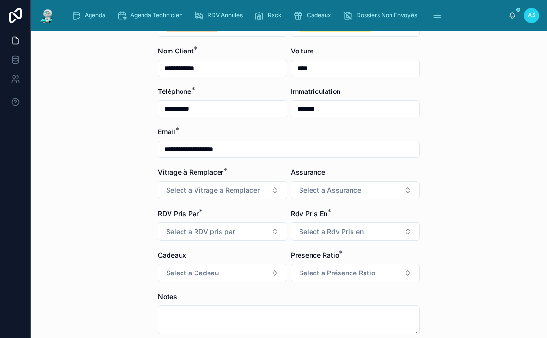
scroll to position [96, 0]
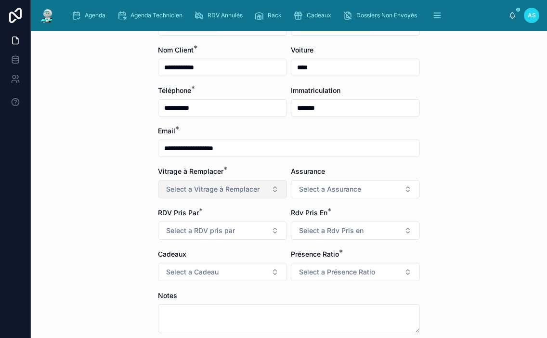
type input "**********"
click at [199, 193] on button "Select a Vitrage à Remplacer" at bounding box center [222, 189] width 129 height 18
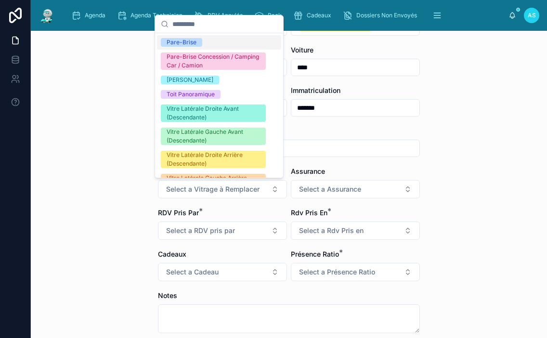
click at [190, 40] on div "Pare-Brise" at bounding box center [182, 42] width 30 height 9
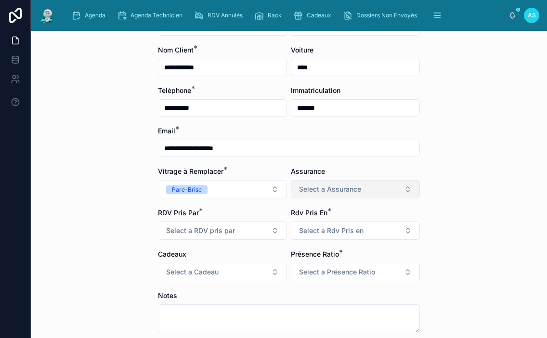
click at [320, 182] on button "Select a Assurance" at bounding box center [355, 189] width 129 height 18
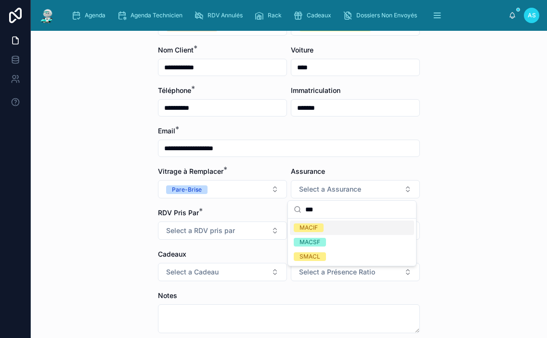
type input "***"
click at [329, 222] on div "MACIF" at bounding box center [352, 228] width 124 height 14
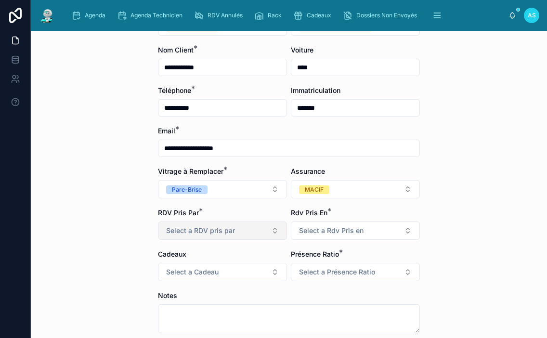
click at [225, 231] on span "Select a RDV pris par" at bounding box center [200, 231] width 69 height 10
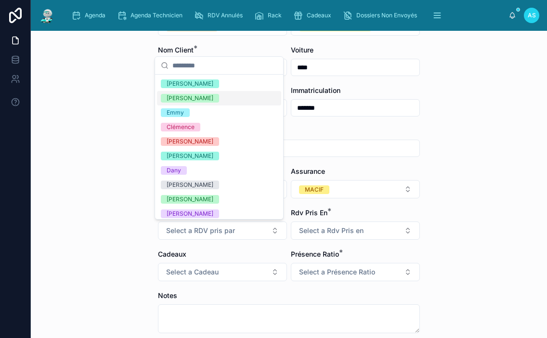
click at [195, 91] on div "[PERSON_NAME]" at bounding box center [219, 98] width 124 height 14
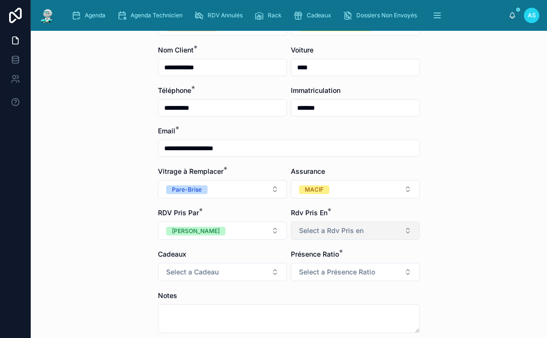
click at [327, 235] on span "Select a Rdv Pris en" at bounding box center [331, 231] width 65 height 10
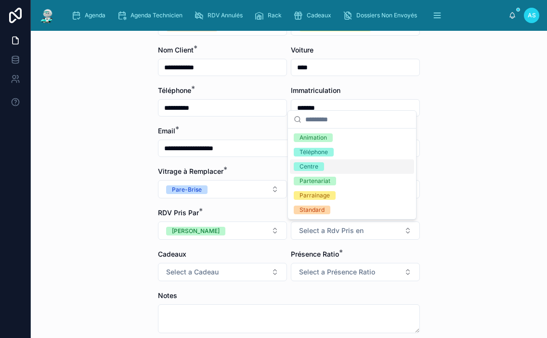
click at [335, 165] on div "Centre" at bounding box center [352, 166] width 124 height 14
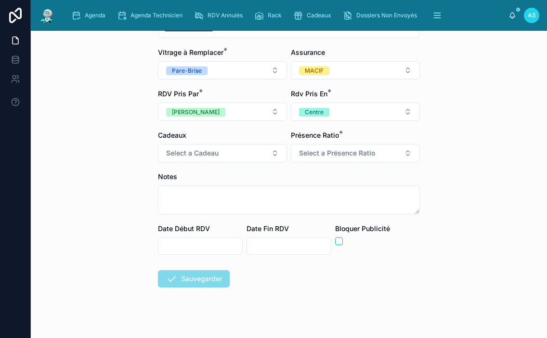
scroll to position [226, 0]
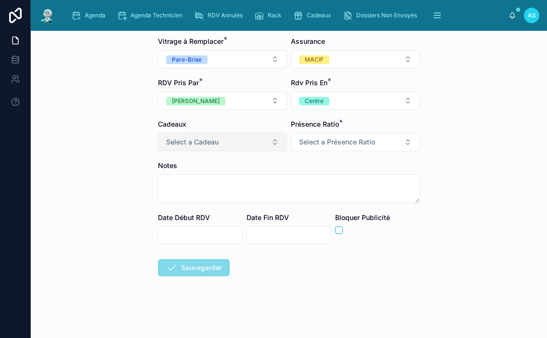
click at [211, 137] on button "Select a Cadeau" at bounding box center [222, 142] width 129 height 18
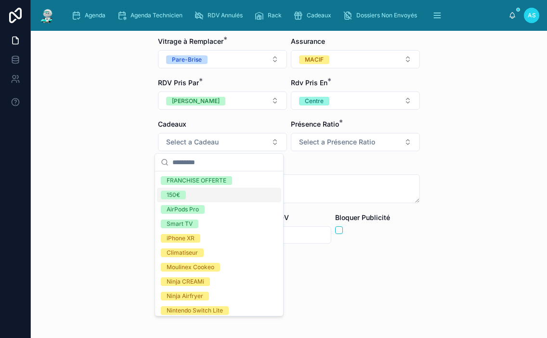
click at [209, 189] on div "150€" at bounding box center [219, 195] width 124 height 14
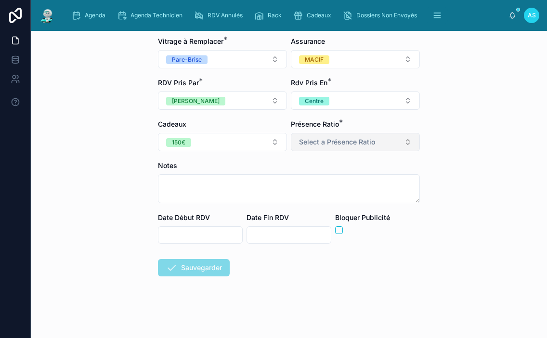
click at [348, 137] on button "Select a Présence Ratio" at bounding box center [355, 142] width 129 height 18
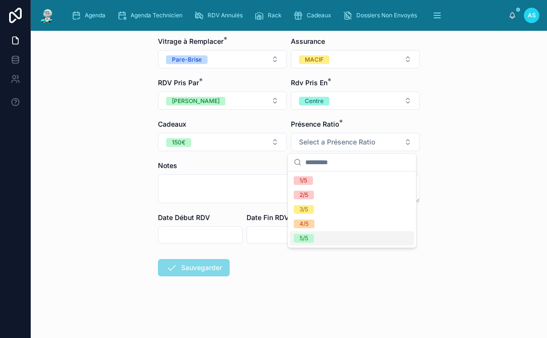
click at [331, 237] on div "5/5" at bounding box center [352, 238] width 124 height 14
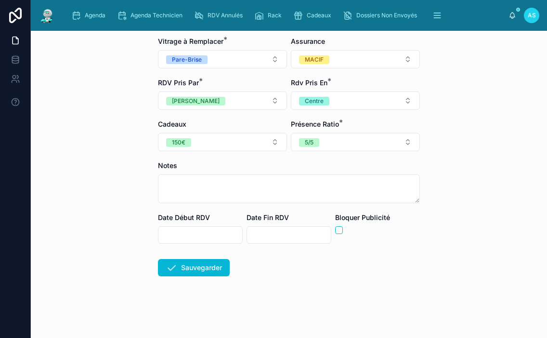
click at [187, 223] on div "Date Début RDV" at bounding box center [200, 228] width 85 height 31
click at [187, 231] on input "text" at bounding box center [200, 234] width 84 height 13
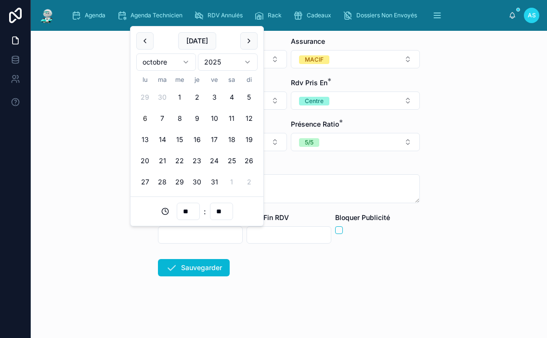
click at [318, 308] on form "**********" at bounding box center [289, 106] width 262 height 464
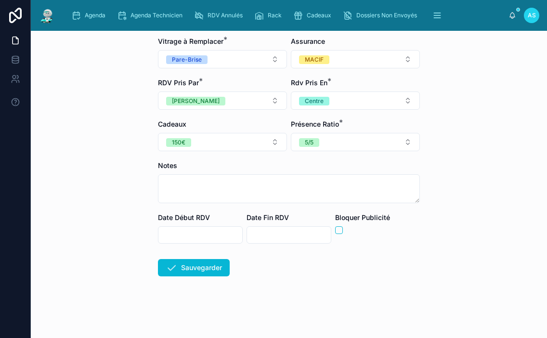
click at [206, 237] on input "text" at bounding box center [200, 234] width 84 height 13
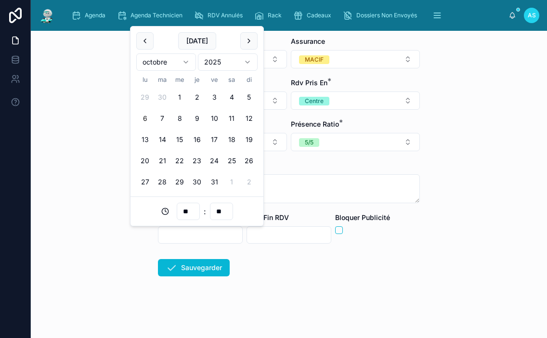
click at [279, 285] on form "**********" at bounding box center [289, 106] width 262 height 464
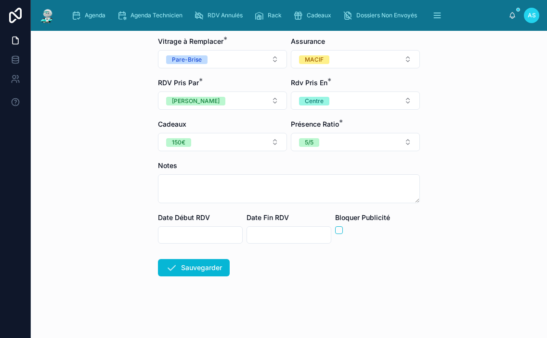
click at [211, 237] on input "text" at bounding box center [200, 234] width 84 height 13
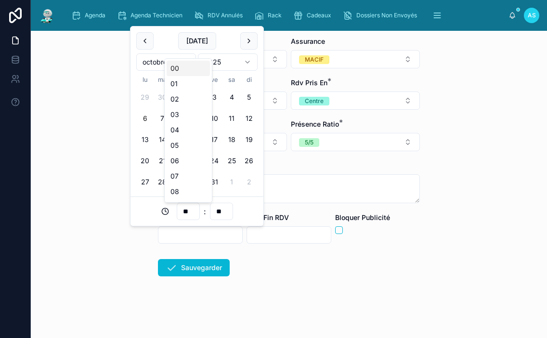
drag, startPoint x: 197, startPoint y: 207, endPoint x: 190, endPoint y: 217, distance: 12.6
click at [145, 223] on div "** : **" at bounding box center [197, 210] width 133 height 29
click at [183, 226] on div "** : **" at bounding box center [197, 210] width 133 height 29
drag, startPoint x: 193, startPoint y: 208, endPoint x: 155, endPoint y: 213, distance: 37.9
click at [155, 213] on div "** : **" at bounding box center [196, 211] width 121 height 17
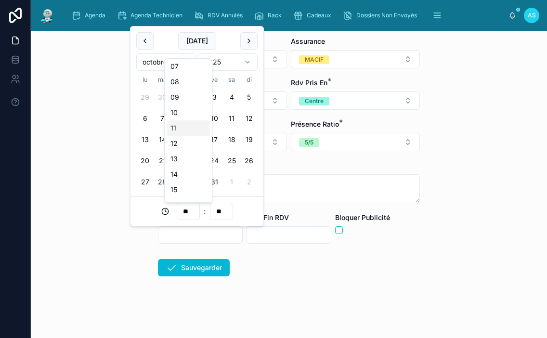
scroll to position [144, 0]
click at [187, 79] on div "10" at bounding box center [188, 77] width 43 height 15
click at [190, 210] on input "**" at bounding box center [188, 211] width 22 height 13
click at [196, 116] on button "9" at bounding box center [196, 118] width 17 height 17
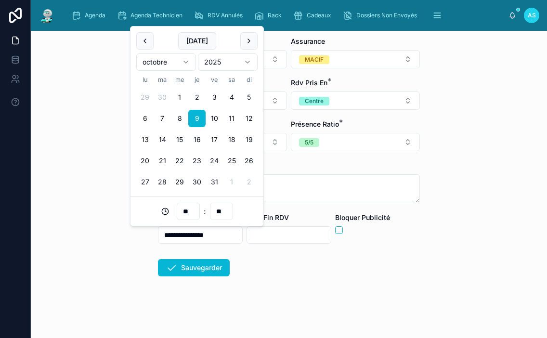
type input "**********"
click at [296, 285] on form "**********" at bounding box center [289, 106] width 262 height 464
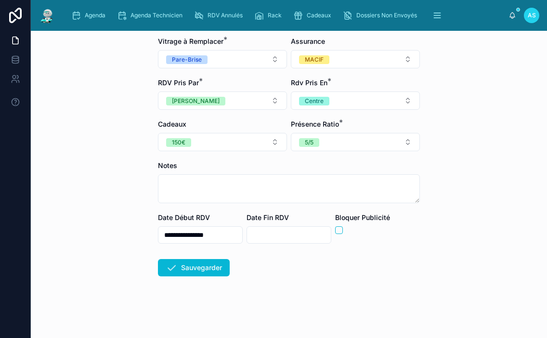
click at [270, 235] on input "text" at bounding box center [289, 234] width 84 height 13
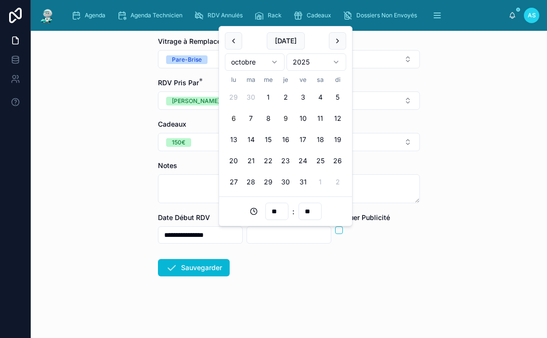
click at [285, 120] on button "9" at bounding box center [285, 118] width 17 height 17
type input "**********"
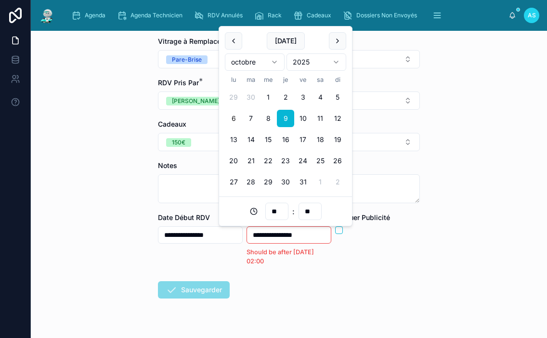
click at [283, 297] on form "**********" at bounding box center [289, 117] width 262 height 486
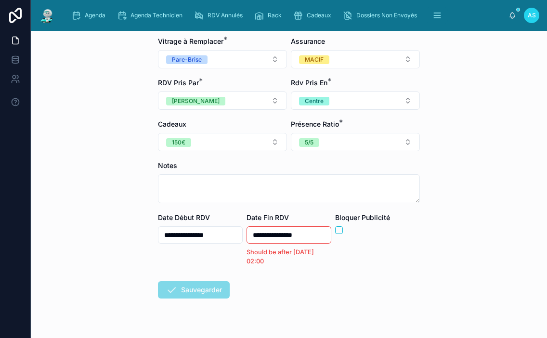
click at [210, 233] on input "**********" at bounding box center [200, 234] width 84 height 13
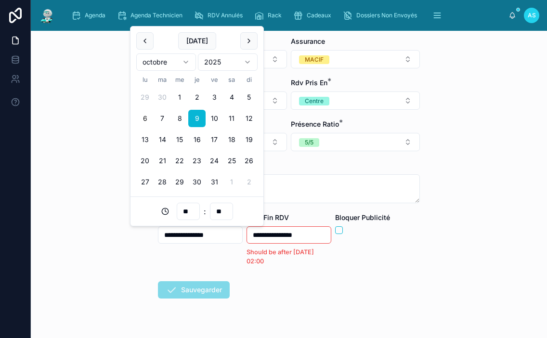
click at [205, 236] on input "**********" at bounding box center [200, 234] width 84 height 13
click at [191, 210] on input "**" at bounding box center [188, 211] width 22 height 13
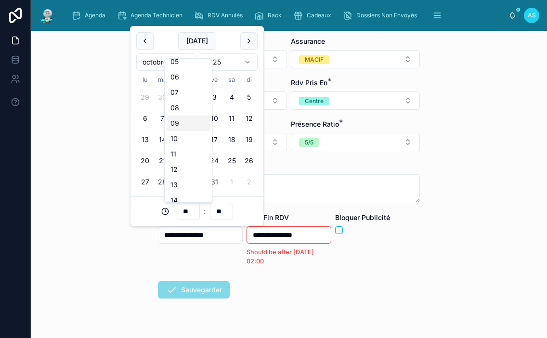
scroll to position [96, 0]
click at [171, 144] on div "11" at bounding box center [188, 141] width 43 height 15
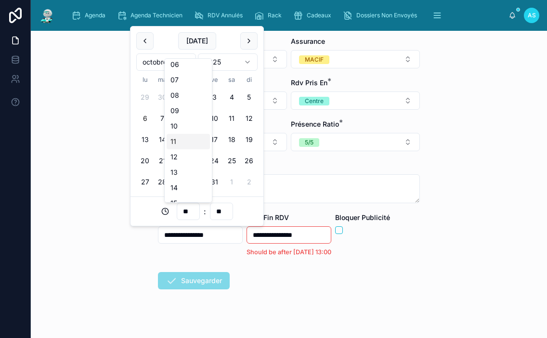
type input "**********"
type input "**"
click at [261, 285] on form "**********" at bounding box center [289, 112] width 262 height 477
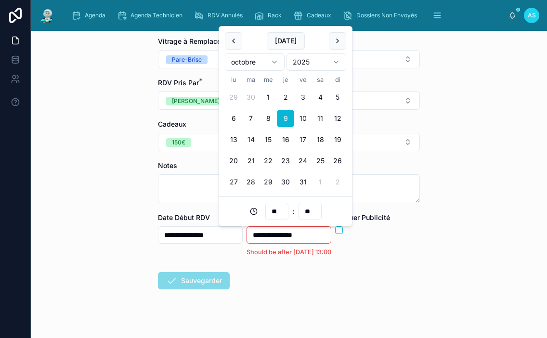
drag, startPoint x: 307, startPoint y: 235, endPoint x: 288, endPoint y: 235, distance: 18.3
click at [288, 235] on input "**********" at bounding box center [289, 234] width 84 height 13
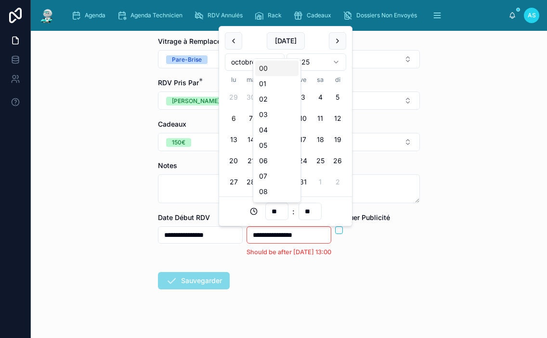
drag, startPoint x: 279, startPoint y: 216, endPoint x: 259, endPoint y: 216, distance: 20.7
click at [259, 216] on div "** : **" at bounding box center [285, 211] width 121 height 17
type input "**"
type input "**********"
type input "**"
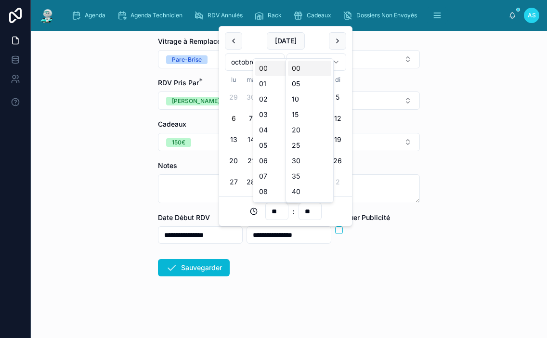
type input "**********"
type input "**"
type input "**********"
type input "**"
click at [305, 158] on div "30" at bounding box center [309, 160] width 43 height 15
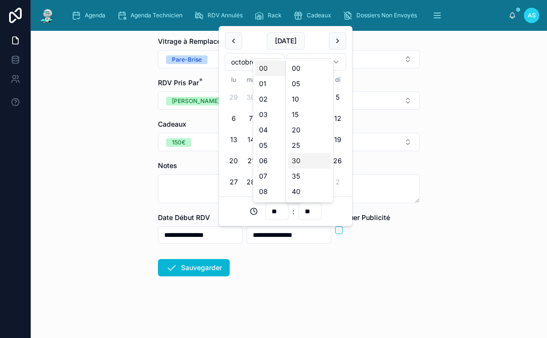
type input "**********"
type input "**"
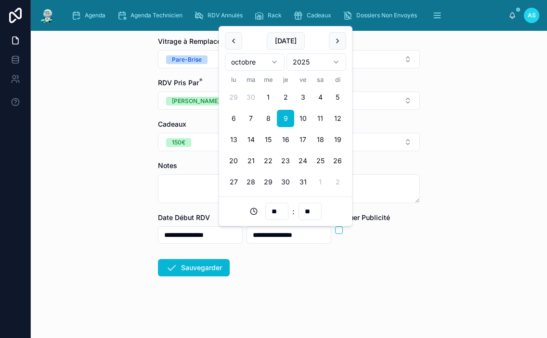
click at [359, 272] on form "**********" at bounding box center [289, 106] width 262 height 464
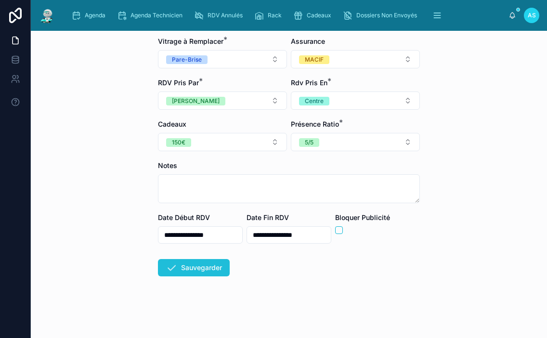
click at [186, 268] on button "Sauvegarder" at bounding box center [194, 267] width 72 height 17
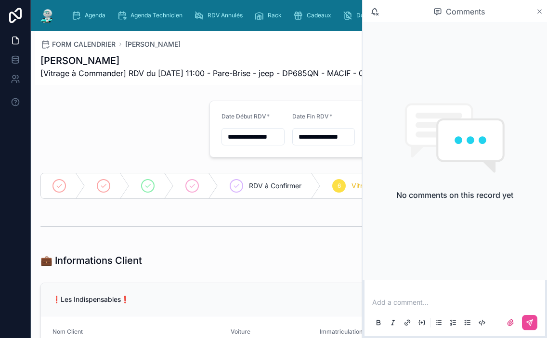
click at [538, 13] on icon at bounding box center [540, 12] width 4 height 4
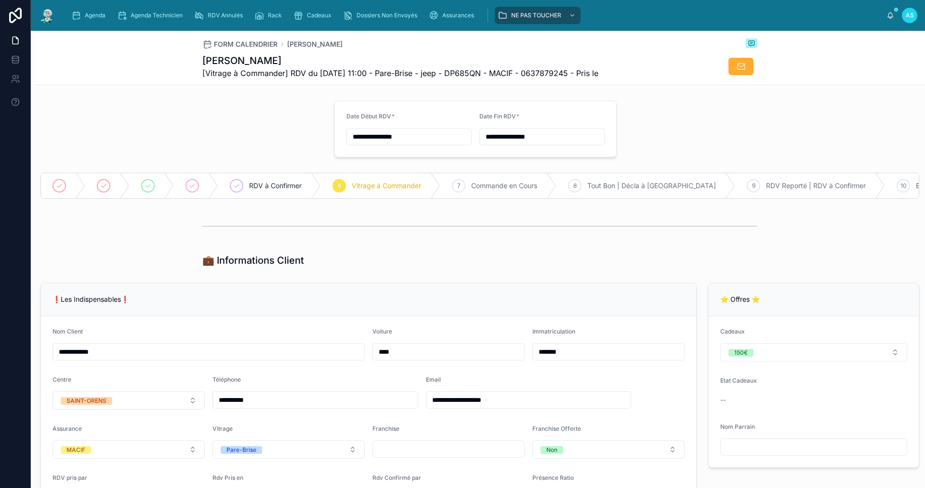
click at [356, 136] on input "**********" at bounding box center [409, 136] width 124 height 13
click at [351, 254] on button "13" at bounding box center [353, 258] width 17 height 17
type input "**********"
click at [515, 235] on div at bounding box center [479, 226] width 555 height 24
click at [483, 137] on input "**********" at bounding box center [542, 136] width 124 height 13
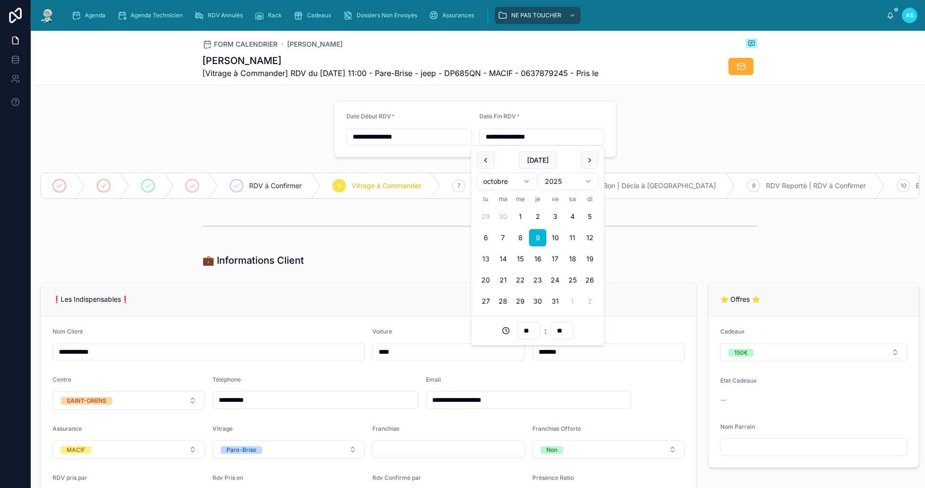
click at [484, 261] on button "13" at bounding box center [485, 258] width 17 height 17
type input "**********"
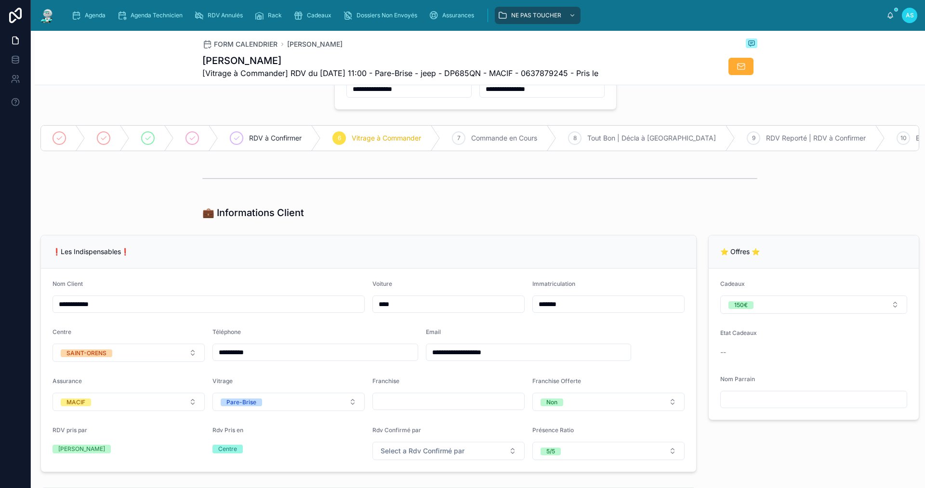
scroll to position [48, 0]
click at [99, 17] on span "Agenda" at bounding box center [95, 16] width 21 height 8
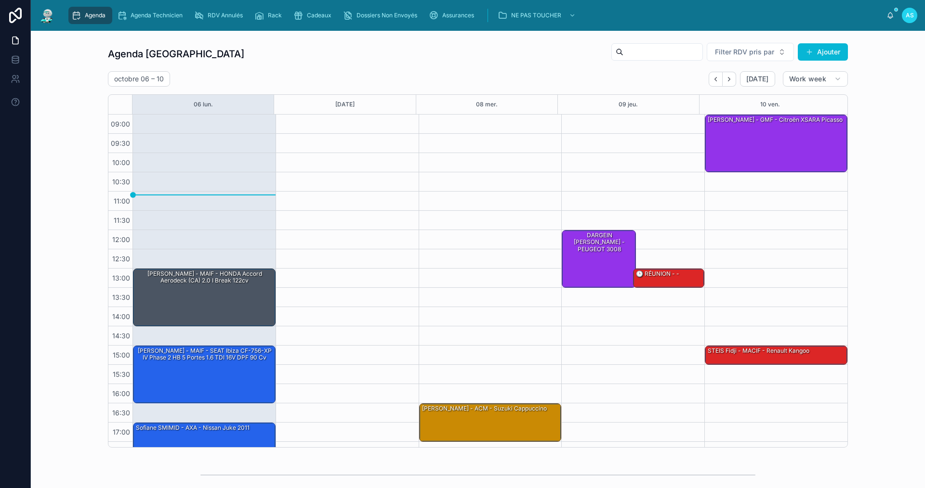
scroll to position [14, 0]
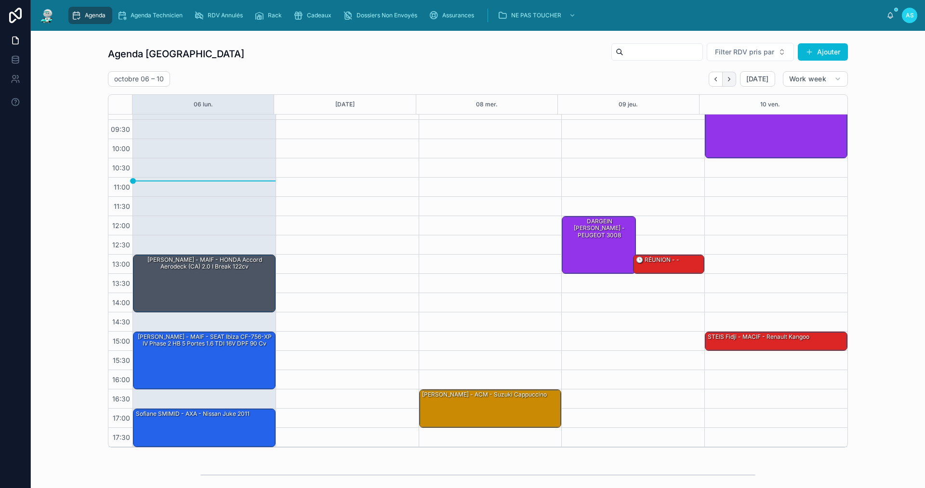
click at [730, 76] on icon "Next" at bounding box center [728, 79] width 7 height 7
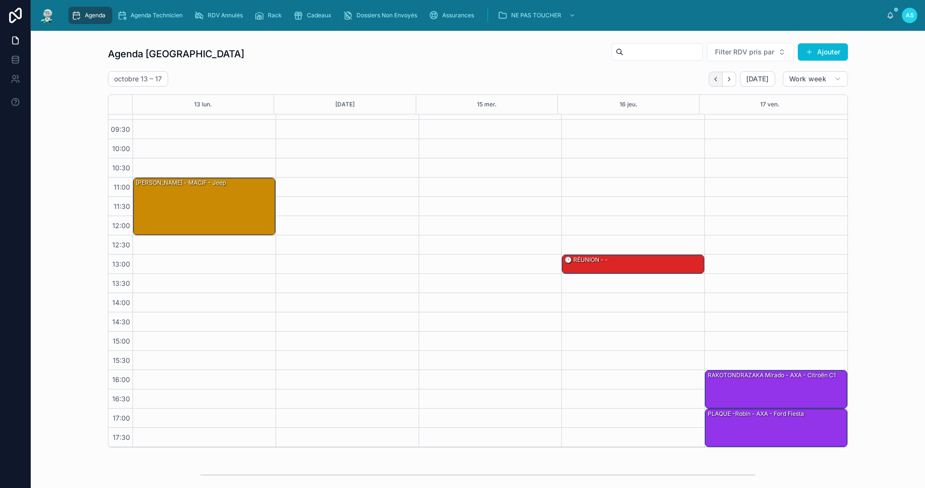
click at [712, 80] on icon "Back" at bounding box center [715, 79] width 7 height 7
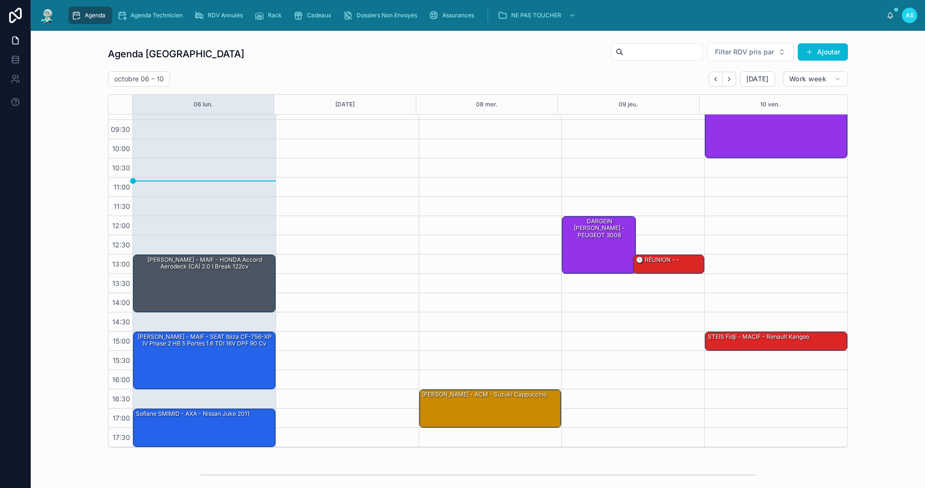
click at [351, 61] on div "Agenda Saint-Orens Filter RDV pris par [PERSON_NAME]" at bounding box center [478, 53] width 740 height 23
click at [317, 16] on span "Cadeaux" at bounding box center [319, 16] width 25 height 8
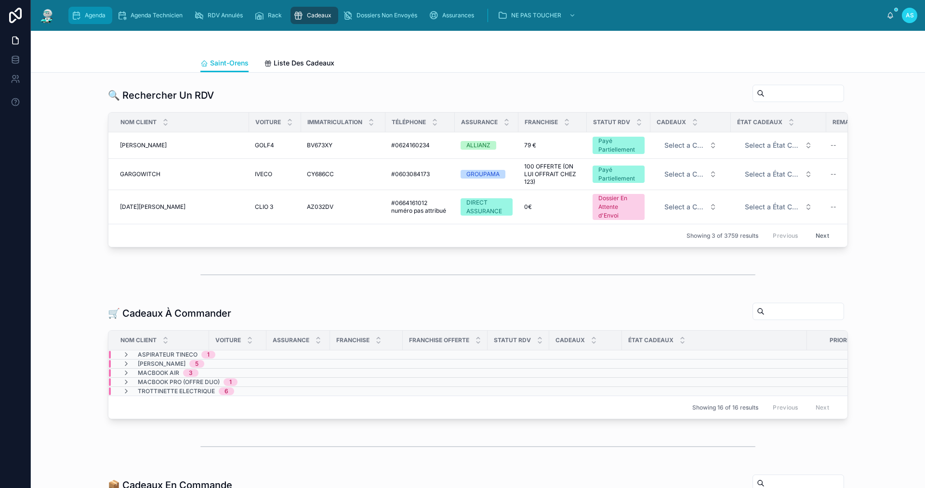
click at [97, 10] on div "Agenda" at bounding box center [90, 15] width 38 height 15
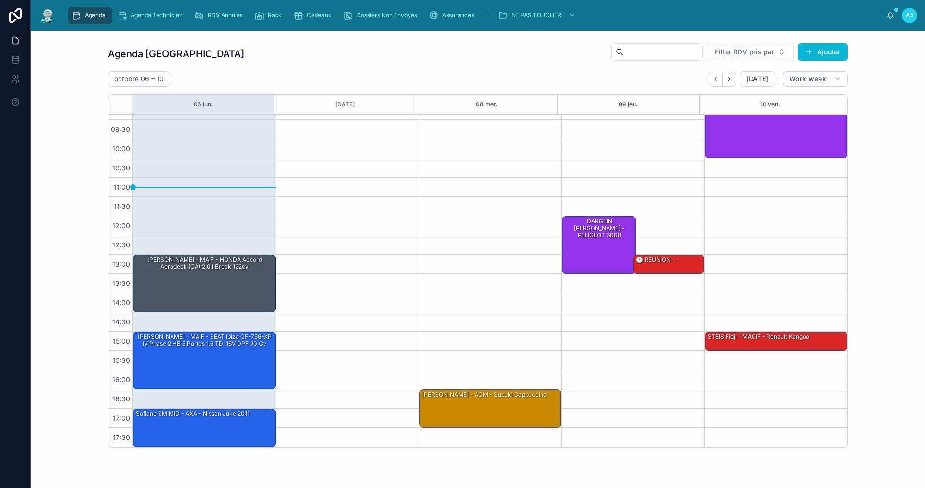
click at [78, 55] on div "Agenda Saint-Orens Filter RDV pris par Ajouter [DATE] – [DATE] [DATE] Work week…" at bounding box center [478, 245] width 878 height 413
click at [728, 79] on icon "Next" at bounding box center [729, 79] width 2 height 4
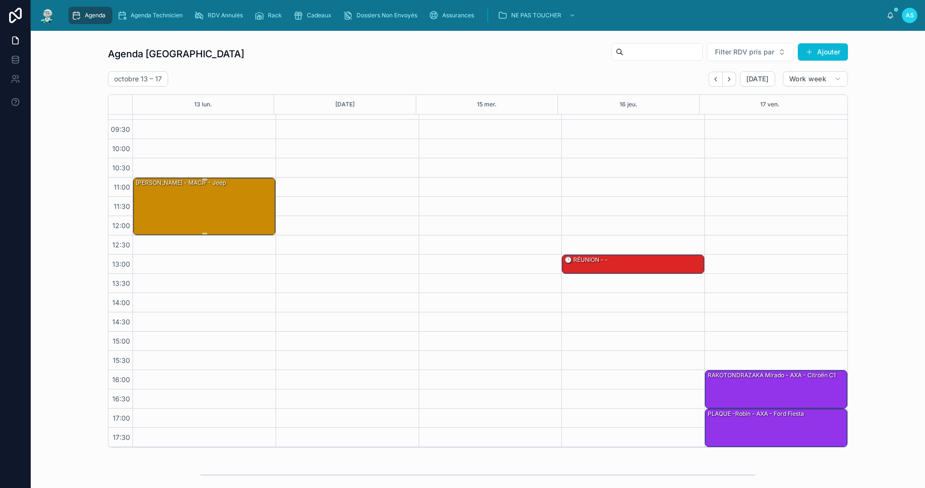
click at [208, 196] on div "[PERSON_NAME] - MACIF - jeep" at bounding box center [205, 206] width 140 height 56
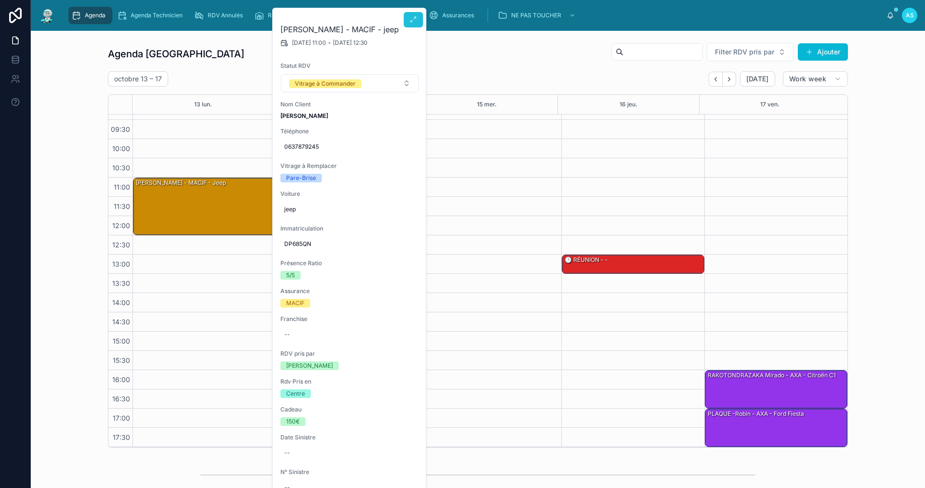
click at [415, 19] on icon at bounding box center [413, 20] width 8 height 8
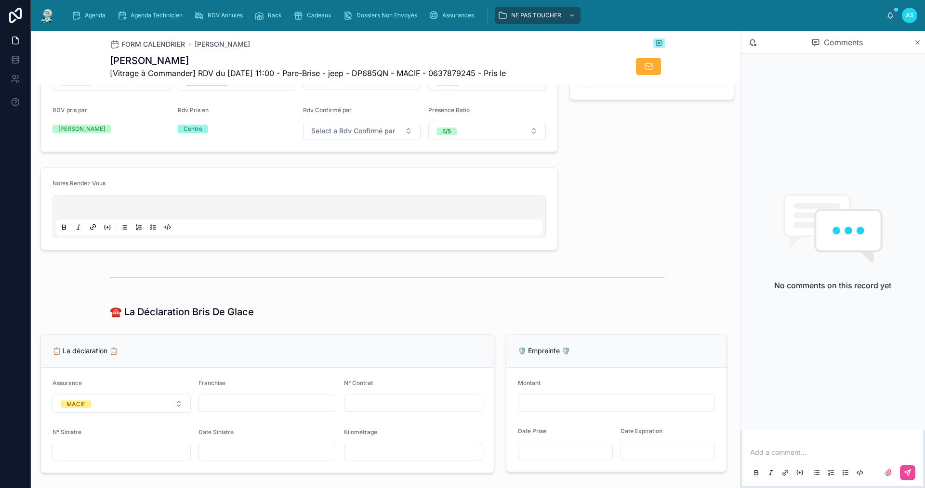
scroll to position [433, 0]
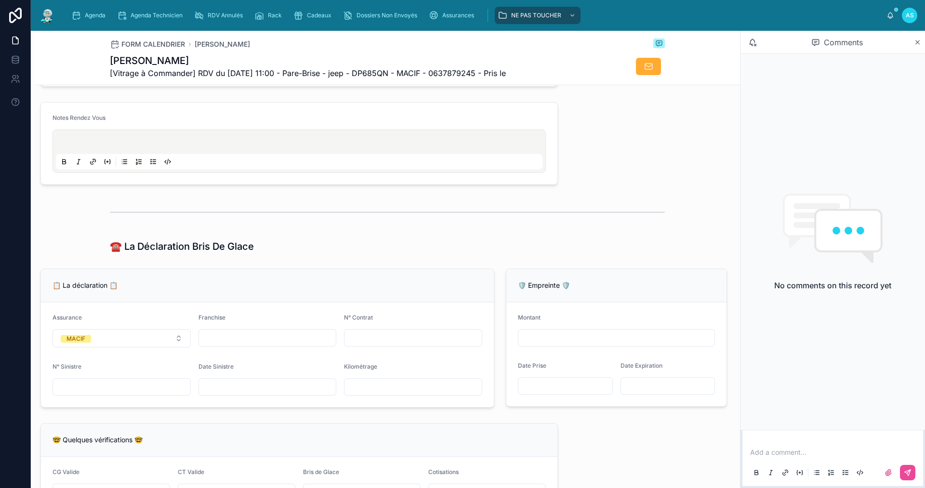
drag, startPoint x: 171, startPoint y: 144, endPoint x: 542, endPoint y: 97, distance: 373.7
click at [171, 144] on div at bounding box center [299, 151] width 486 height 37
click at [443, 148] on p at bounding box center [301, 144] width 486 height 10
click at [84, 9] on div "Agenda" at bounding box center [90, 15] width 38 height 15
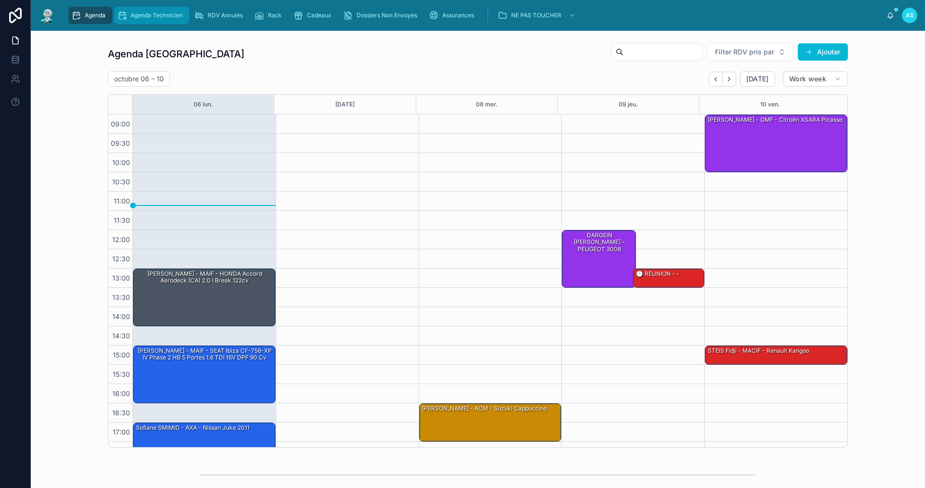
scroll to position [14, 0]
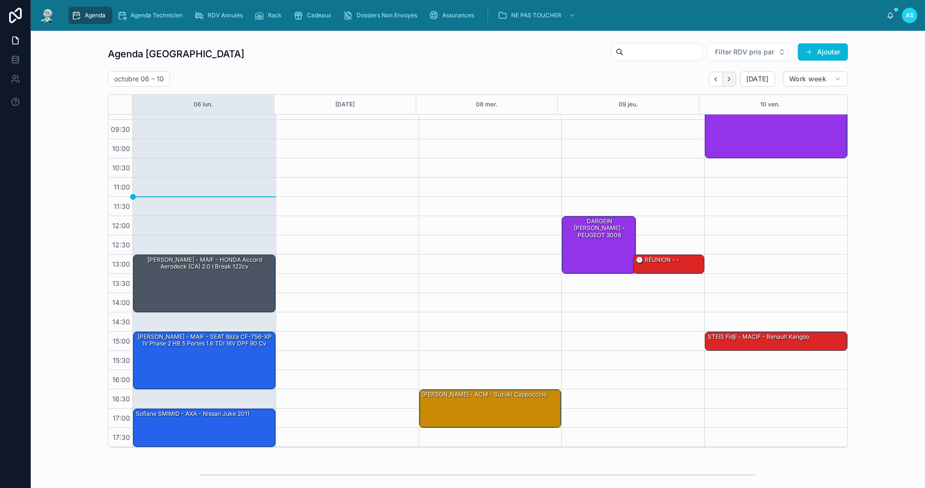
click at [725, 77] on icon "Next" at bounding box center [728, 79] width 7 height 7
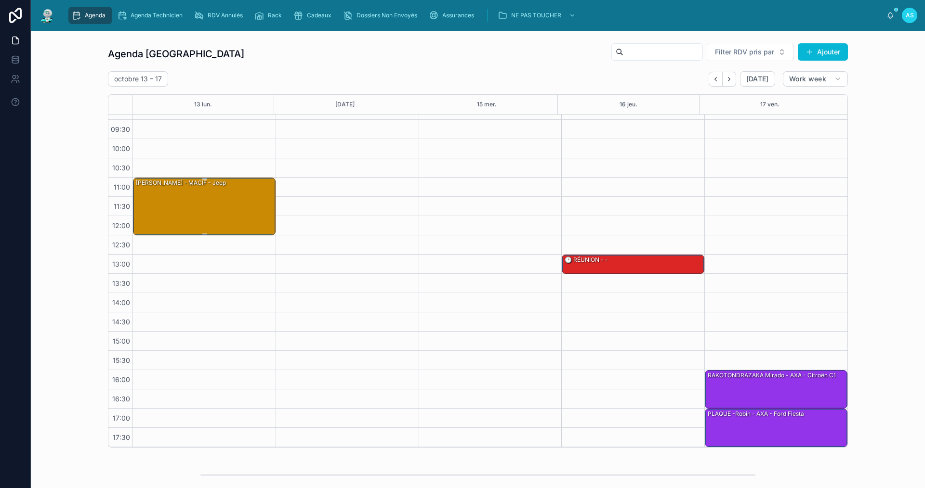
click at [181, 217] on div "[PERSON_NAME] - MACIF - jeep" at bounding box center [205, 206] width 140 height 56
click at [244, 222] on div "[PERSON_NAME] - MACIF - jeep" at bounding box center [205, 206] width 140 height 56
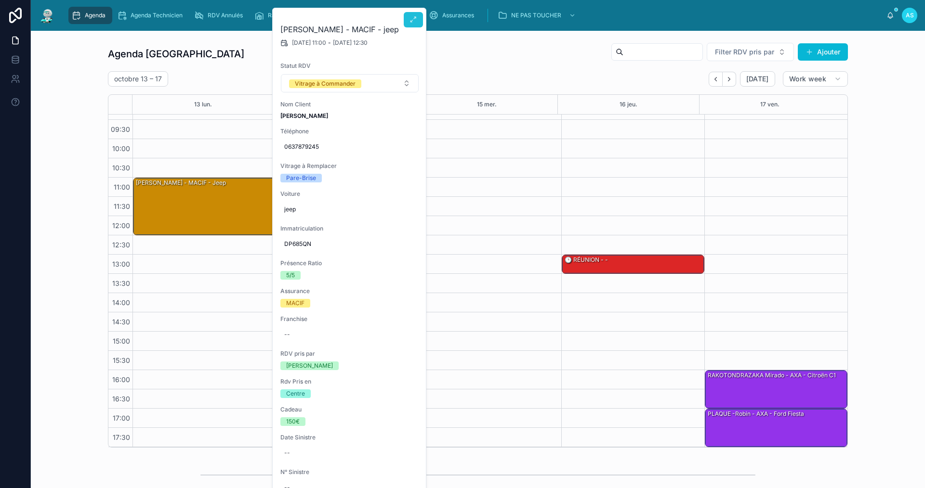
click at [407, 25] on button at bounding box center [413, 19] width 19 height 15
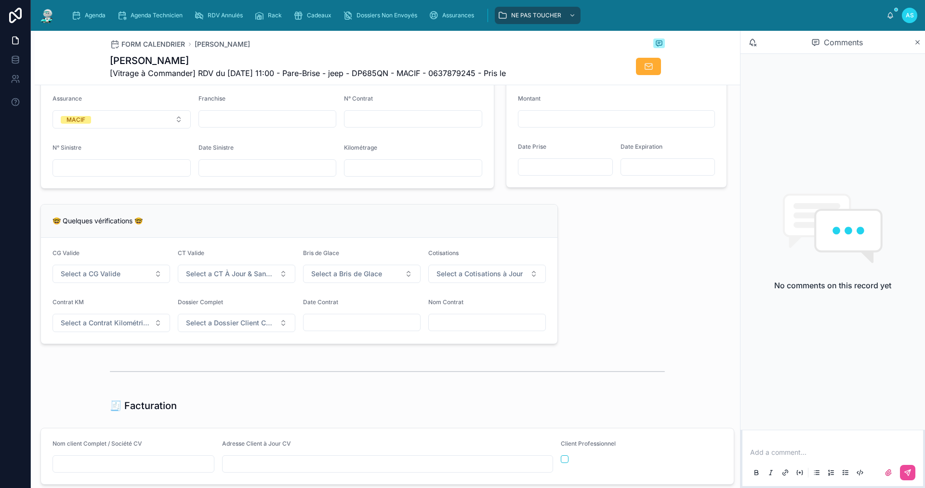
scroll to position [722, 0]
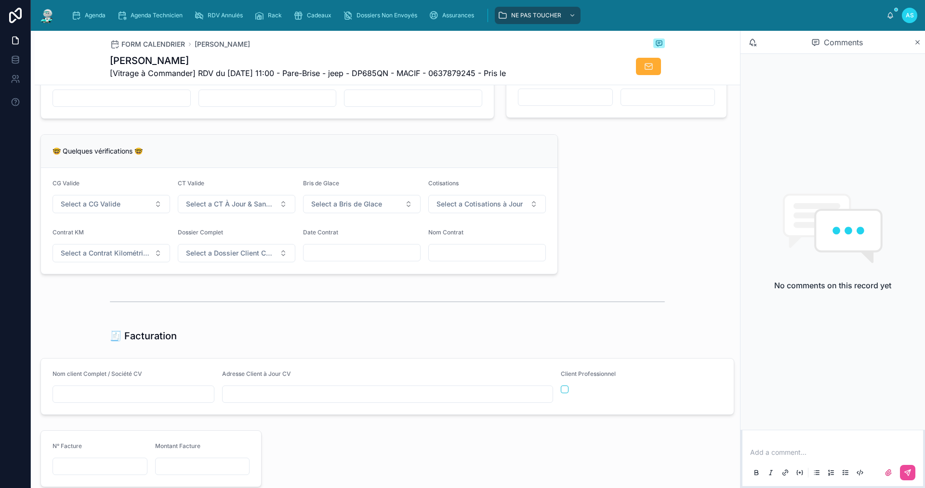
click at [149, 398] on input "text" at bounding box center [133, 394] width 161 height 13
type input "**********"
drag, startPoint x: 375, startPoint y: 407, endPoint x: 451, endPoint y: 401, distance: 76.8
click at [375, 401] on input "text" at bounding box center [387, 394] width 330 height 13
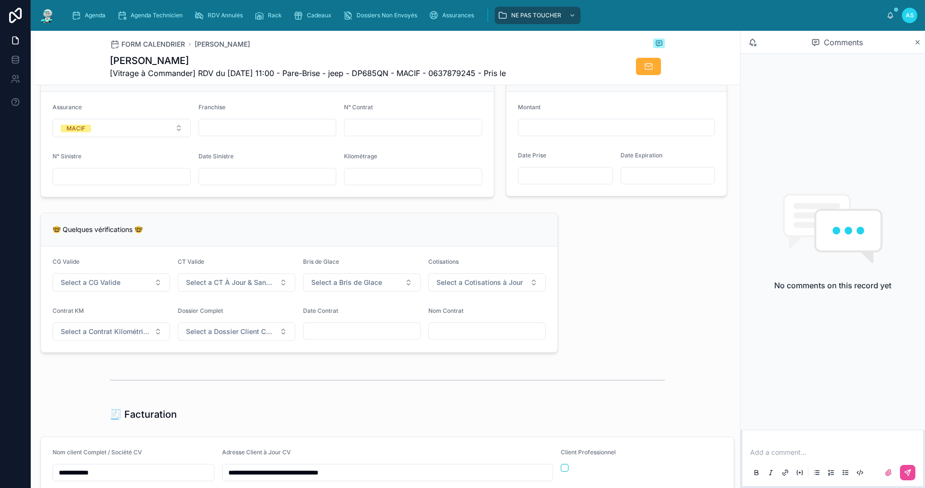
scroll to position [626, 0]
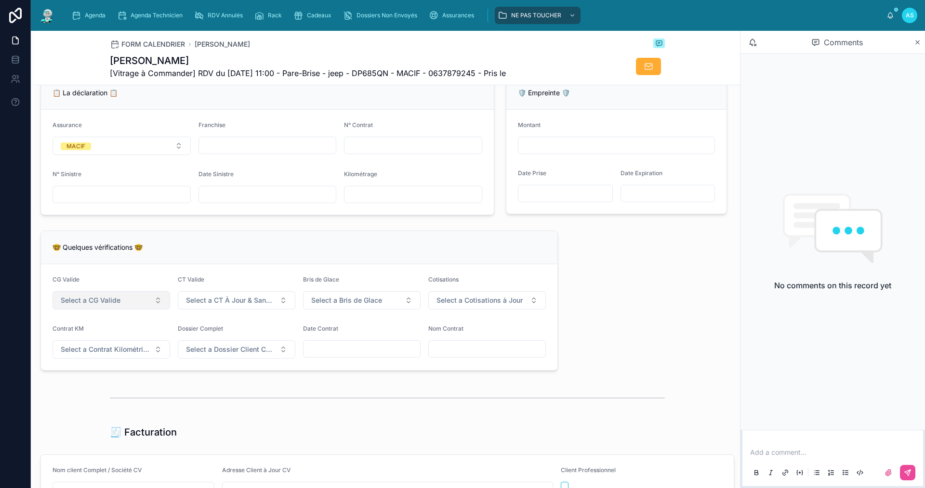
type input "**********"
click at [79, 303] on span "Select a CG Valide" at bounding box center [91, 301] width 60 height 10
click at [113, 344] on div "✅ Oui" at bounding box center [111, 345] width 116 height 13
drag, startPoint x: 234, startPoint y: 313, endPoint x: 220, endPoint y: 312, distance: 14.0
click at [233, 310] on button "Select a CT À Jour & Sans BDG" at bounding box center [237, 300] width 118 height 18
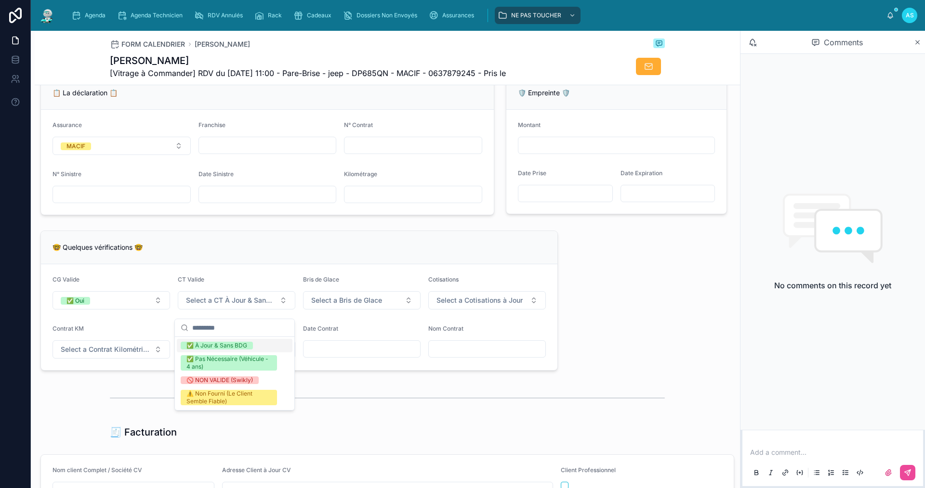
click at [242, 346] on div "✅ À Jour & Sans BDG" at bounding box center [216, 346] width 61 height 8
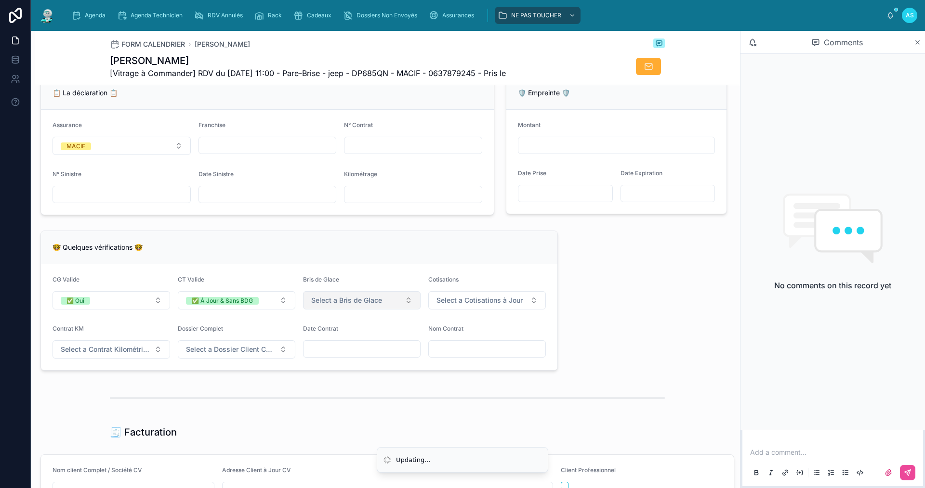
click at [344, 305] on span "Select a Bris de Glace" at bounding box center [346, 301] width 71 height 10
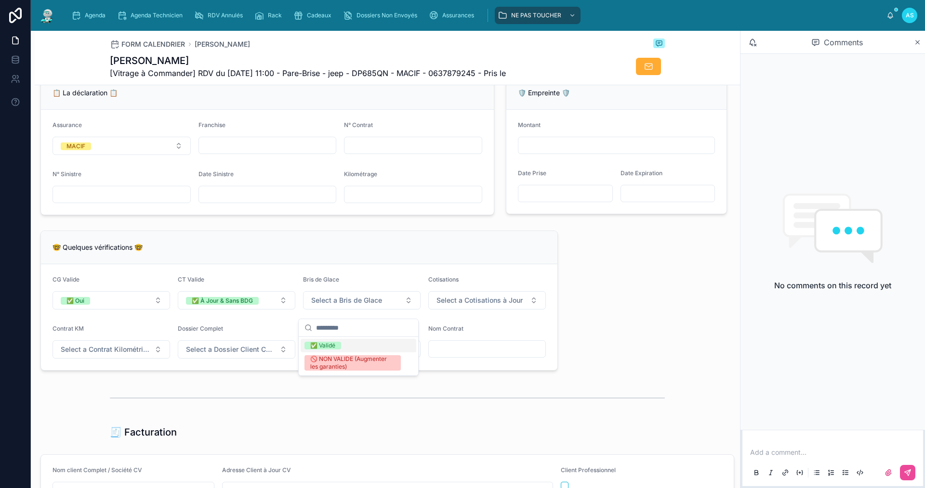
drag, startPoint x: 339, startPoint y: 344, endPoint x: 422, endPoint y: 323, distance: 86.3
click at [340, 344] on span "✅ Validé" at bounding box center [322, 346] width 37 height 8
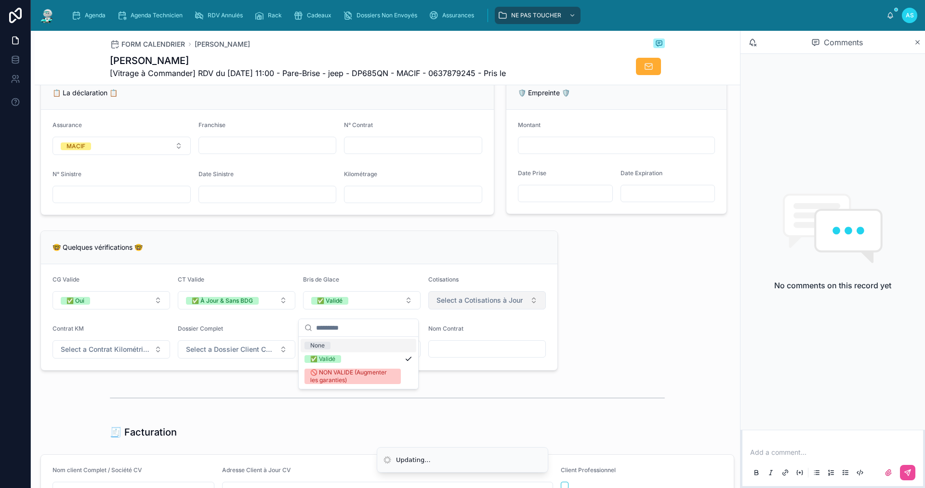
click at [459, 305] on span "Select a Cotisations à Jour" at bounding box center [479, 301] width 86 height 10
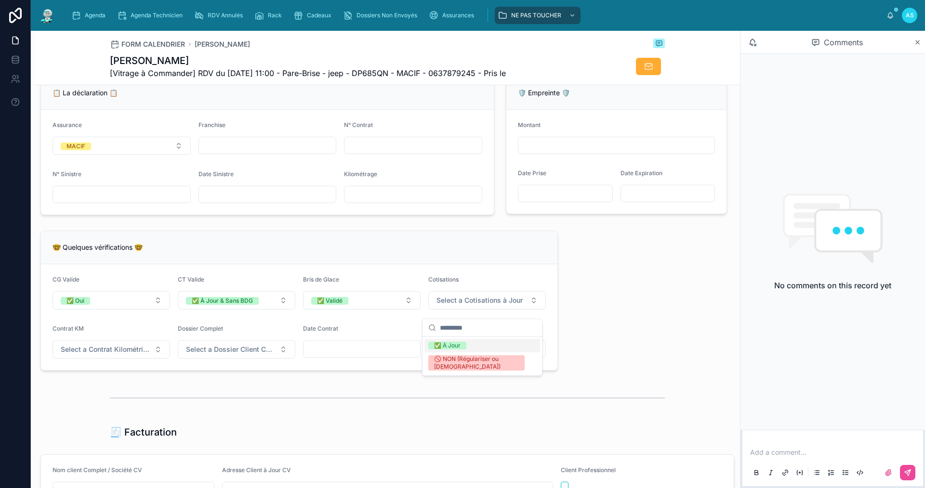
drag, startPoint x: 449, startPoint y: 345, endPoint x: 309, endPoint y: 336, distance: 140.4
click at [448, 345] on div "✅ À Jour" at bounding box center [447, 346] width 26 height 8
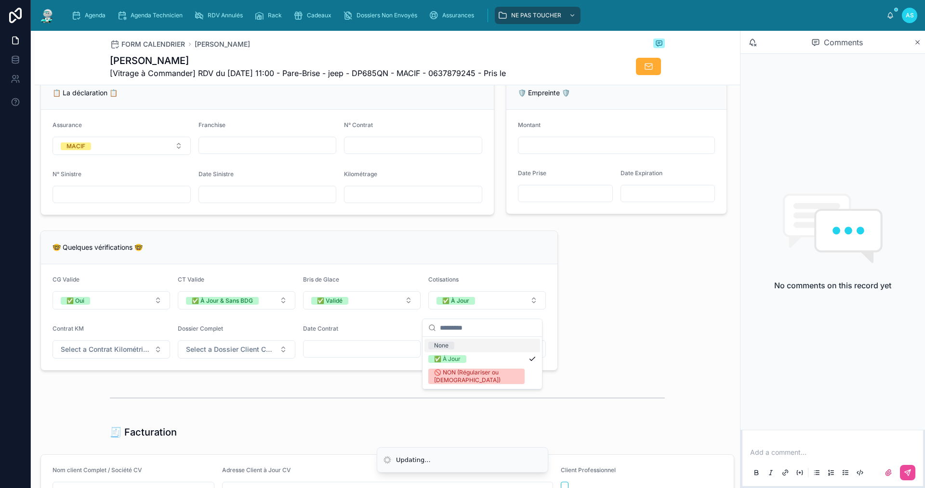
click at [196, 334] on form "CG Valide ✅ Oui CT Valide ✅ À Jour & Sans BDG Bris de Glace ✅ Validé Cotisation…" at bounding box center [299, 317] width 516 height 106
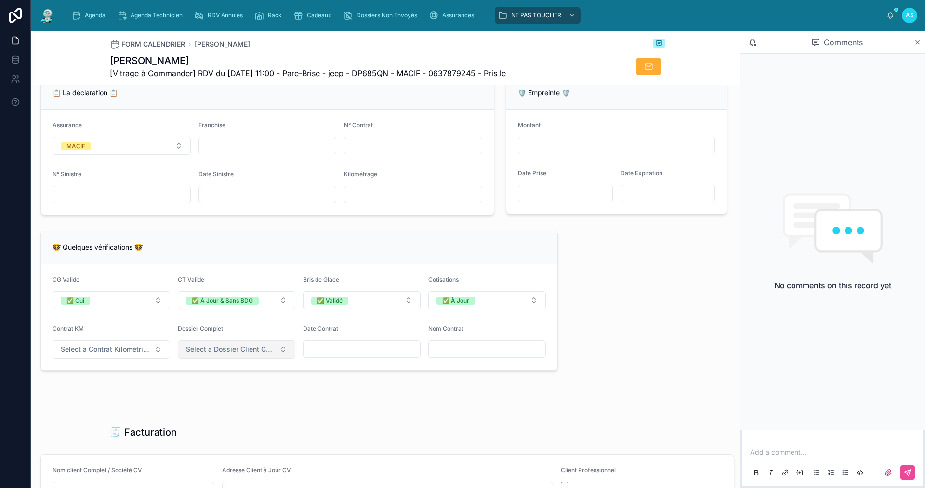
click at [219, 354] on span "Select a Dossier Client Complet" at bounding box center [231, 350] width 90 height 10
click at [219, 396] on div "✅ Oui" at bounding box center [235, 394] width 116 height 13
click at [111, 347] on div "Contrat KM Select a Contrat Kilométrique" at bounding box center [111, 342] width 118 height 34
click at [115, 354] on span "Select a Contrat Kilométrique" at bounding box center [106, 350] width 90 height 10
click at [112, 393] on div "✅ Non" at bounding box center [111, 394] width 116 height 13
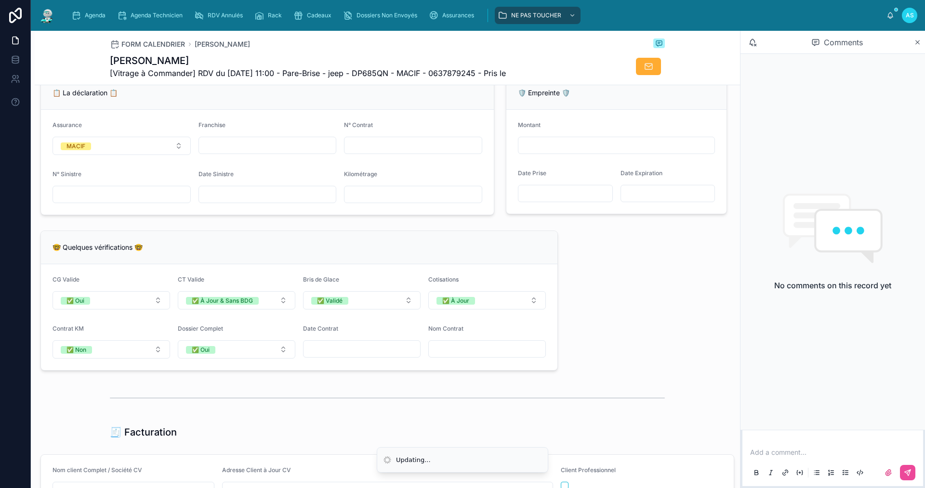
click at [106, 211] on form "Assurance MACIF Franchise N° Contrat N° Sinistre Date Sinistre Kilométrage" at bounding box center [267, 162] width 453 height 105
click at [108, 201] on input "text" at bounding box center [121, 194] width 137 height 13
type input "**********"
click at [266, 211] on form "**********" at bounding box center [267, 162] width 453 height 105
click at [266, 201] on input "text" at bounding box center [267, 194] width 137 height 13
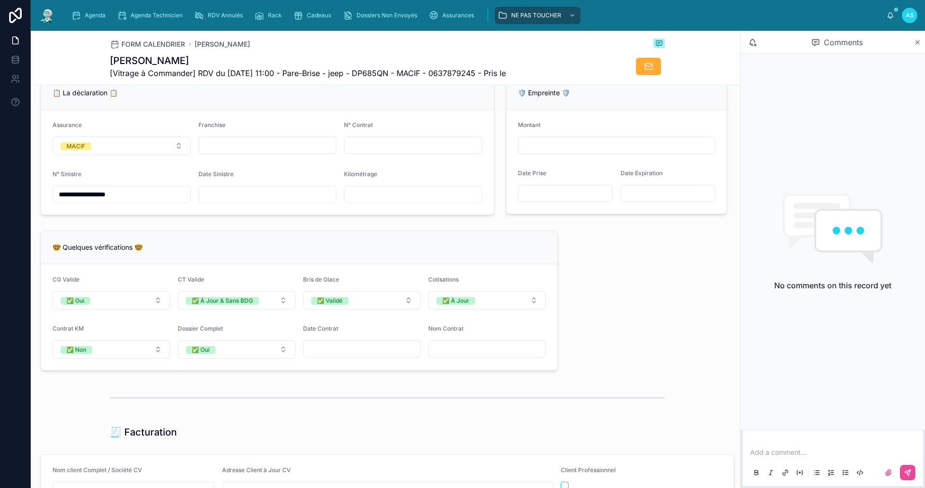
drag, startPoint x: 234, startPoint y: 203, endPoint x: 216, endPoint y: 216, distance: 22.4
click at [234, 201] on input "text" at bounding box center [267, 194] width 137 height 13
type input "**********"
click at [372, 151] on input "text" at bounding box center [412, 145] width 137 height 13
type input "******"
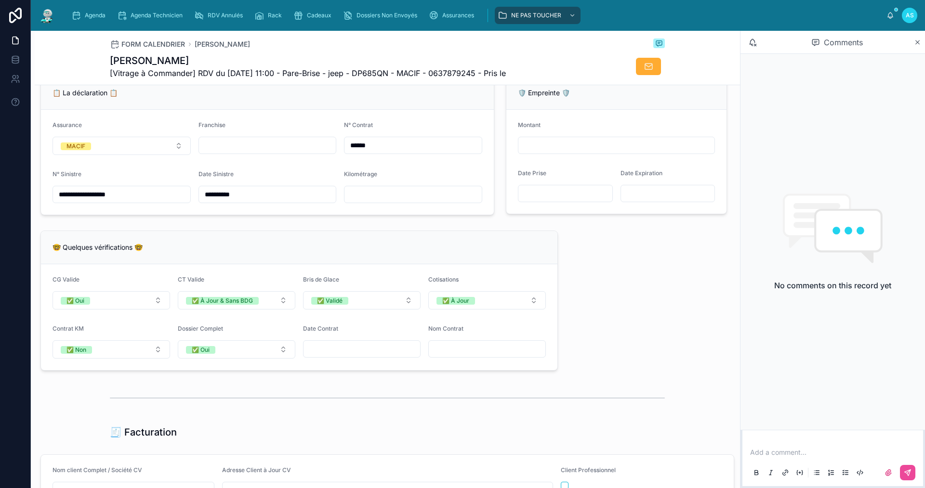
type input "***"
type input "*******"
type input "**********"
type input "*******"
click at [301, 150] on input "text" at bounding box center [267, 145] width 137 height 13
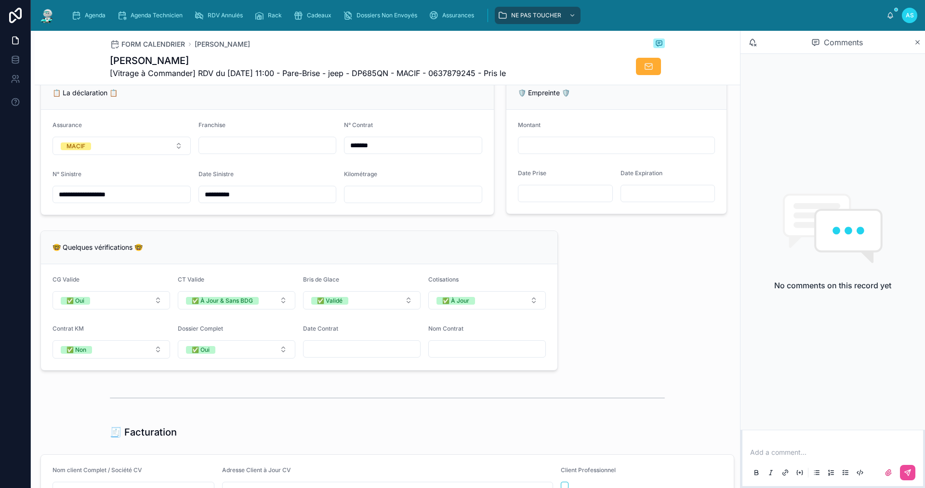
type input "*"
type input "**"
type input "***"
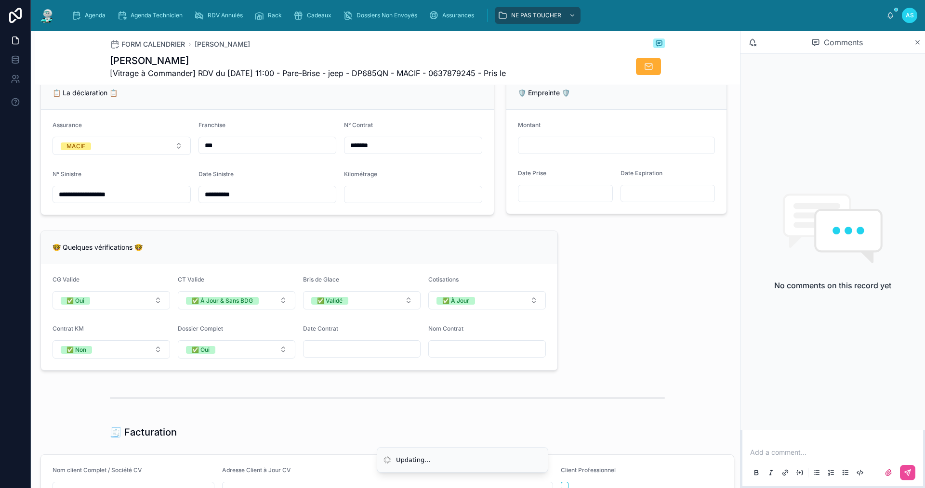
type input "***"
click at [563, 249] on div "**********" at bounding box center [387, 265] width 705 height 1589
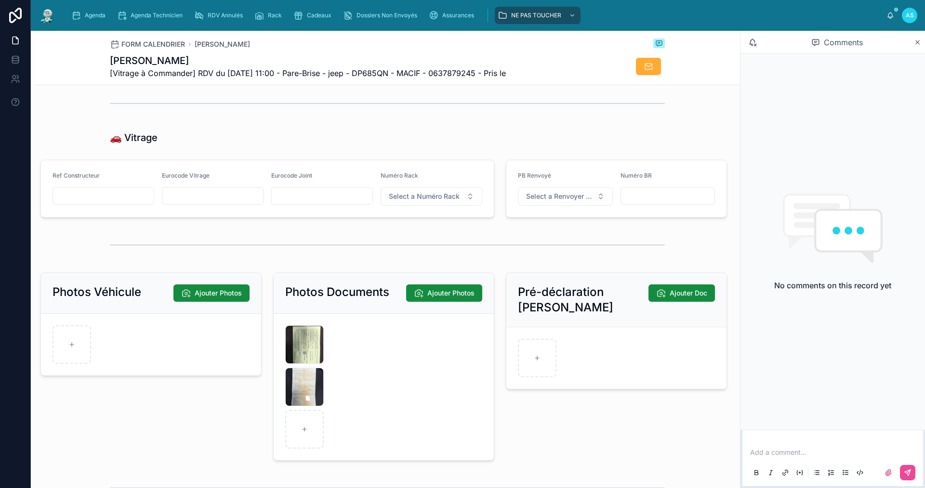
scroll to position [1204, 0]
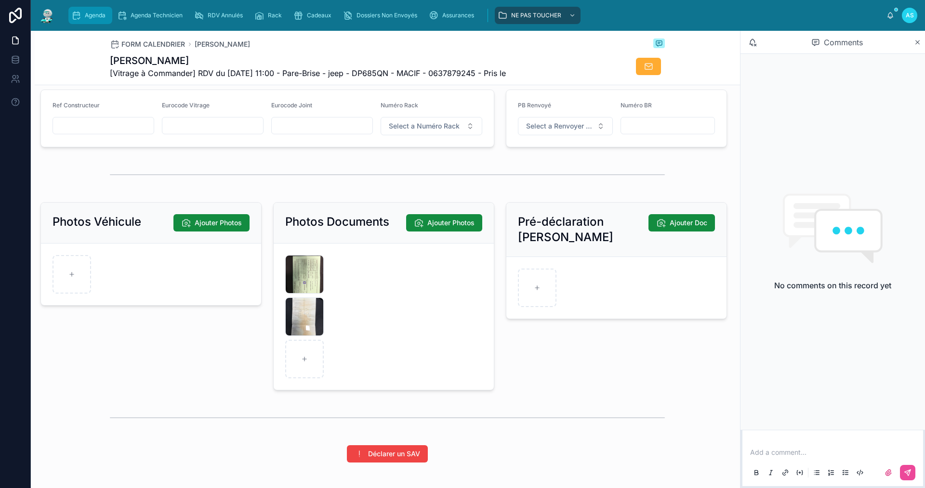
click at [90, 24] on div "Agenda Agenda Technicien RDV Annulés Rack Cadeaux Dossiers Non Envoyés Assuranc…" at bounding box center [475, 15] width 823 height 21
click at [91, 18] on span "Agenda" at bounding box center [95, 16] width 21 height 8
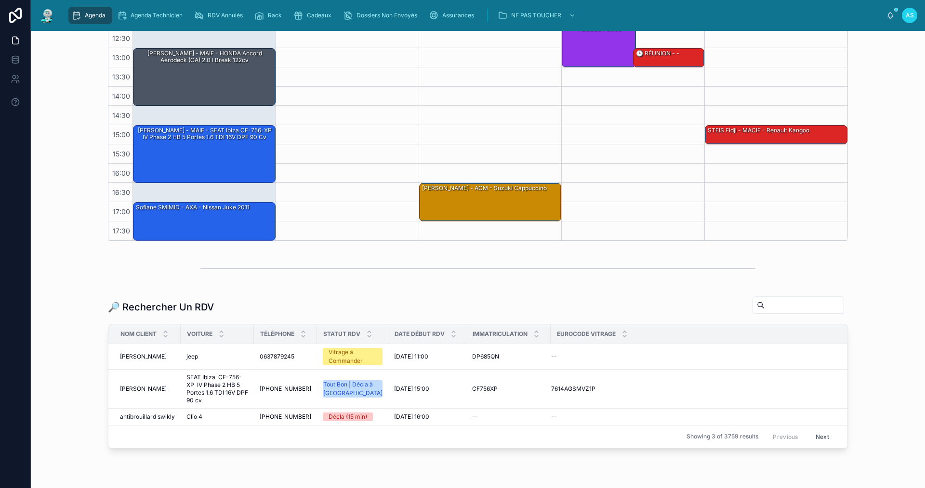
scroll to position [248, 0]
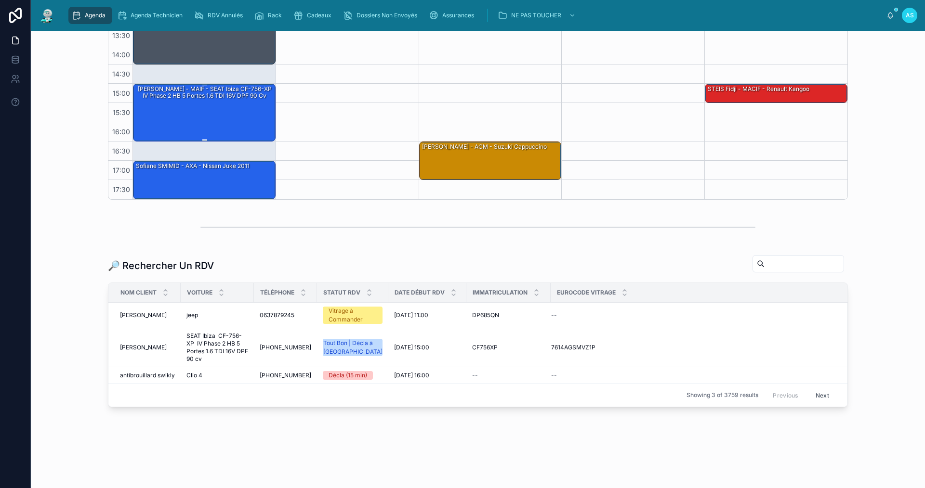
click at [201, 102] on div "[PERSON_NAME] - MAIF - SEAT Ibiza CF-756-XP IV Phase 2 HB 5 Portes 1.6 TDI 16V …" at bounding box center [205, 112] width 140 height 56
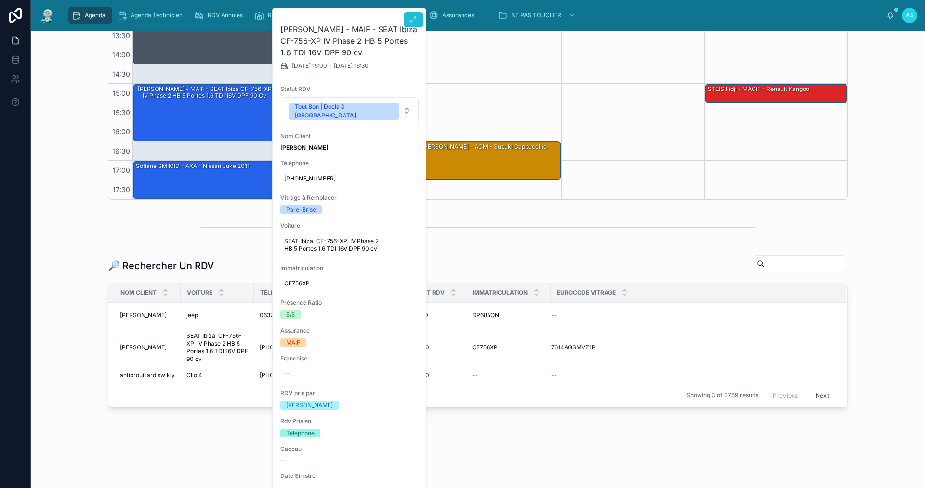
click at [414, 18] on icon at bounding box center [413, 20] width 8 height 8
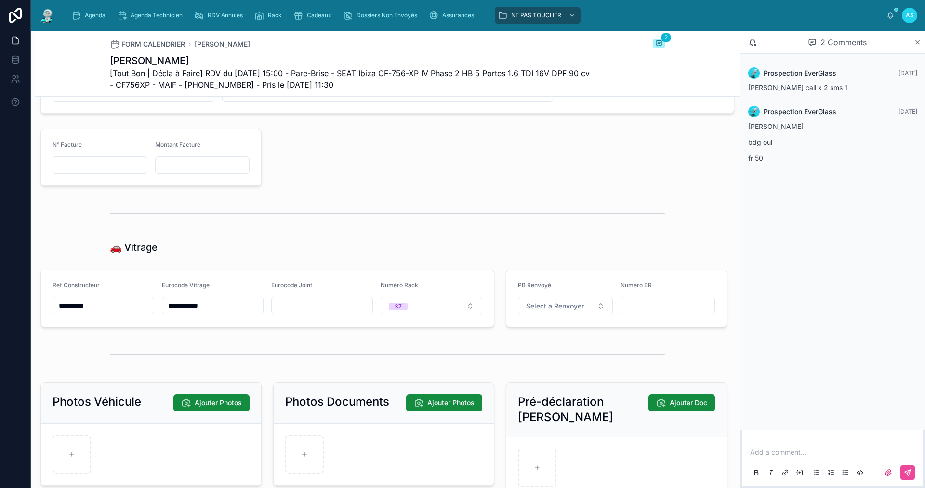
scroll to position [1059, 0]
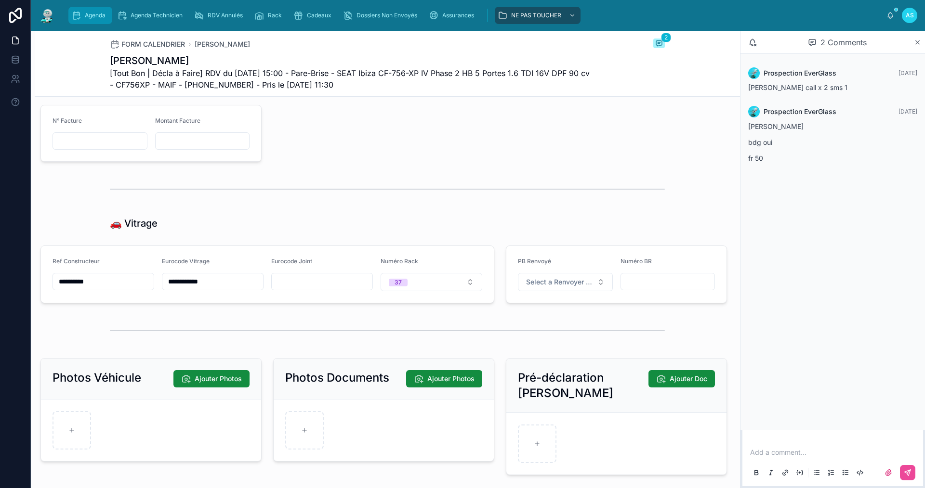
click at [86, 9] on div "Agenda" at bounding box center [90, 15] width 38 height 15
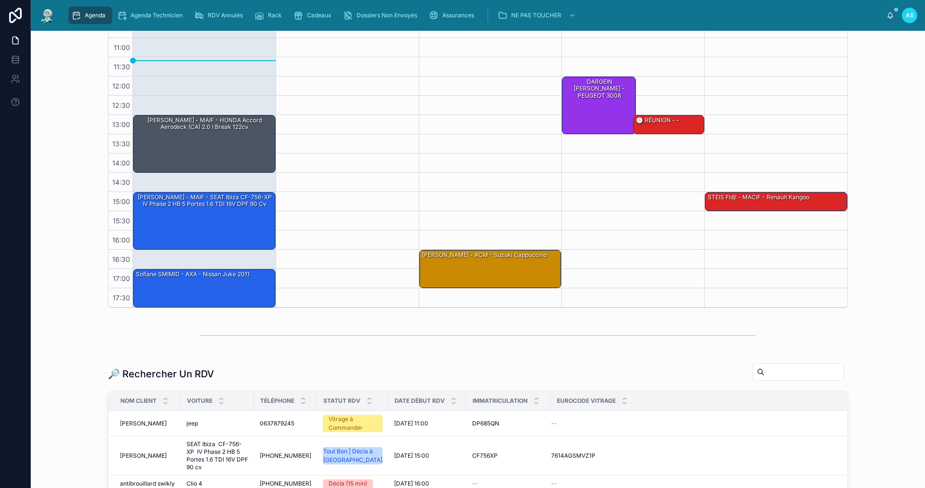
scroll to position [193, 0]
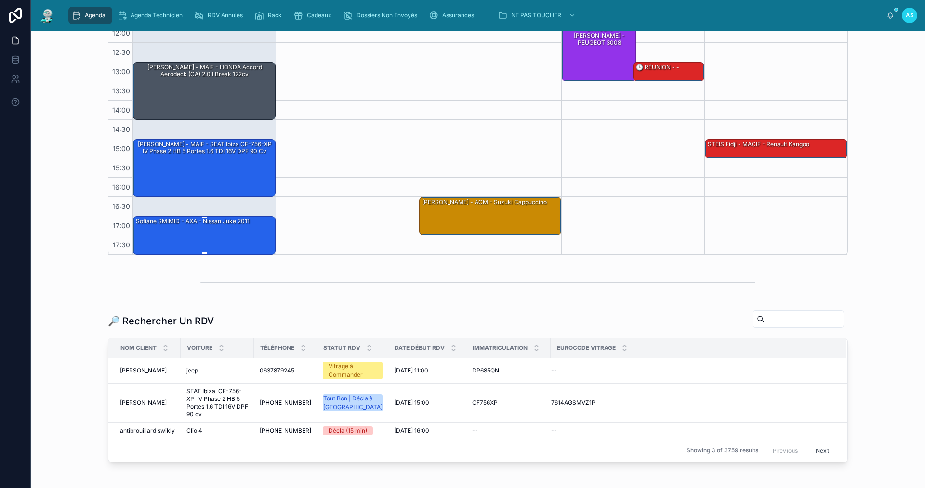
click at [182, 231] on div "Sofiane SMIMID - AXA - Nissan Juke 2011" at bounding box center [205, 235] width 140 height 37
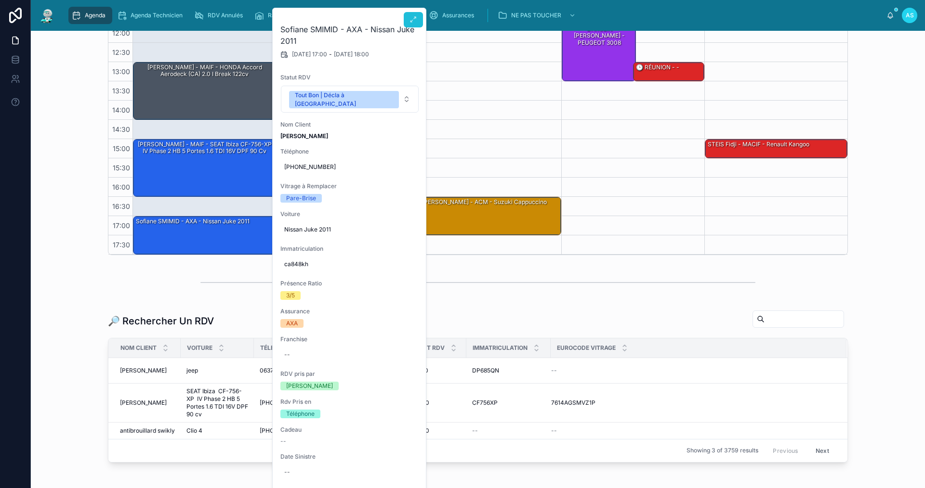
click at [419, 13] on button at bounding box center [413, 19] width 19 height 15
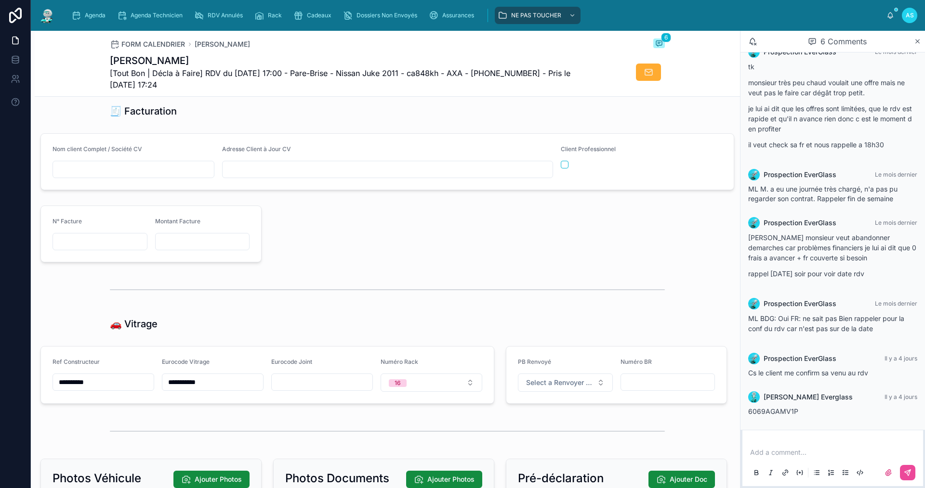
scroll to position [963, 0]
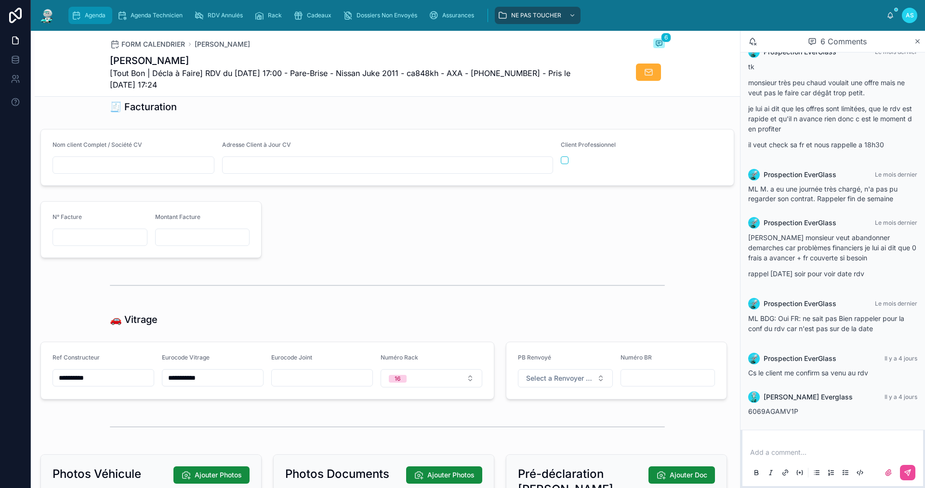
click at [94, 12] on span "Agenda" at bounding box center [95, 16] width 21 height 8
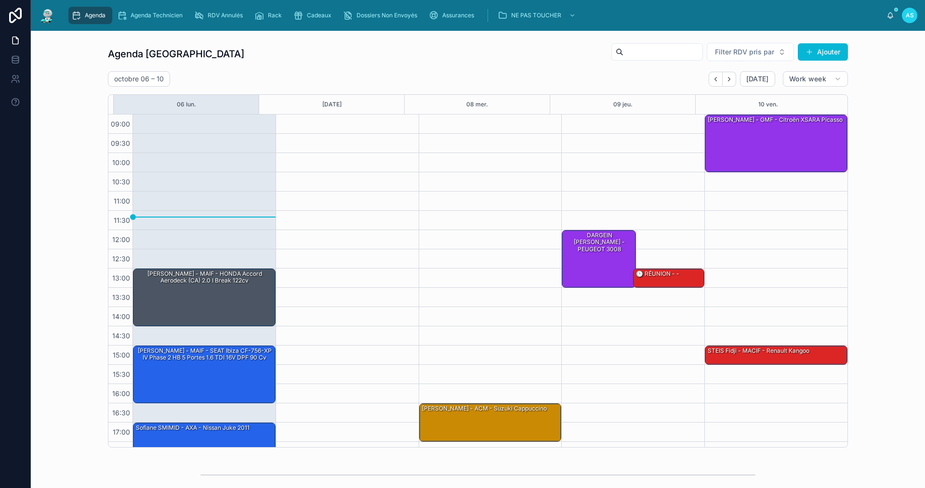
scroll to position [14, 0]
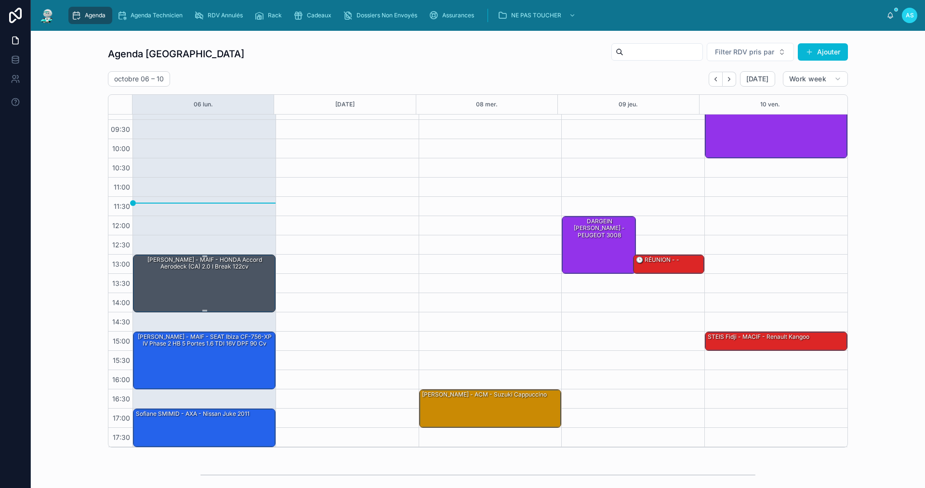
click at [208, 258] on div "[PERSON_NAME] - MAIF - HONDA Accord Aerodeck (CA) 2.0 i Break 122cv" at bounding box center [205, 264] width 140 height 16
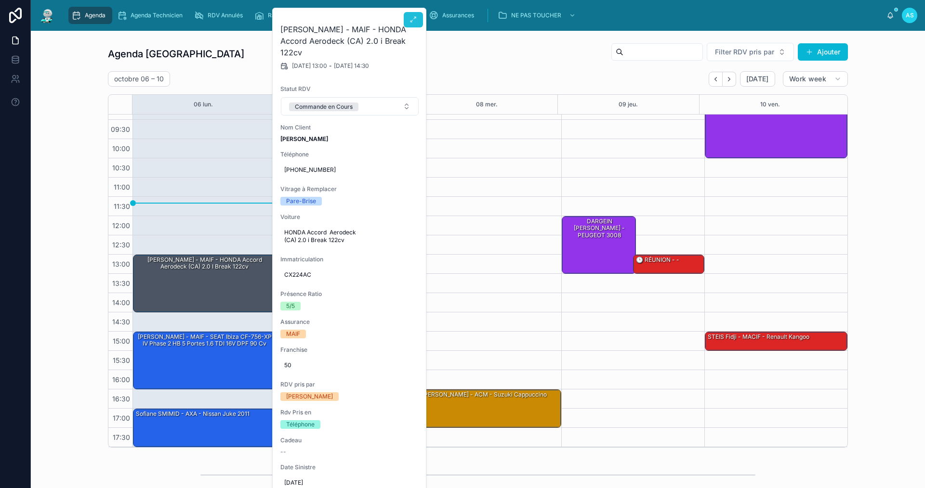
click at [410, 21] on icon at bounding box center [413, 20] width 8 height 8
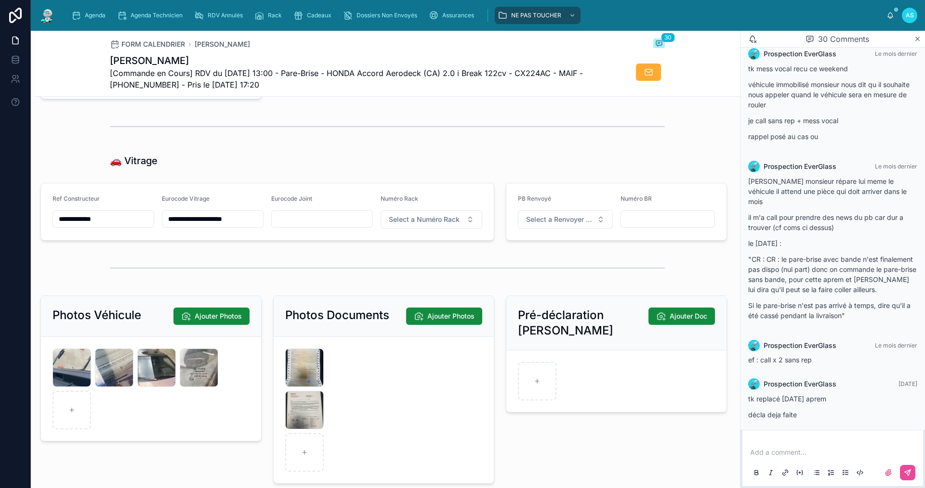
scroll to position [1156, 0]
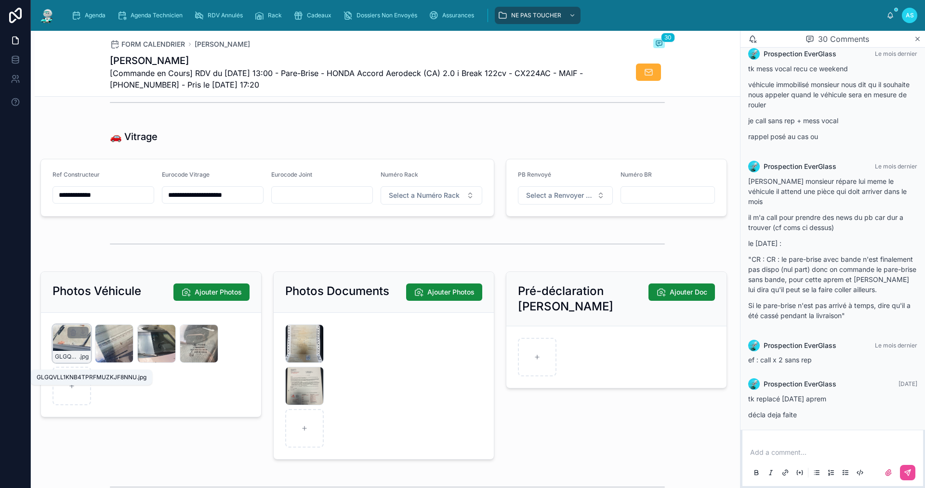
click at [72, 361] on span "GLGQVLL1KNB4TPRFMUZKJF8NNU" at bounding box center [67, 357] width 24 height 8
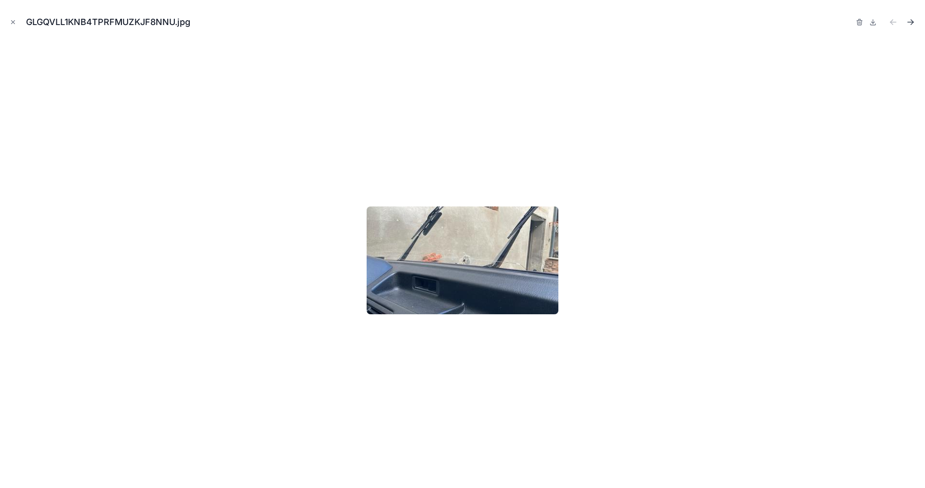
click at [909, 22] on icon "Next file" at bounding box center [910, 22] width 10 height 10
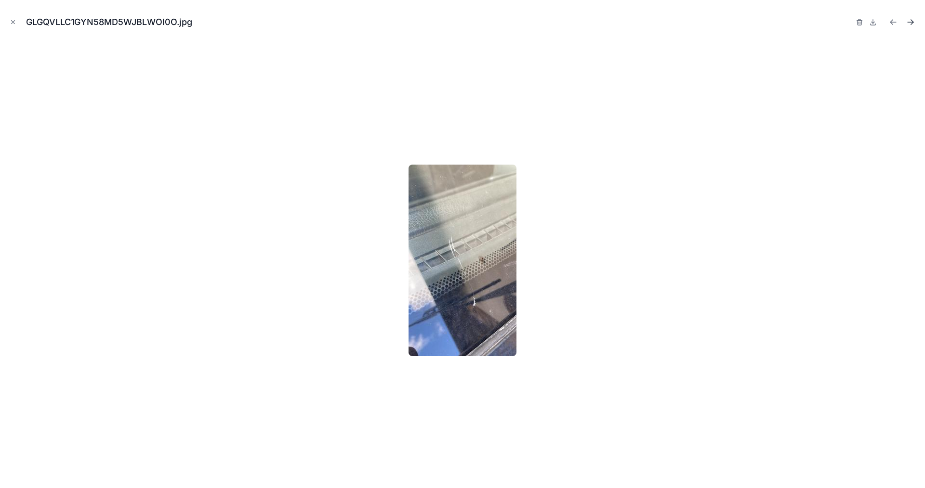
click at [909, 22] on icon "Next file" at bounding box center [910, 22] width 6 height 0
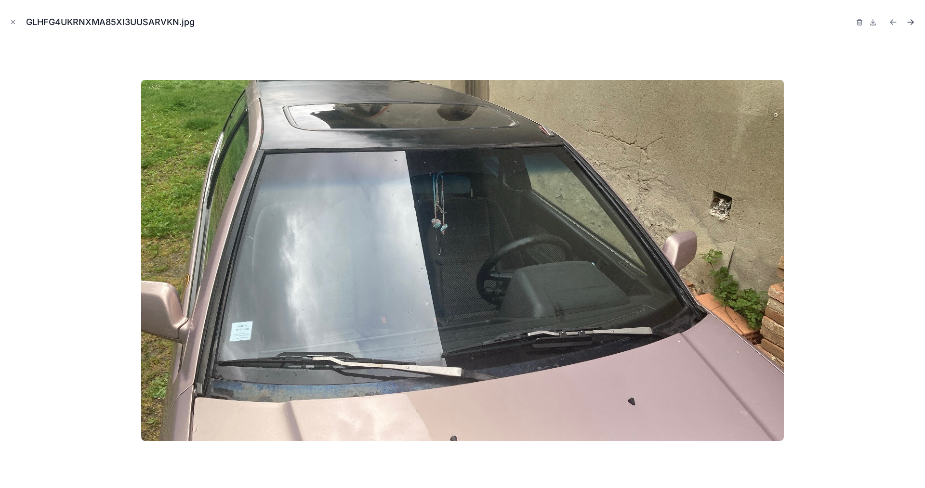
click at [909, 22] on icon "Next file" at bounding box center [910, 22] width 6 height 0
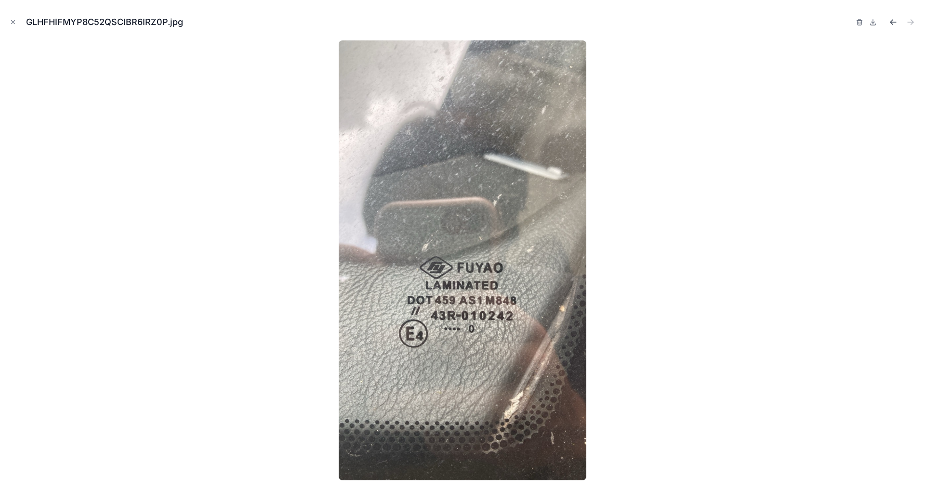
click at [888, 20] on button "Previous file" at bounding box center [892, 21] width 13 height 13
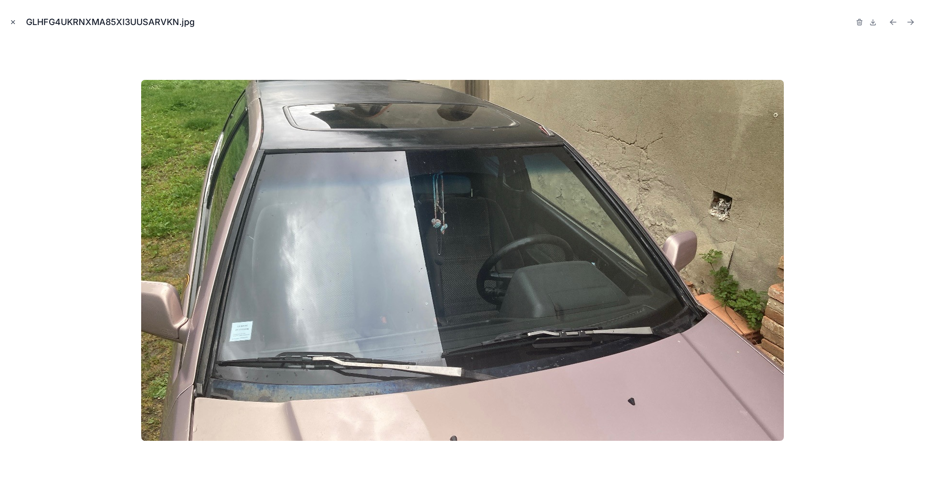
click at [11, 26] on button "Close modal" at bounding box center [13, 22] width 11 height 11
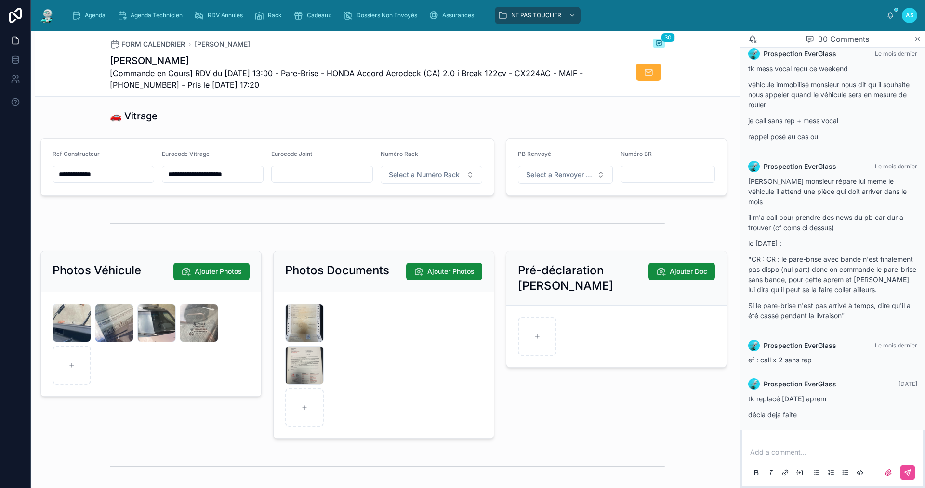
scroll to position [1095, 0]
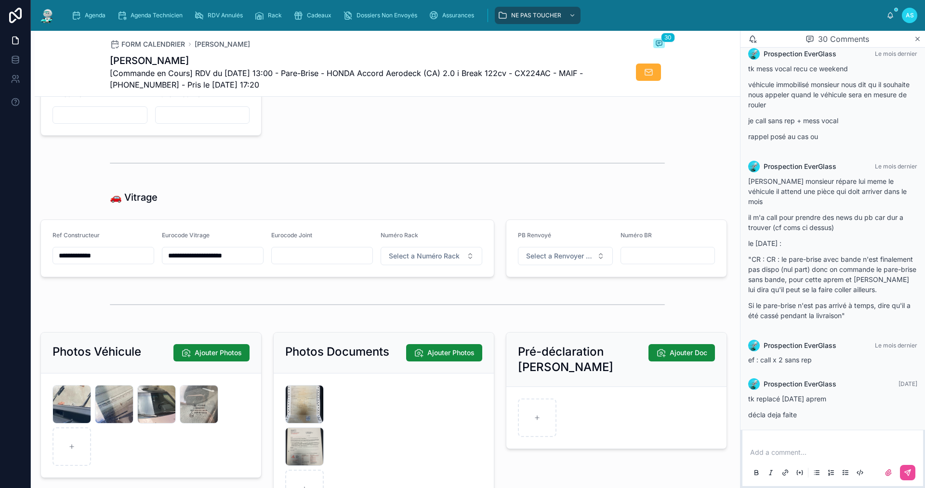
drag, startPoint x: 205, startPoint y: 263, endPoint x: 149, endPoint y: 261, distance: 55.9
click at [149, 261] on form "**********" at bounding box center [267, 248] width 453 height 57
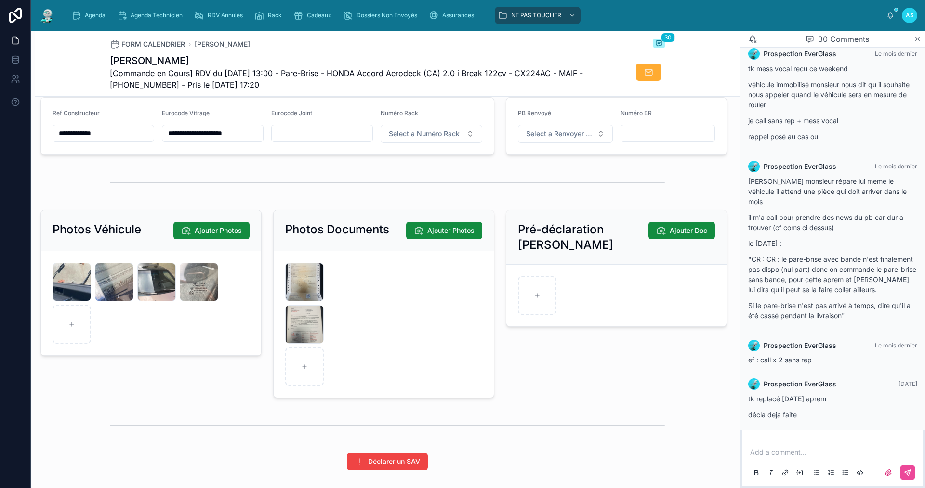
scroll to position [1240, 0]
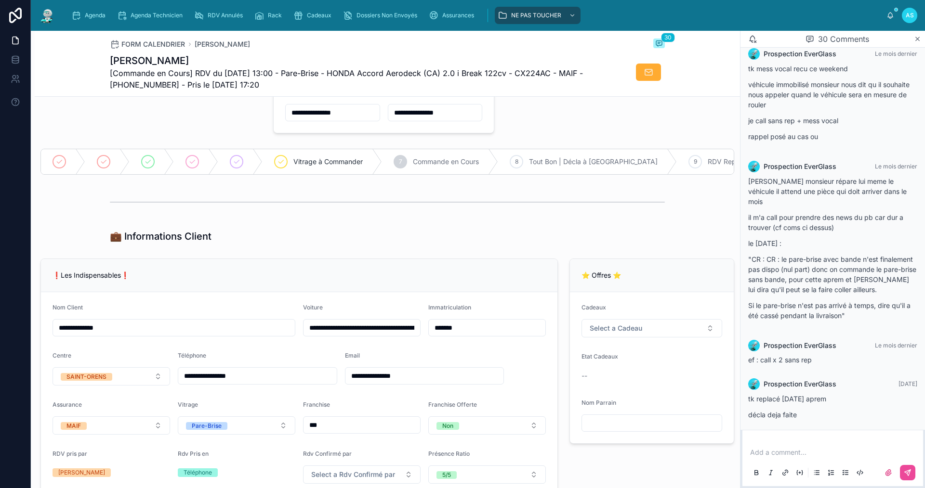
scroll to position [0, 0]
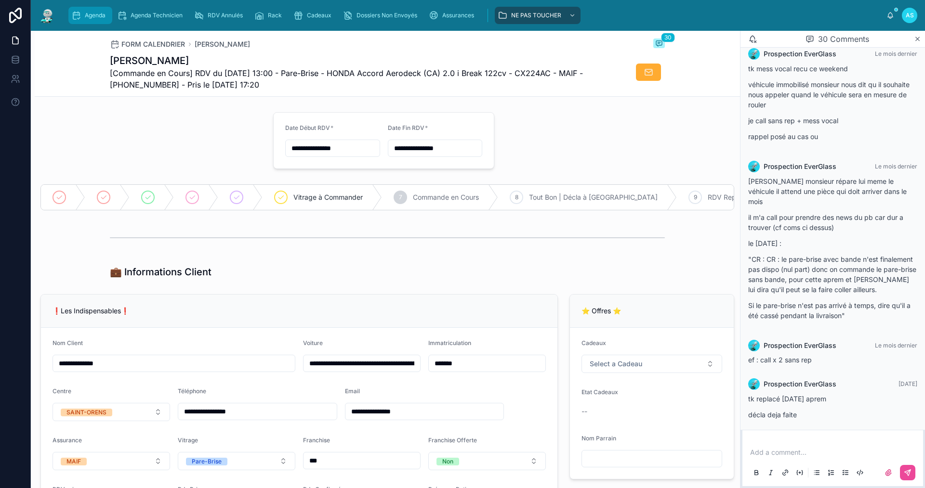
click at [98, 18] on span "Agenda" at bounding box center [95, 16] width 21 height 8
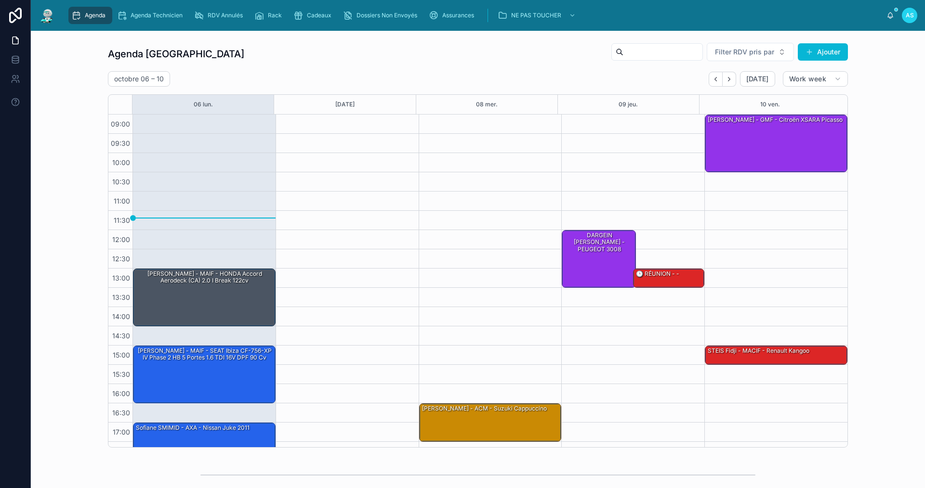
scroll to position [14, 0]
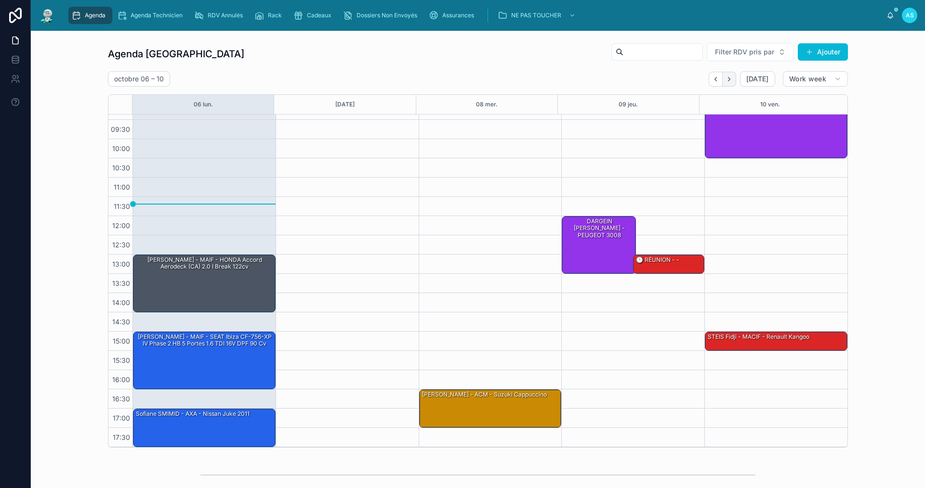
click at [729, 81] on icon "Next" at bounding box center [728, 79] width 7 height 7
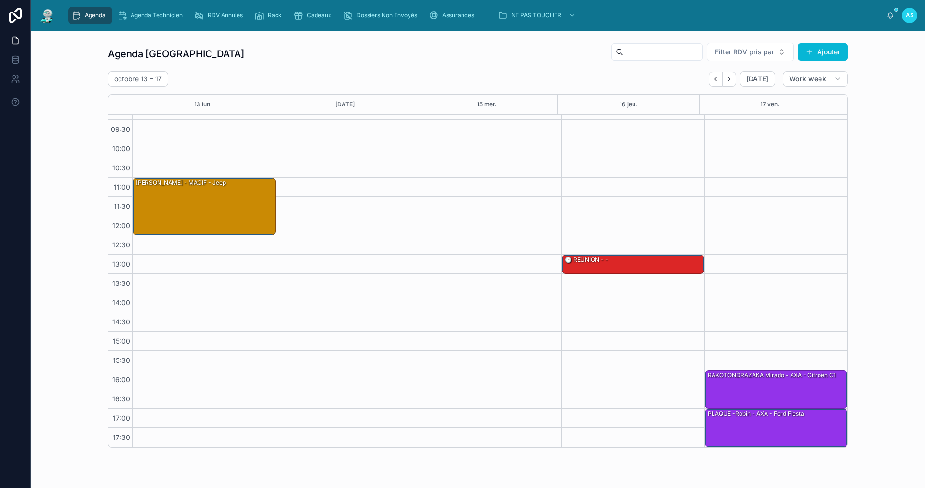
click at [158, 196] on div "[PERSON_NAME] - MACIF - jeep" at bounding box center [205, 206] width 140 height 56
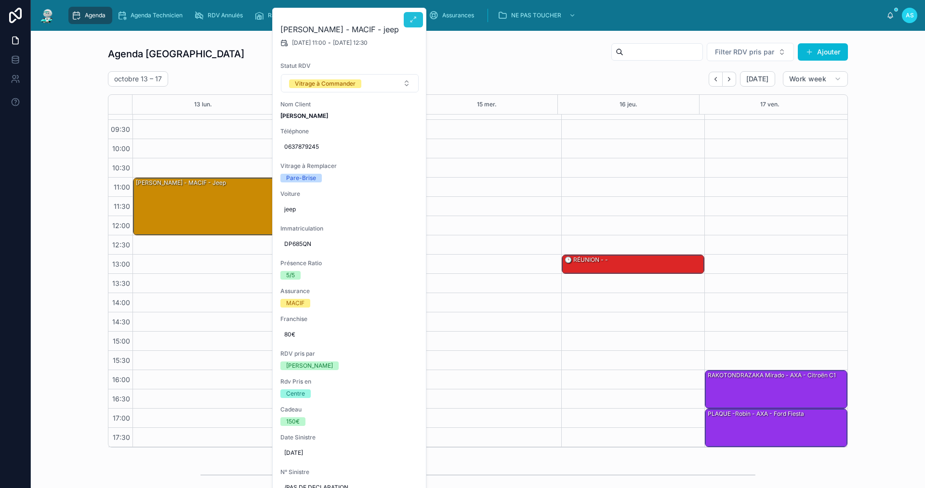
click at [417, 24] on span at bounding box center [413, 20] width 8 height 8
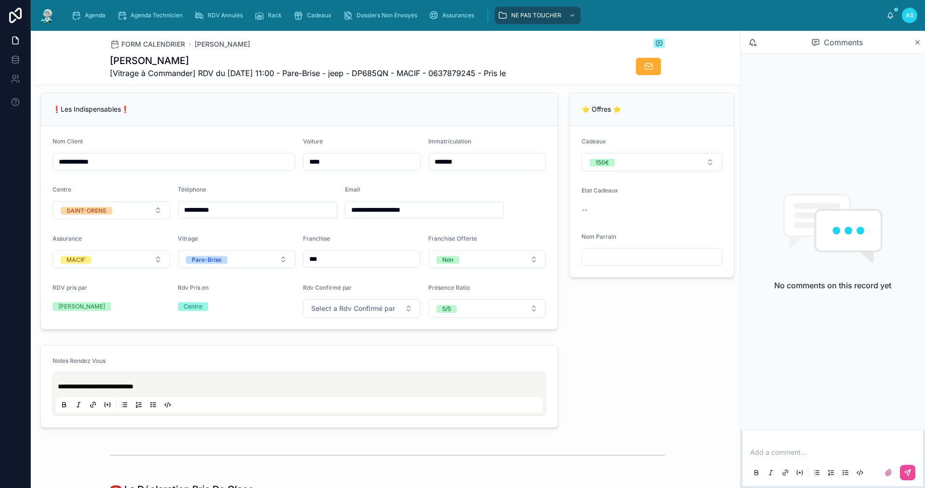
scroll to position [193, 0]
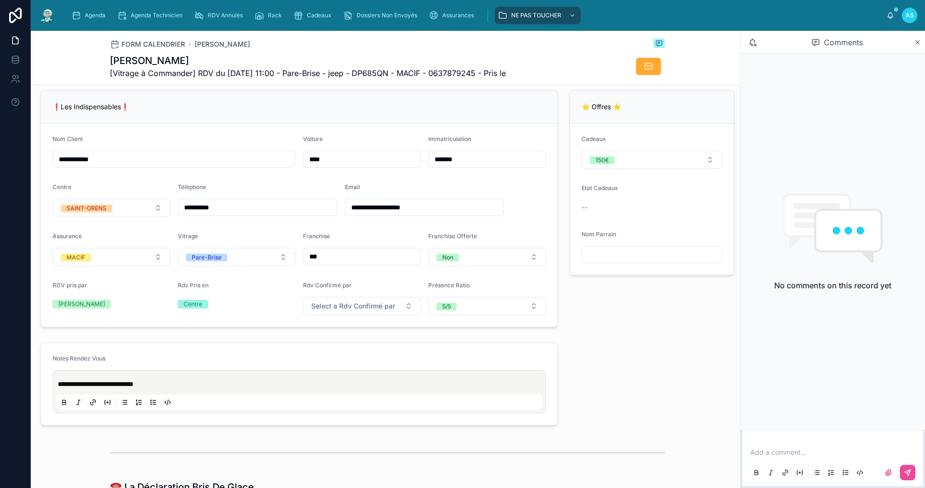
drag, startPoint x: 103, startPoint y: 168, endPoint x: 22, endPoint y: 181, distance: 81.9
click at [13, 182] on div "**********" at bounding box center [462, 244] width 925 height 488
click at [95, 13] on span "Agenda" at bounding box center [95, 16] width 21 height 8
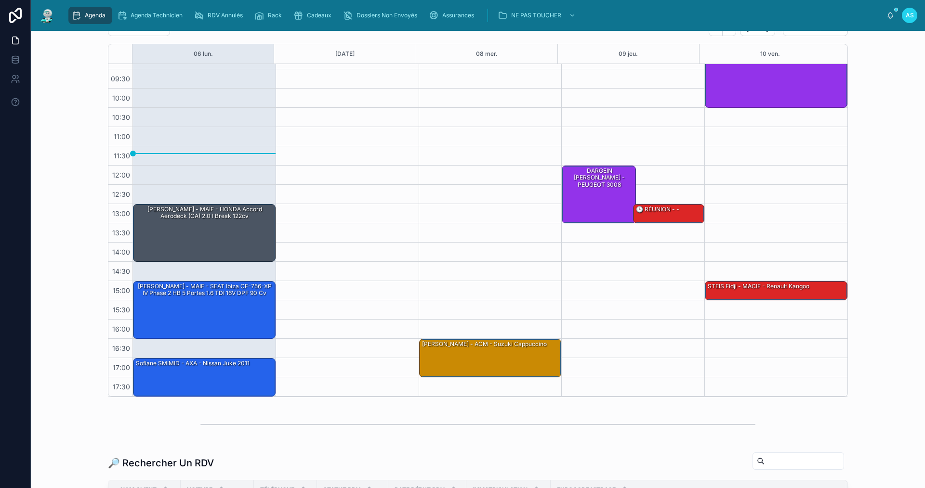
scroll to position [241, 0]
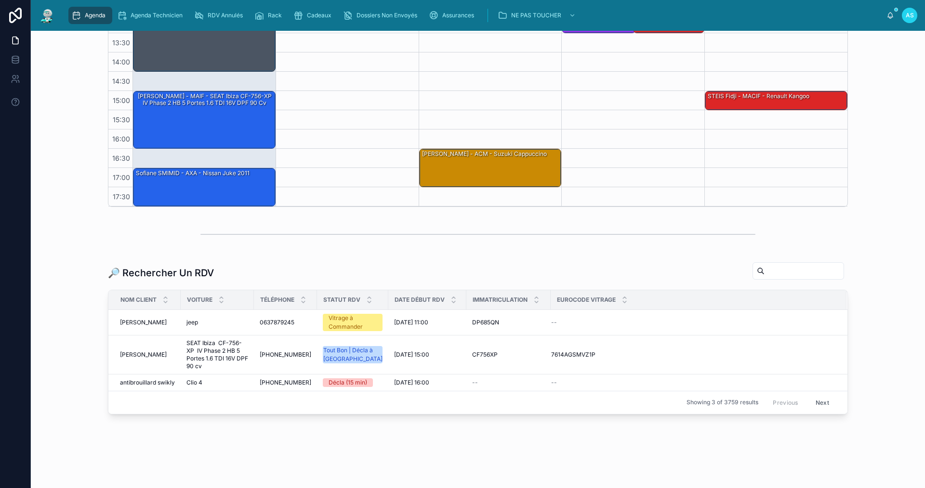
click at [764, 272] on input "text" at bounding box center [803, 270] width 79 height 13
paste input "**********"
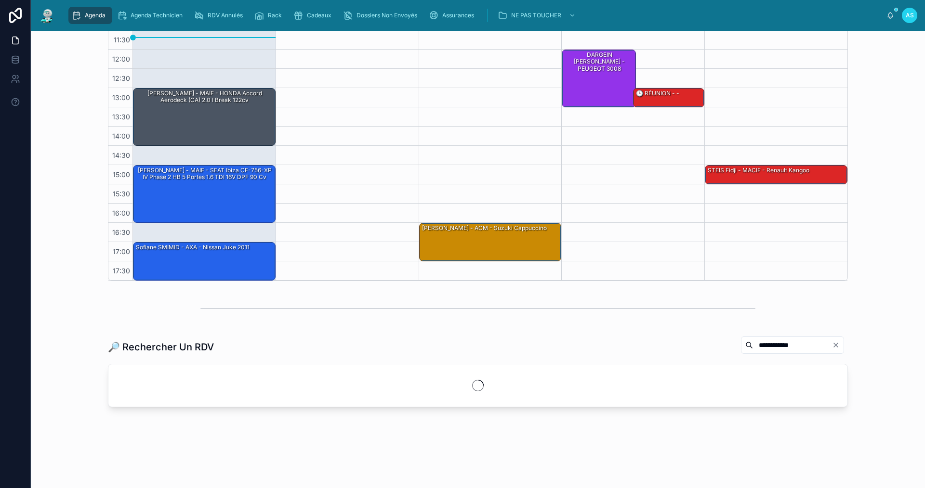
scroll to position [218, 0]
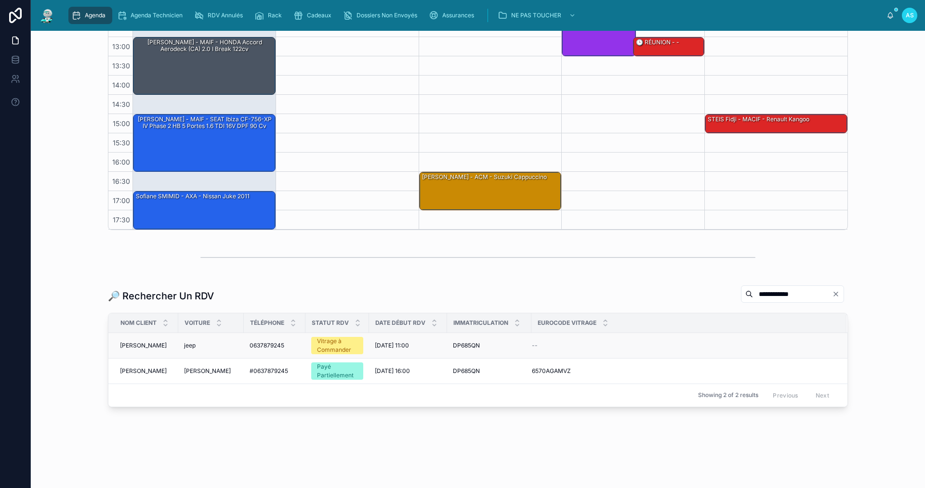
type input "**********"
click at [287, 342] on div "0637879245 0637879245" at bounding box center [274, 346] width 50 height 8
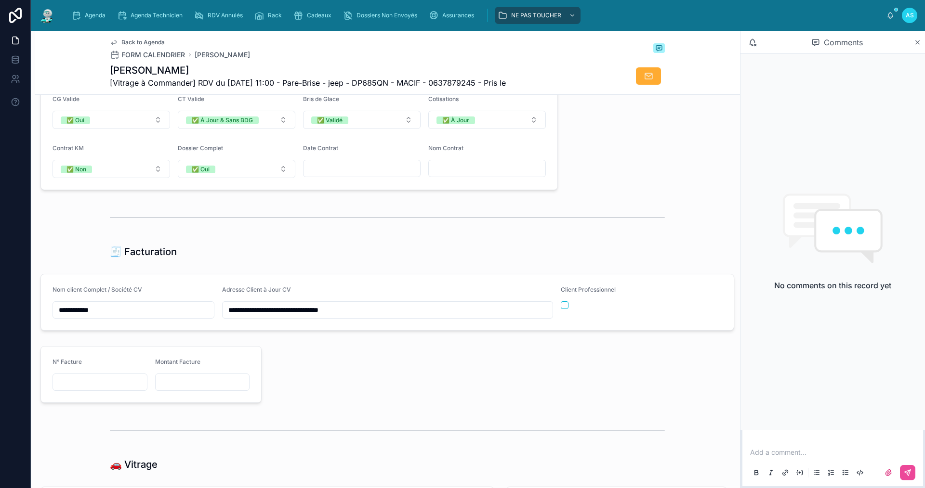
scroll to position [722, 0]
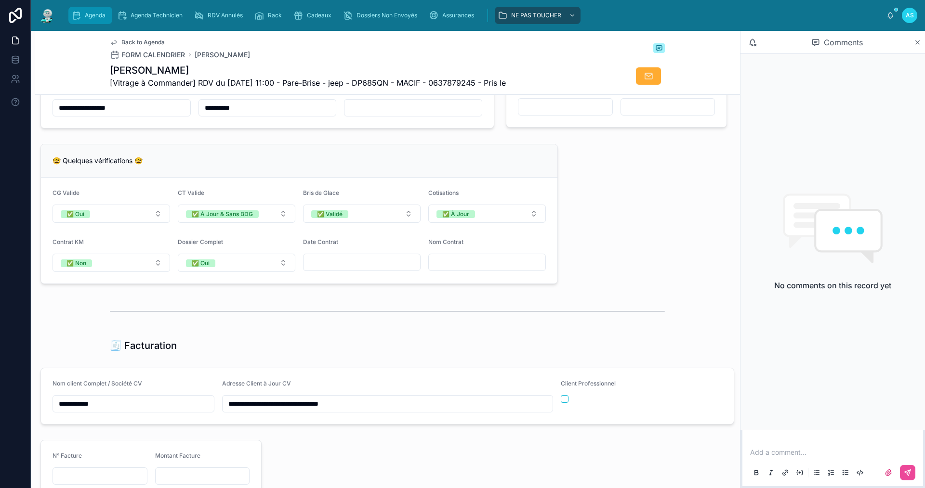
click at [98, 20] on div "Agenda" at bounding box center [90, 15] width 38 height 15
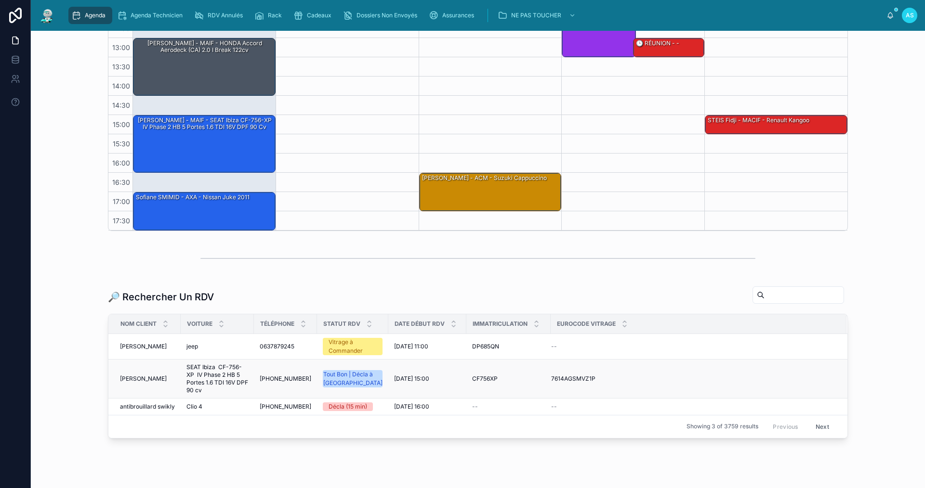
scroll to position [241, 0]
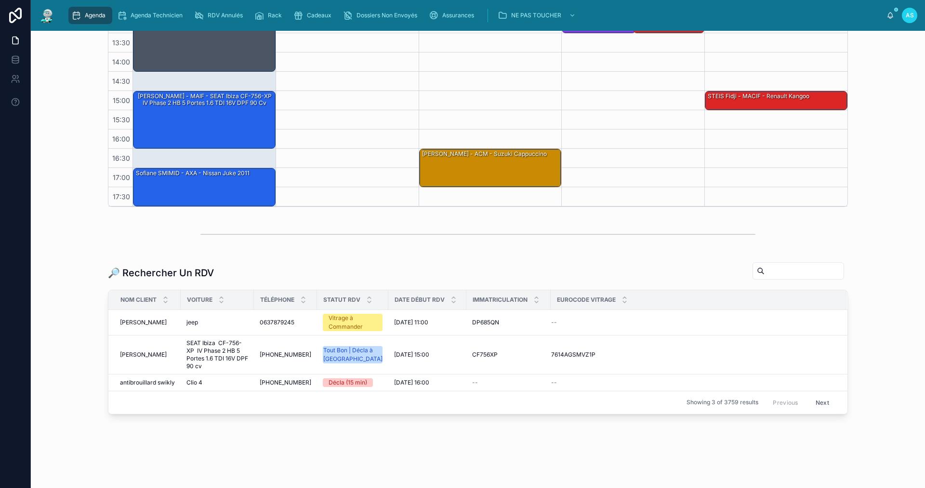
click at [764, 273] on input "text" at bounding box center [803, 270] width 79 height 13
paste input "**********"
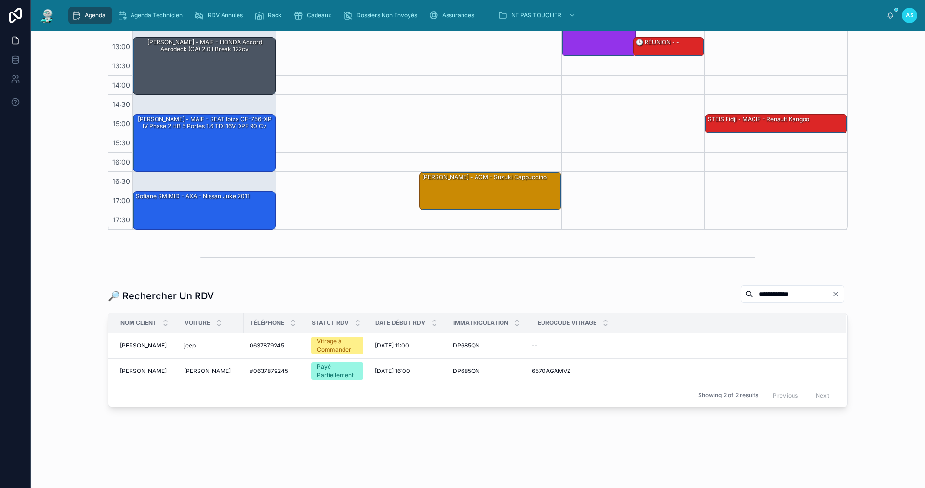
scroll to position [218, 0]
type input "**********"
click at [237, 370] on td "[PERSON_NAME] [PERSON_NAME]" at bounding box center [210, 371] width 65 height 26
click at [213, 369] on span "[PERSON_NAME]" at bounding box center [207, 371] width 47 height 8
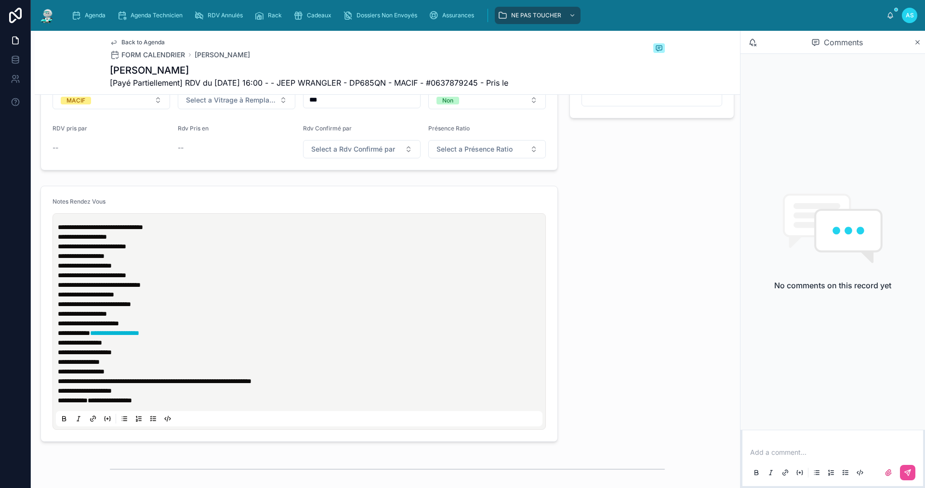
scroll to position [337, 0]
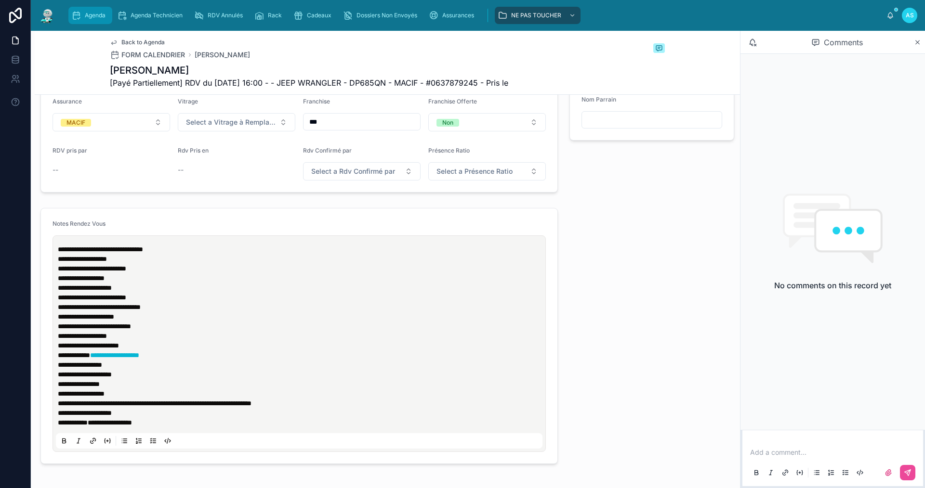
click at [91, 14] on span "Agenda" at bounding box center [95, 16] width 21 height 8
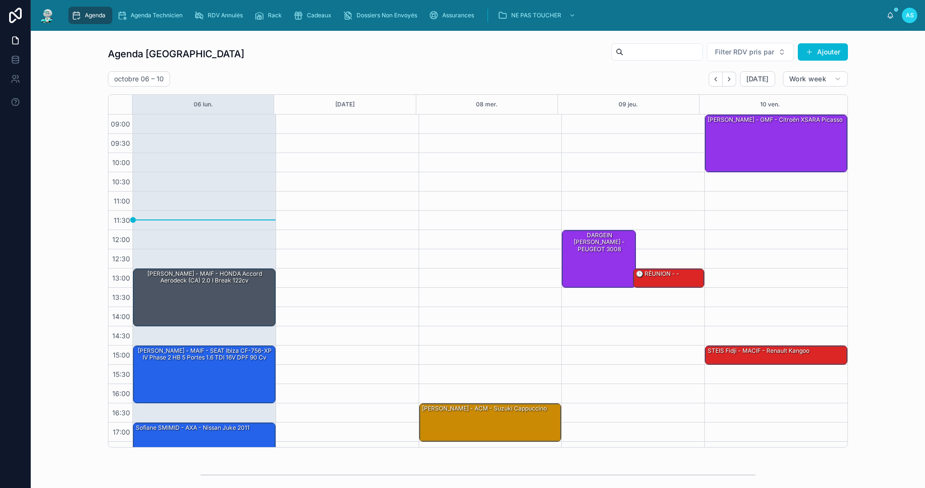
scroll to position [14, 0]
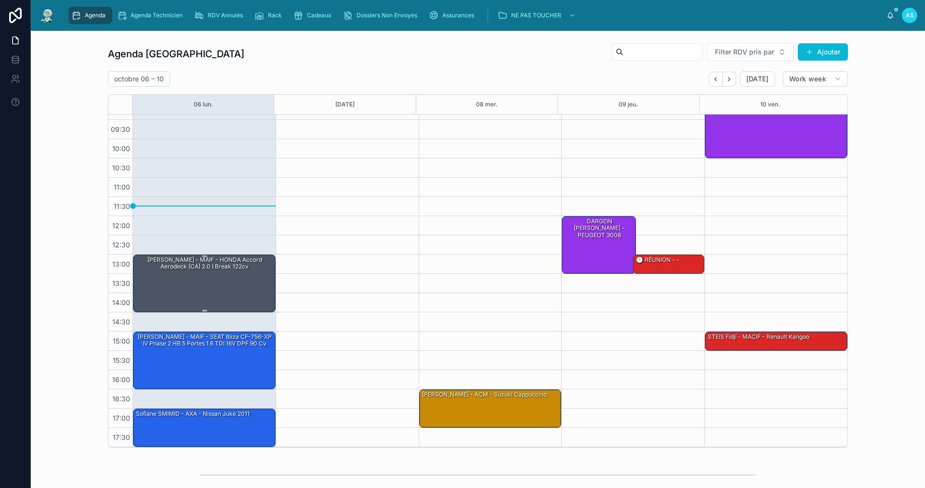
click at [197, 271] on div "[PERSON_NAME] - MAIF - HONDA Accord Aerodeck (CA) 2.0 i Break 122cv" at bounding box center [205, 264] width 140 height 16
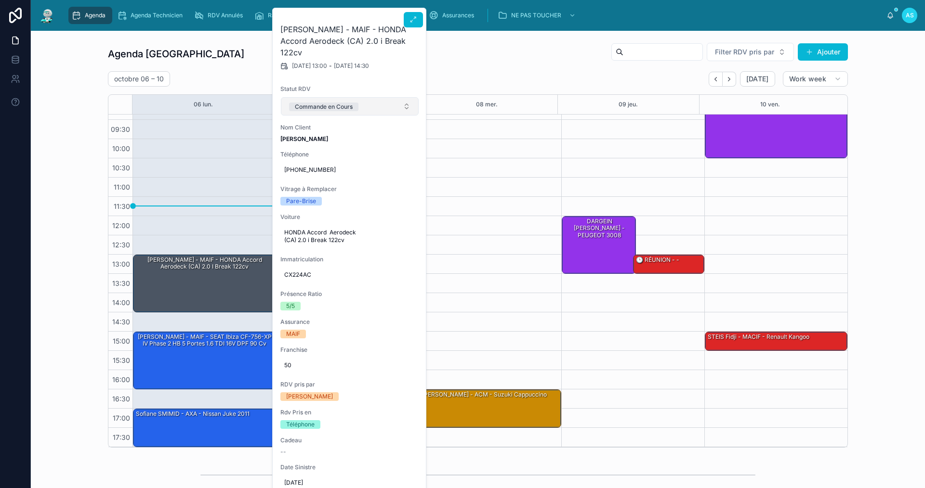
click at [359, 102] on button "Commande en Cours" at bounding box center [350, 106] width 138 height 18
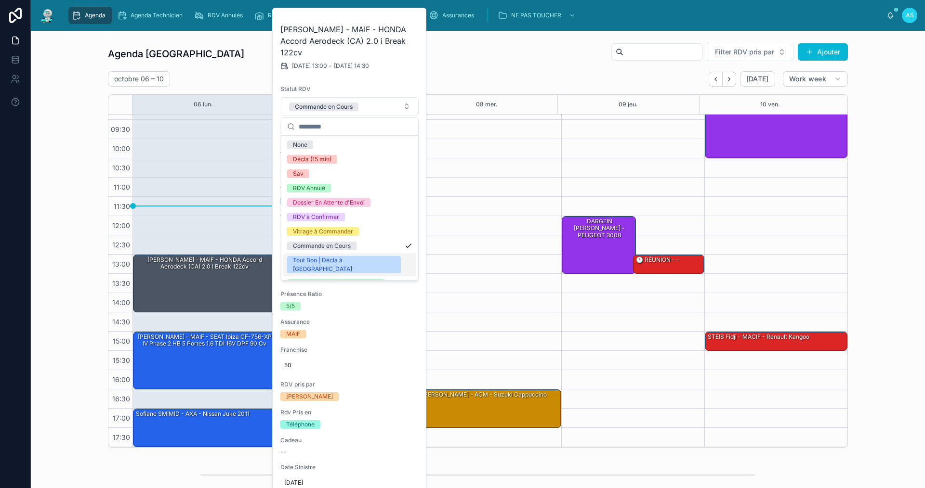
click at [341, 264] on div "Tout Bon | Décla à [GEOGRAPHIC_DATA]" at bounding box center [344, 264] width 102 height 17
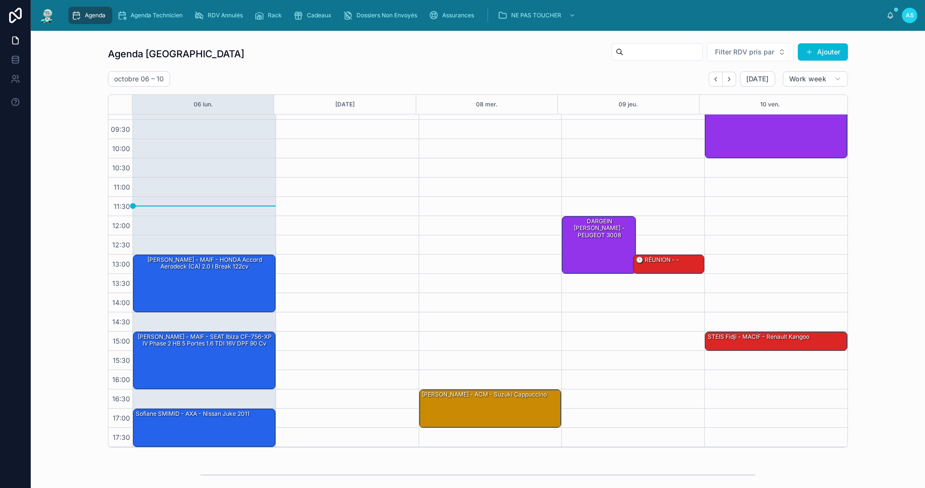
click at [272, 63] on div "Agenda Saint-Orens Filter RDV pris par [PERSON_NAME]" at bounding box center [478, 53] width 740 height 23
click at [98, 15] on span "Agenda" at bounding box center [95, 16] width 21 height 8
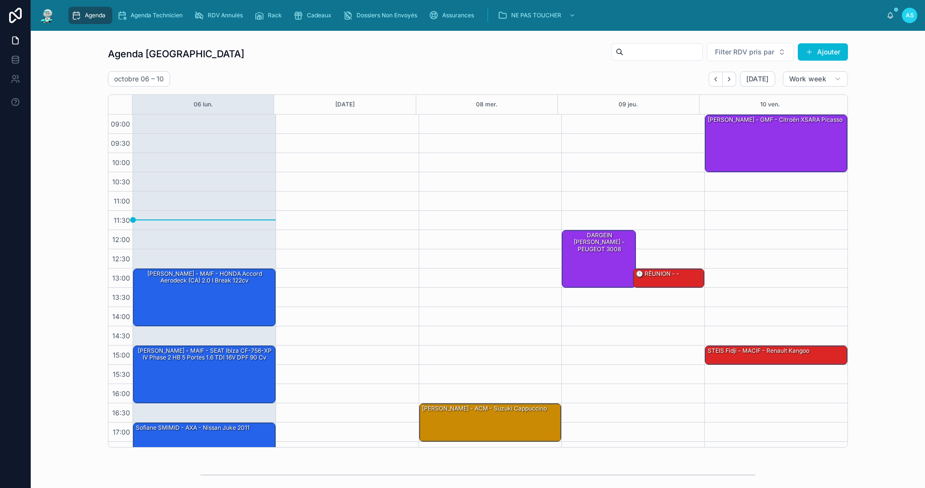
scroll to position [14, 0]
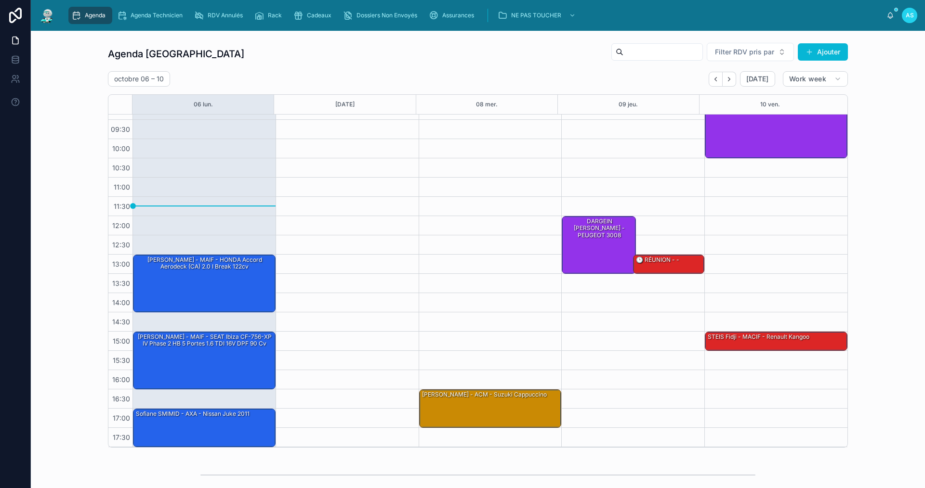
click at [49, 370] on div "Agenda Saint-Orens Filter RDV pris par Ajouter [DATE] – [DATE] [DATE] Work week…" at bounding box center [478, 245] width 878 height 413
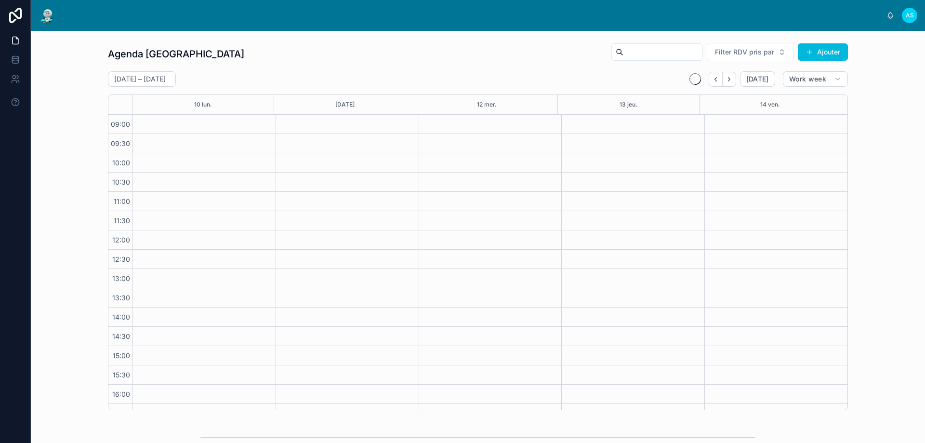
scroll to position [52, 0]
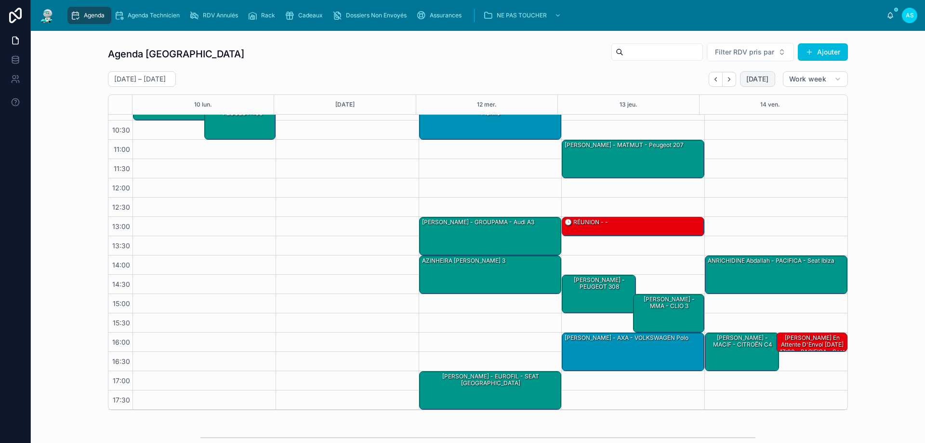
click at [746, 80] on span "[DATE]" at bounding box center [757, 79] width 23 height 9
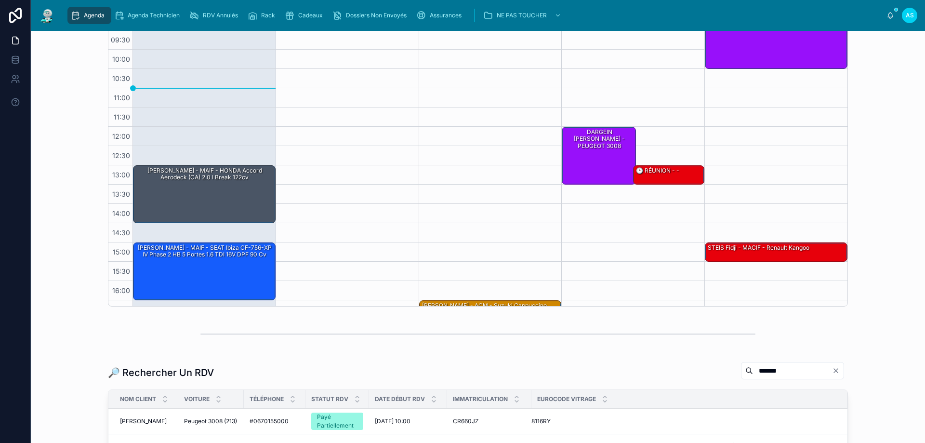
scroll to position [203, 0]
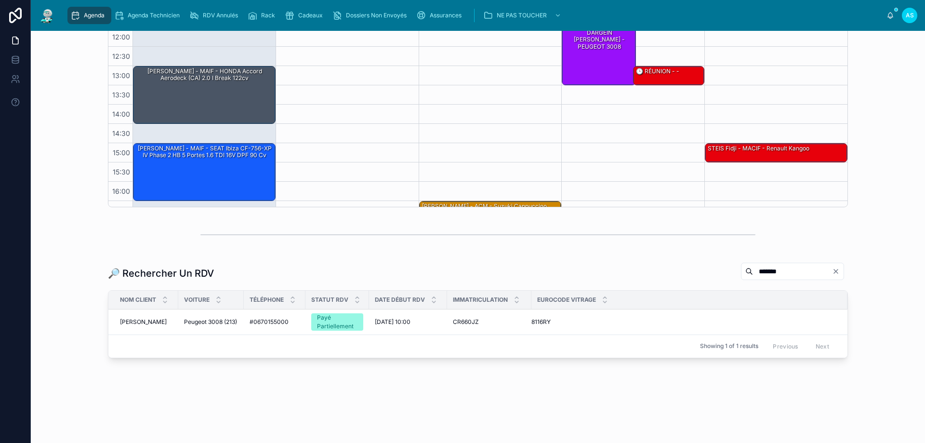
drag, startPoint x: 761, startPoint y: 273, endPoint x: 695, endPoint y: 274, distance: 66.5
click at [695, 274] on div "🔎 Rechercher Un RDV *******" at bounding box center [478, 273] width 740 height 22
click at [832, 271] on icon "Clear" at bounding box center [836, 271] width 8 height 8
click at [794, 273] on input "*******" at bounding box center [803, 270] width 79 height 13
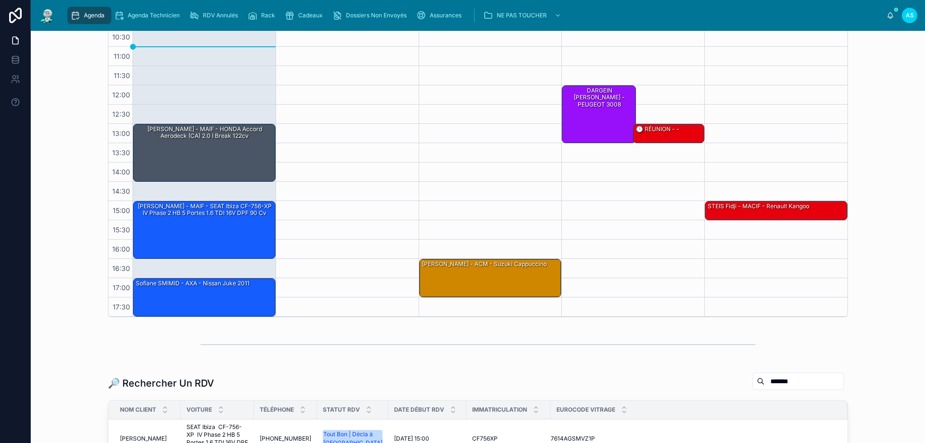
scroll to position [193, 0]
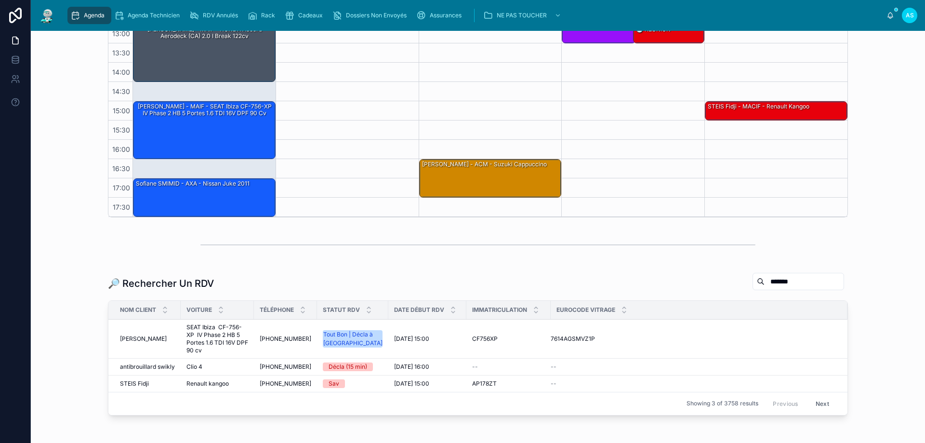
click at [775, 282] on input "*******" at bounding box center [803, 280] width 79 height 13
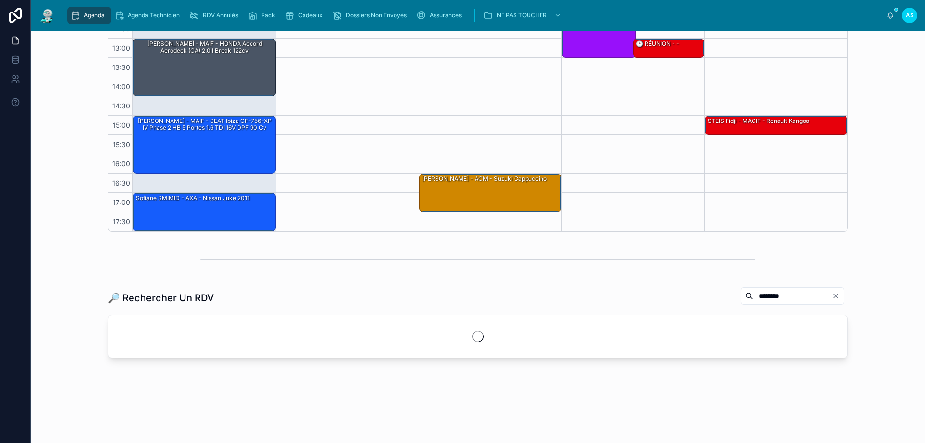
scroll to position [178, 0]
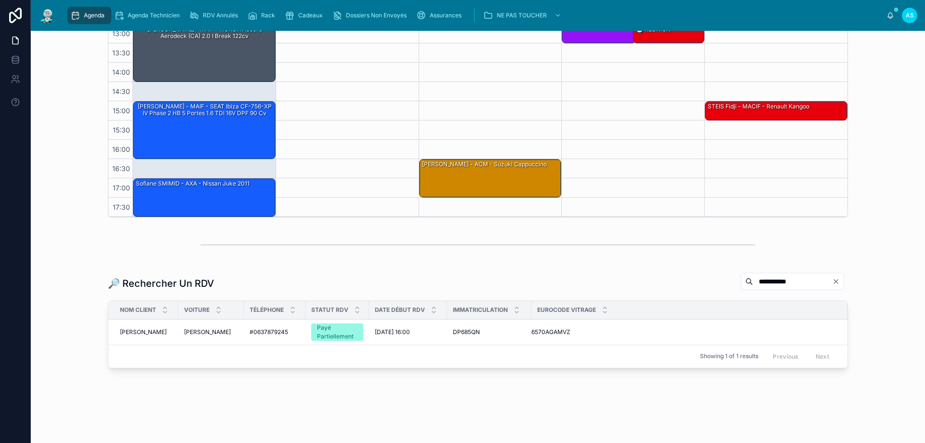
type input "**********"
click at [137, 330] on span "[PERSON_NAME]" at bounding box center [143, 332] width 47 height 8
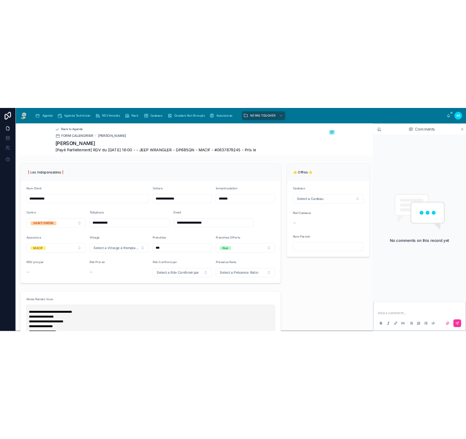
scroll to position [193, 0]
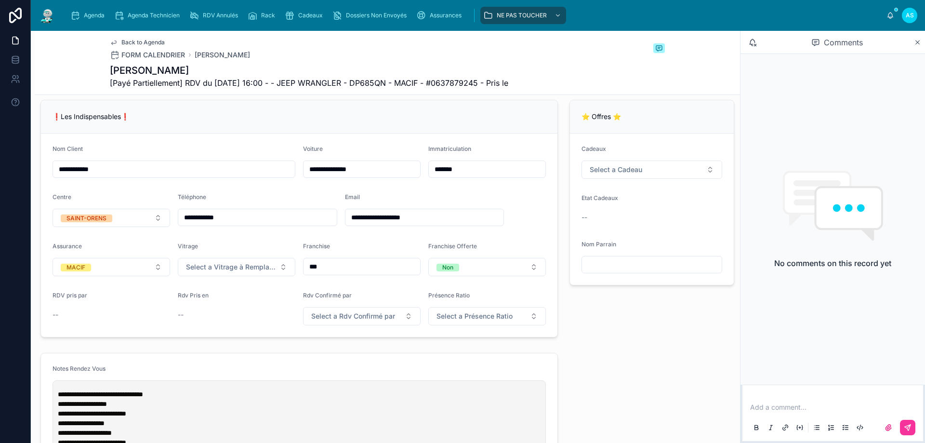
drag, startPoint x: 237, startPoint y: 225, endPoint x: 187, endPoint y: 223, distance: 50.6
click at [187, 223] on input "**********" at bounding box center [257, 216] width 158 height 13
click at [291, 204] on div "Téléphone" at bounding box center [257, 199] width 159 height 12
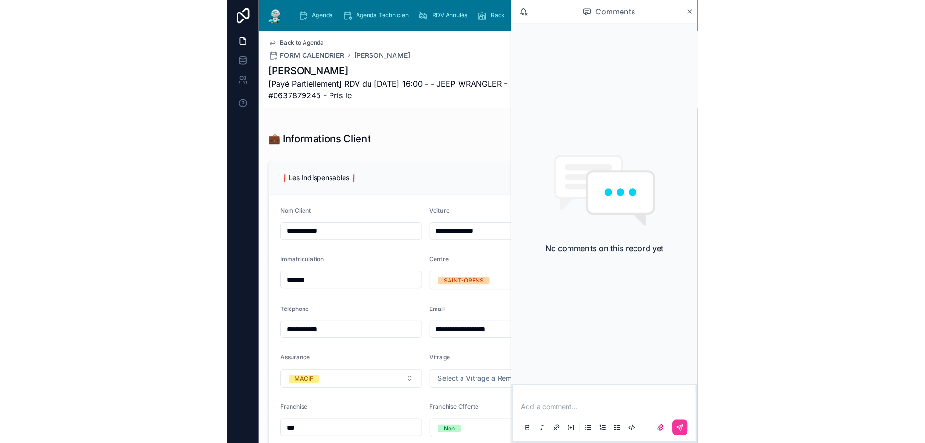
scroll to position [252, 0]
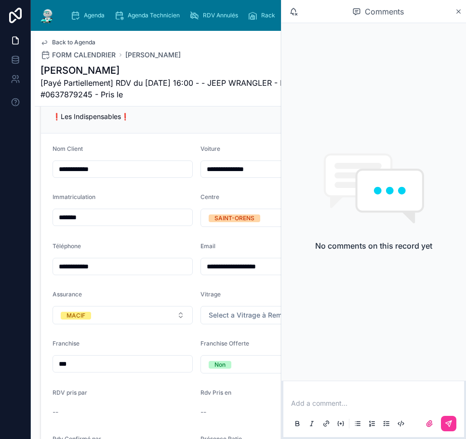
click at [460, 6] on div "Comments" at bounding box center [373, 11] width 184 height 23
click at [457, 13] on icon at bounding box center [458, 12] width 7 height 8
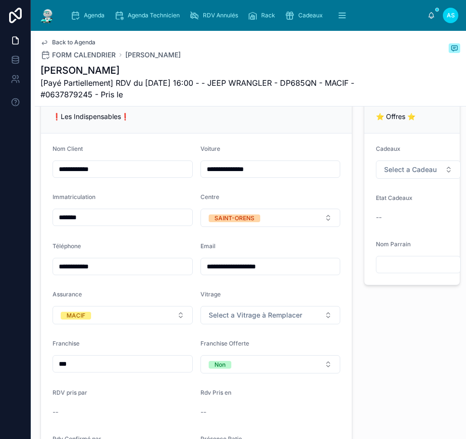
drag, startPoint x: 94, startPoint y: 217, endPoint x: 89, endPoint y: 218, distance: 5.8
click at [89, 218] on div "*******" at bounding box center [122, 217] width 140 height 17
drag, startPoint x: 95, startPoint y: 227, endPoint x: 39, endPoint y: 232, distance: 57.0
click at [38, 233] on div "**********" at bounding box center [196, 290] width 323 height 389
drag, startPoint x: 296, startPoint y: 275, endPoint x: 158, endPoint y: 275, distance: 137.2
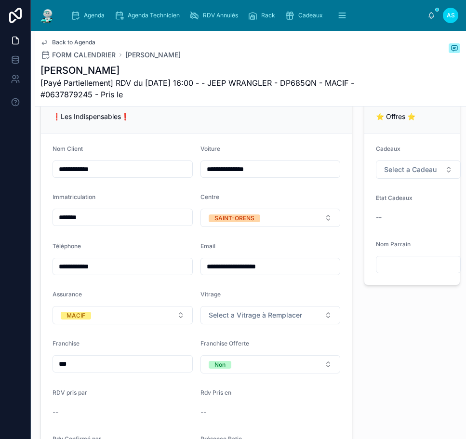
click at [158, 275] on form "**********" at bounding box center [196, 306] width 311 height 347
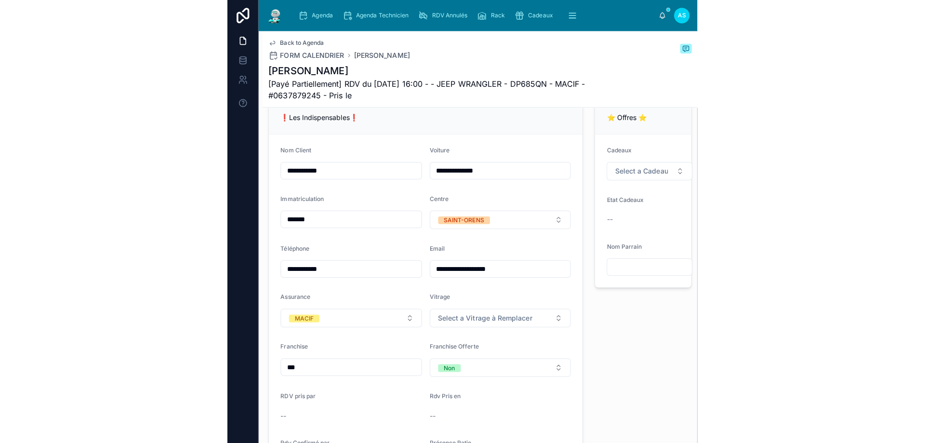
scroll to position [185, 0]
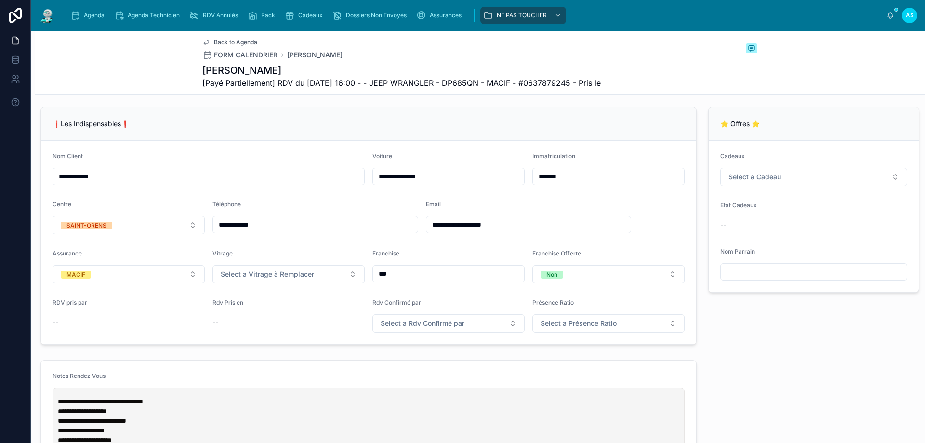
click at [749, 53] on button at bounding box center [751, 49] width 12 height 12
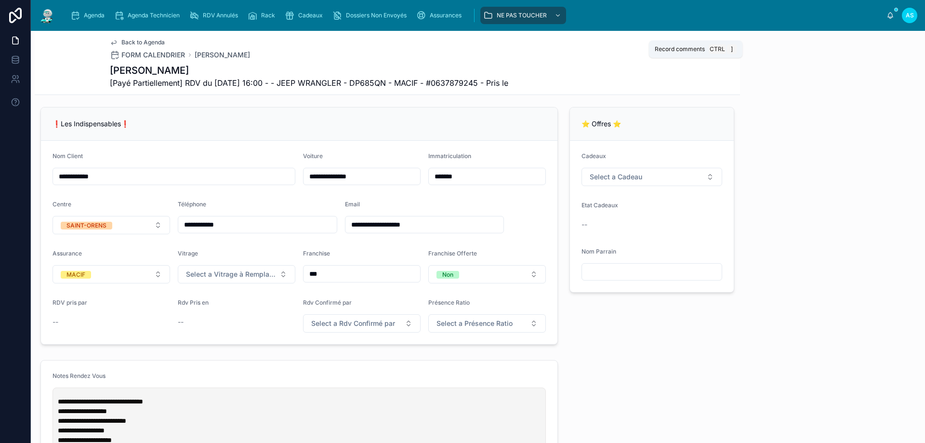
scroll to position [193, 0]
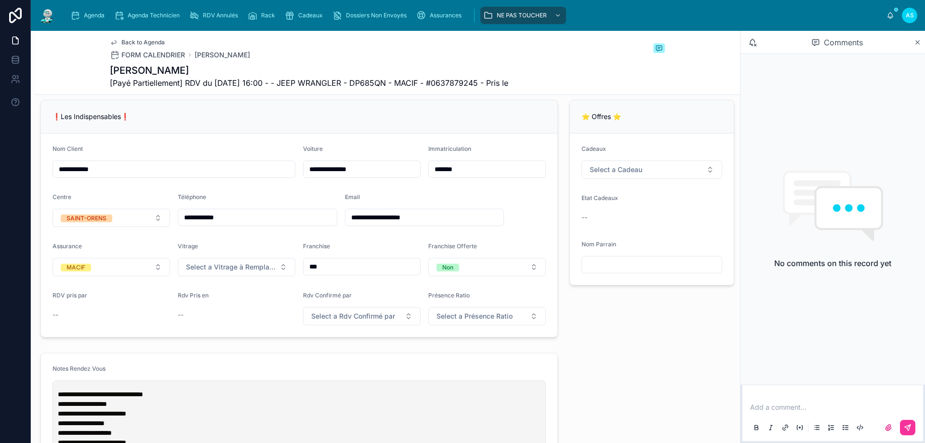
click at [919, 42] on icon at bounding box center [917, 43] width 7 height 8
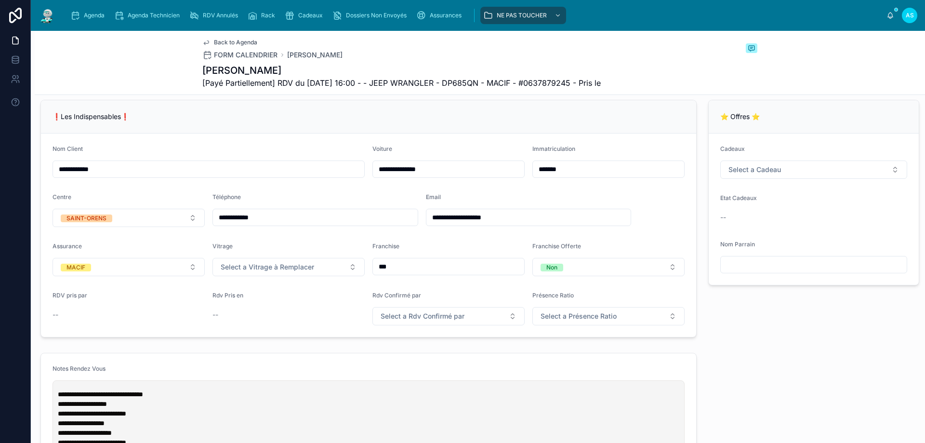
scroll to position [185, 0]
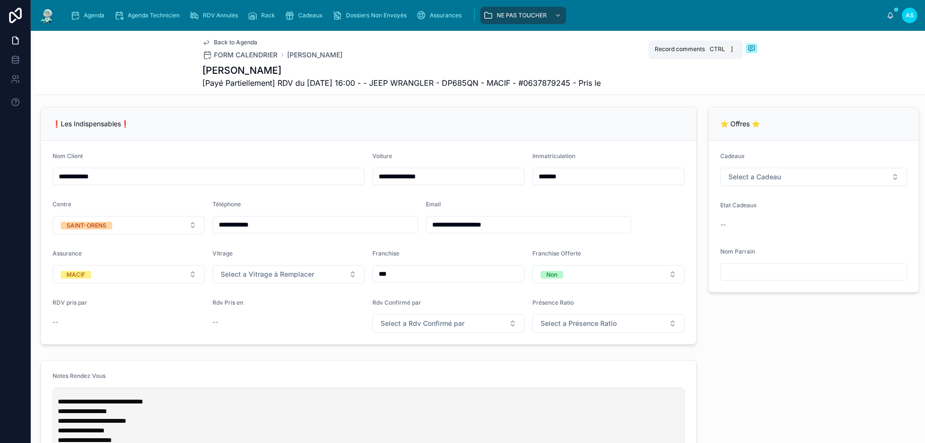
click at [748, 48] on icon at bounding box center [751, 48] width 6 height 5
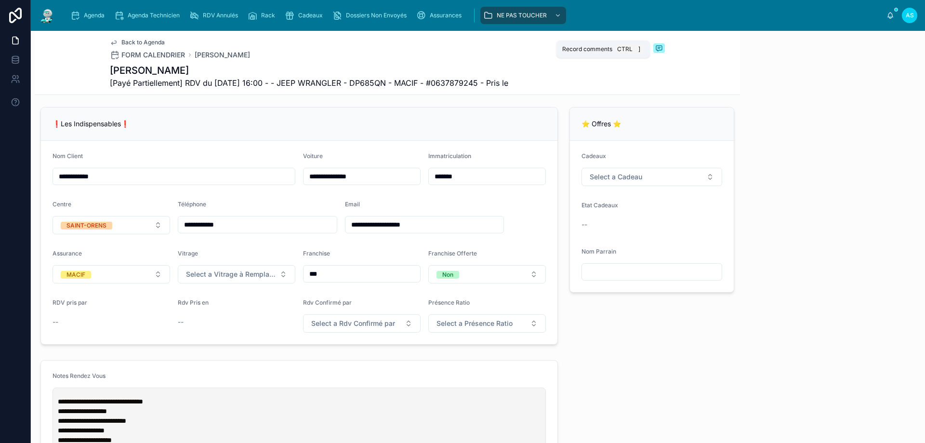
scroll to position [193, 0]
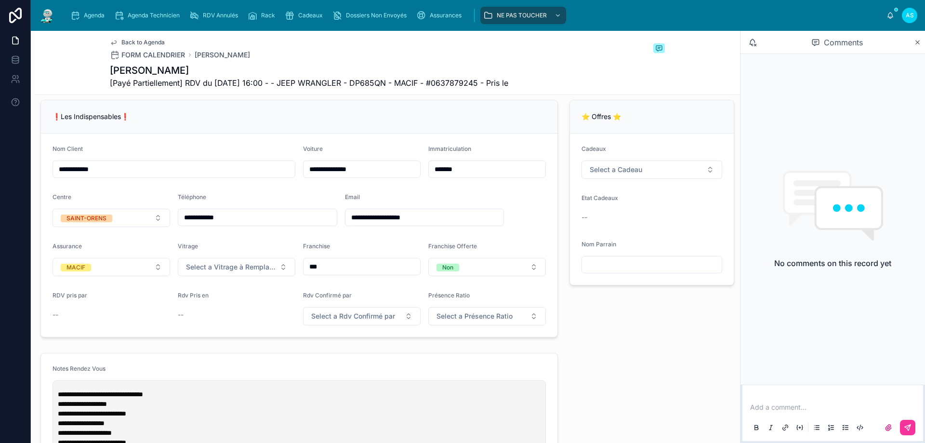
click at [647, 50] on div "Back to Agenda FORM CALENDRIER BLACHE Marc" at bounding box center [387, 49] width 555 height 21
click at [649, 51] on div "Back to Agenda FORM CALENDRIER BLACHE Marc" at bounding box center [387, 49] width 555 height 21
click at [655, 51] on icon at bounding box center [659, 48] width 8 height 8
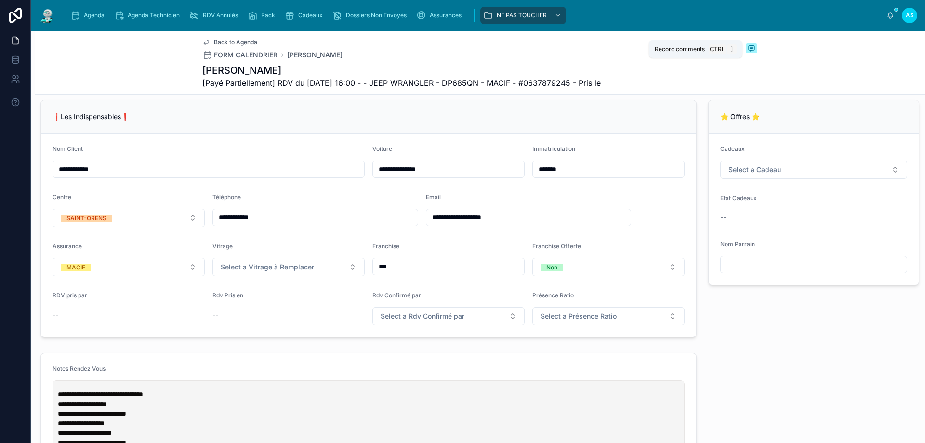
scroll to position [185, 0]
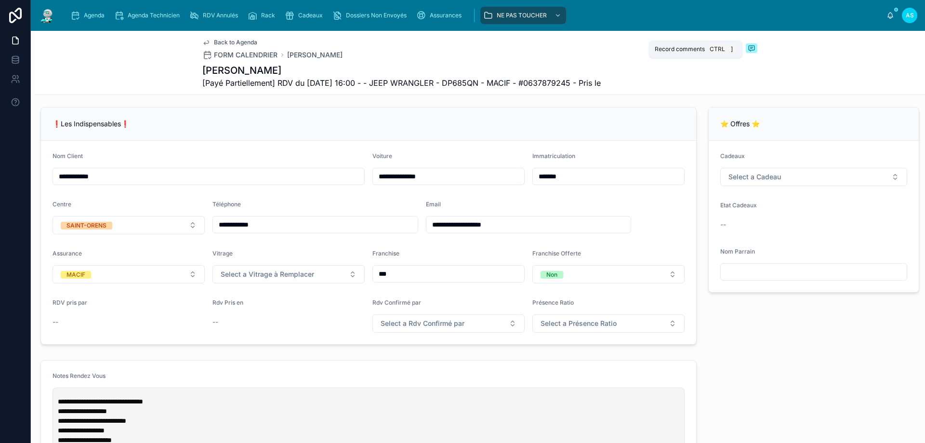
click at [747, 47] on icon at bounding box center [751, 48] width 8 height 8
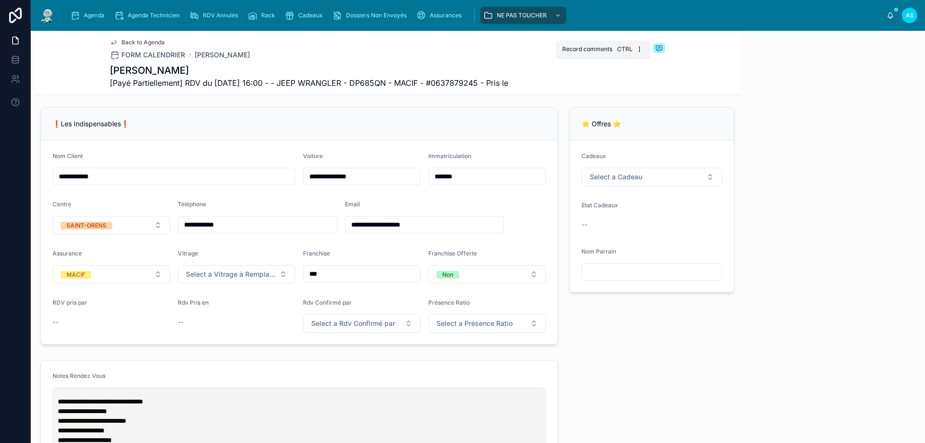
scroll to position [193, 0]
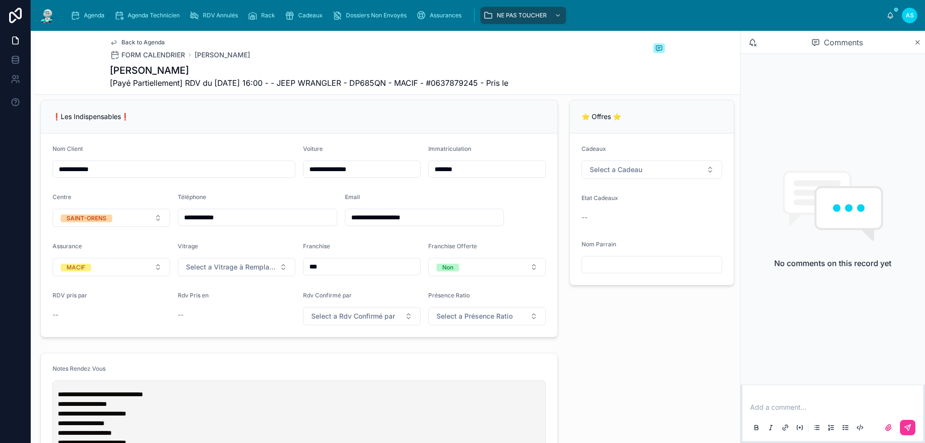
click at [924, 41] on div "Comments" at bounding box center [832, 42] width 184 height 23
click at [919, 42] on icon at bounding box center [917, 43] width 7 height 8
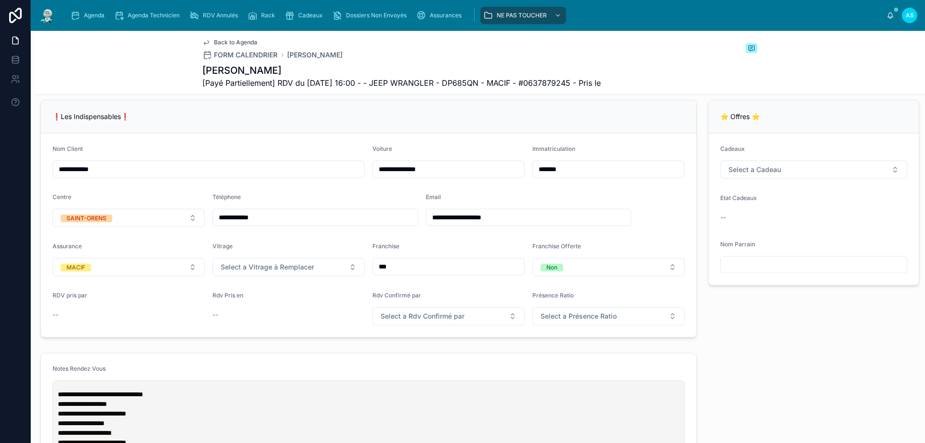
scroll to position [185, 0]
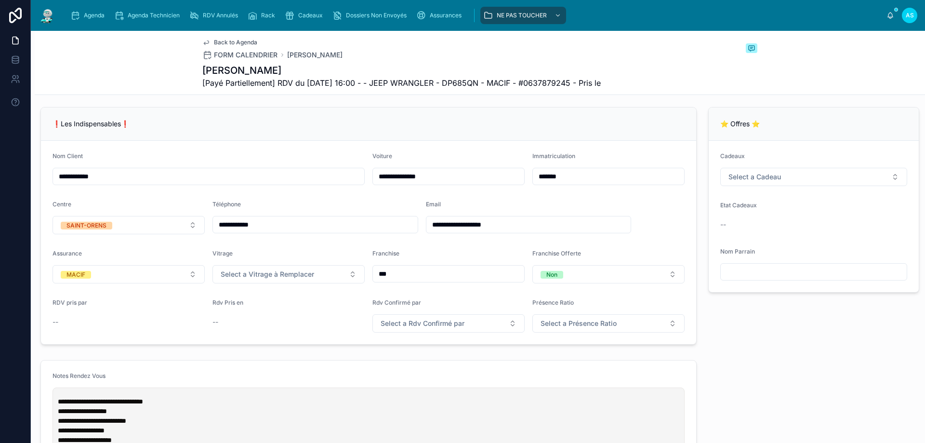
click at [92, 23] on link "Agenda" at bounding box center [89, 15] width 44 height 17
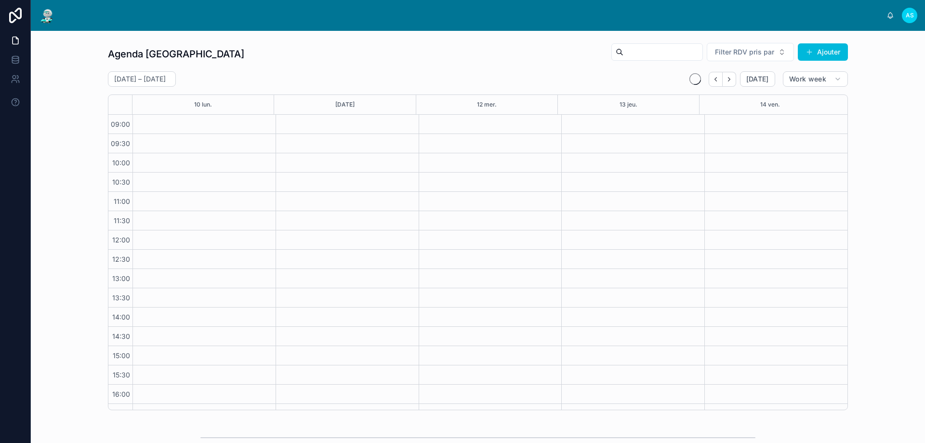
scroll to position [52, 0]
